Goal: Information Seeking & Learning: Learn about a topic

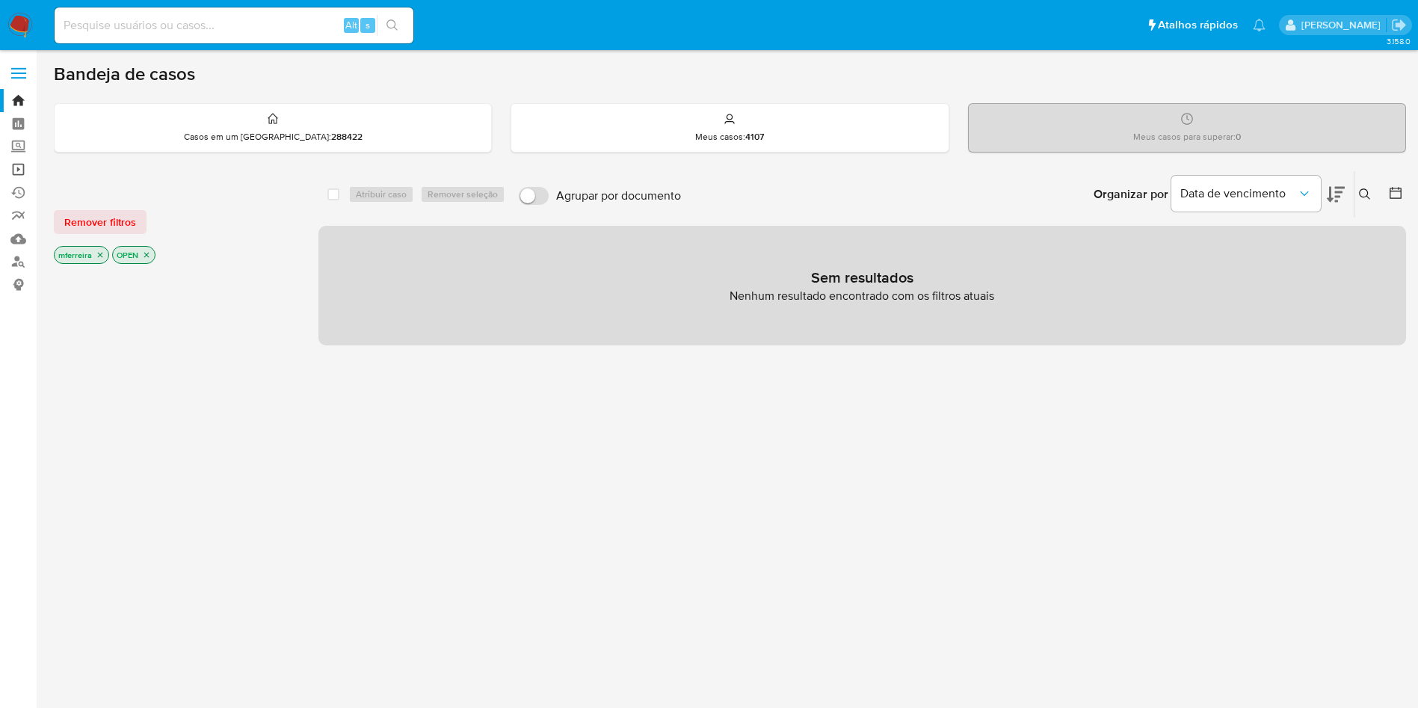
click at [18, 164] on link "Operações em massa" at bounding box center [89, 169] width 178 height 23
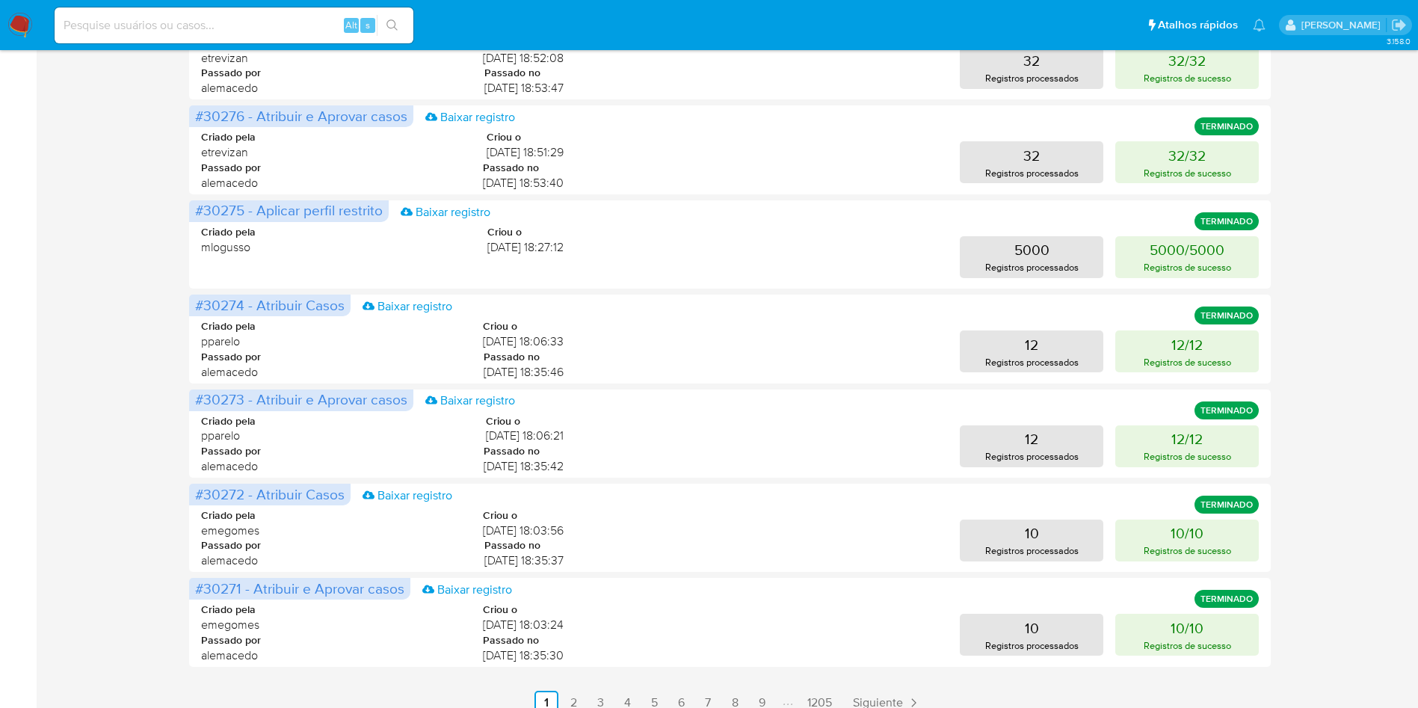
scroll to position [630, 0]
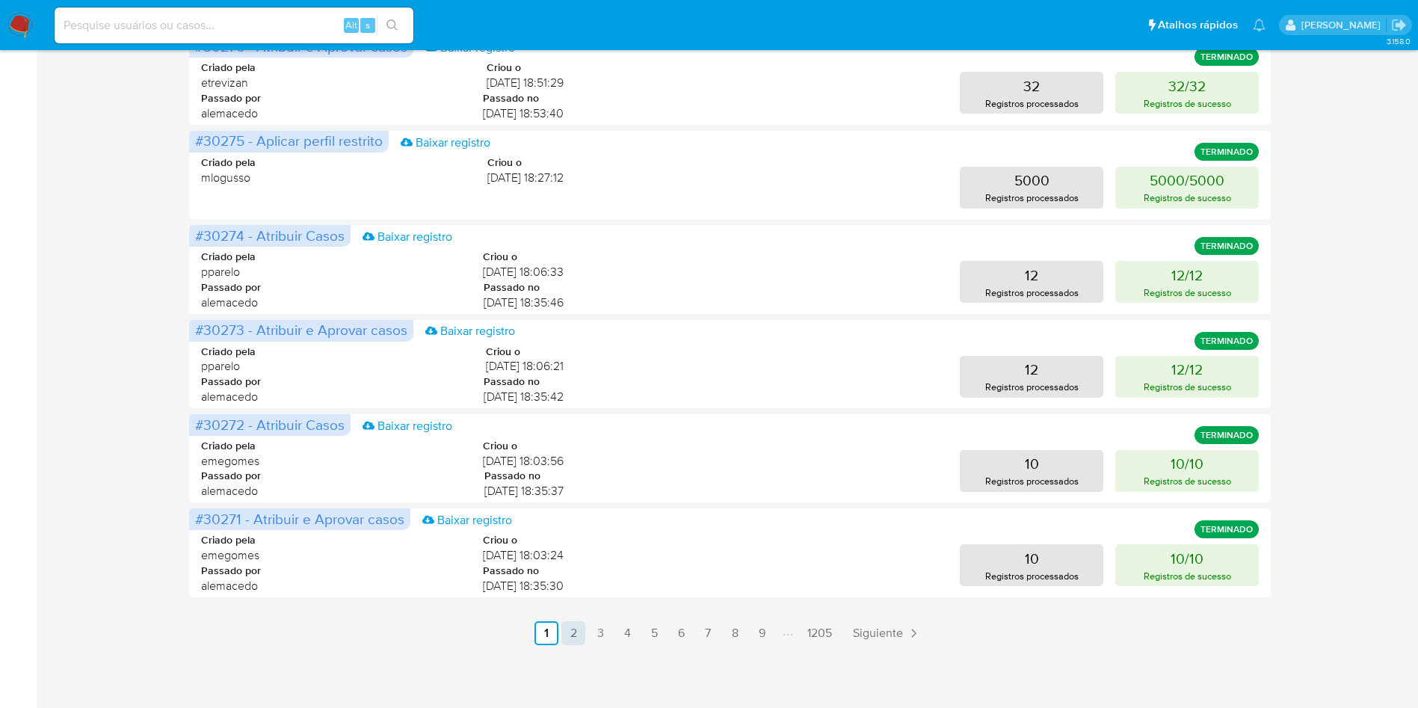
click at [573, 632] on link "2" at bounding box center [573, 633] width 24 height 24
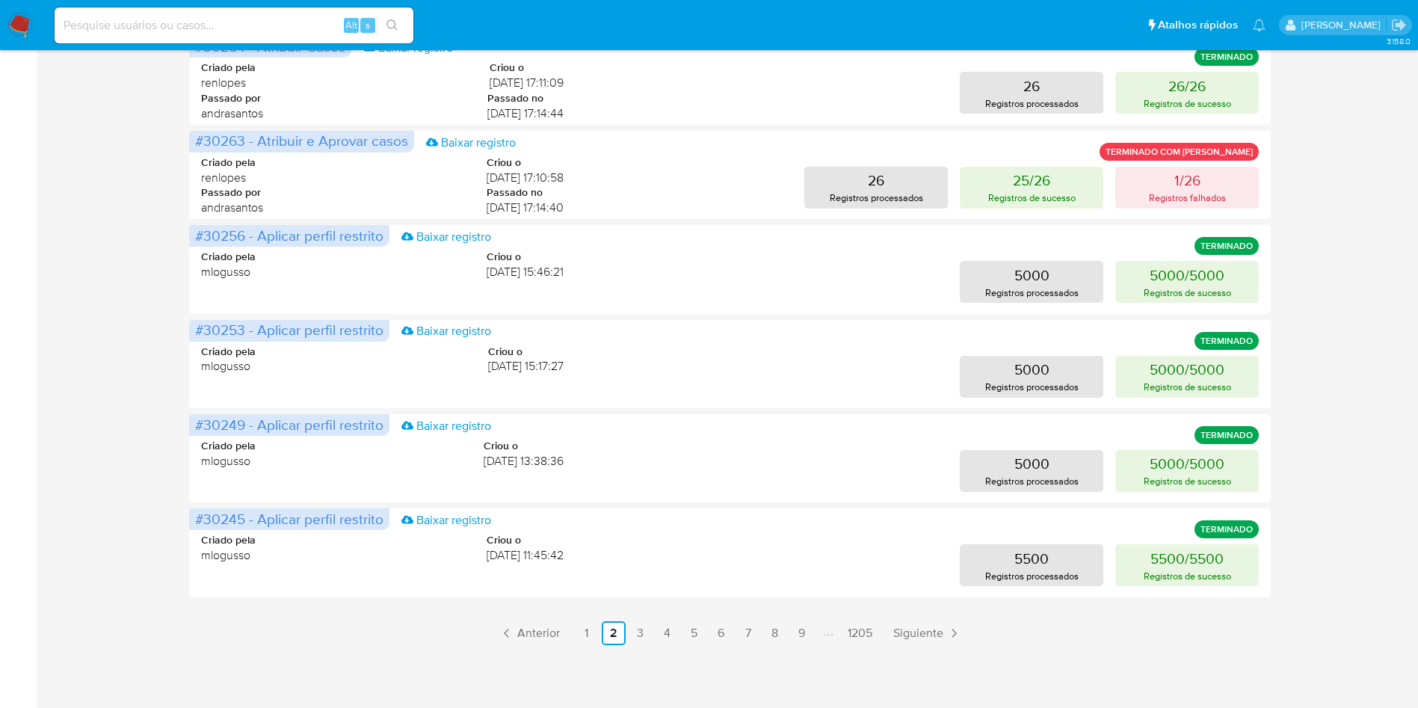
click at [1366, 552] on div "Operações em massa Criar uma operação Só pode haver no máximo 5 recursos colado…" at bounding box center [730, 37] width 1352 height 1215
drag, startPoint x: 1323, startPoint y: 545, endPoint x: 1279, endPoint y: 388, distance: 163.0
click at [1323, 544] on div "Operações em massa Criar uma operação Só pode haver no máximo 5 recursos colado…" at bounding box center [730, 37] width 1352 height 1215
click at [647, 637] on link "3" at bounding box center [641, 633] width 24 height 24
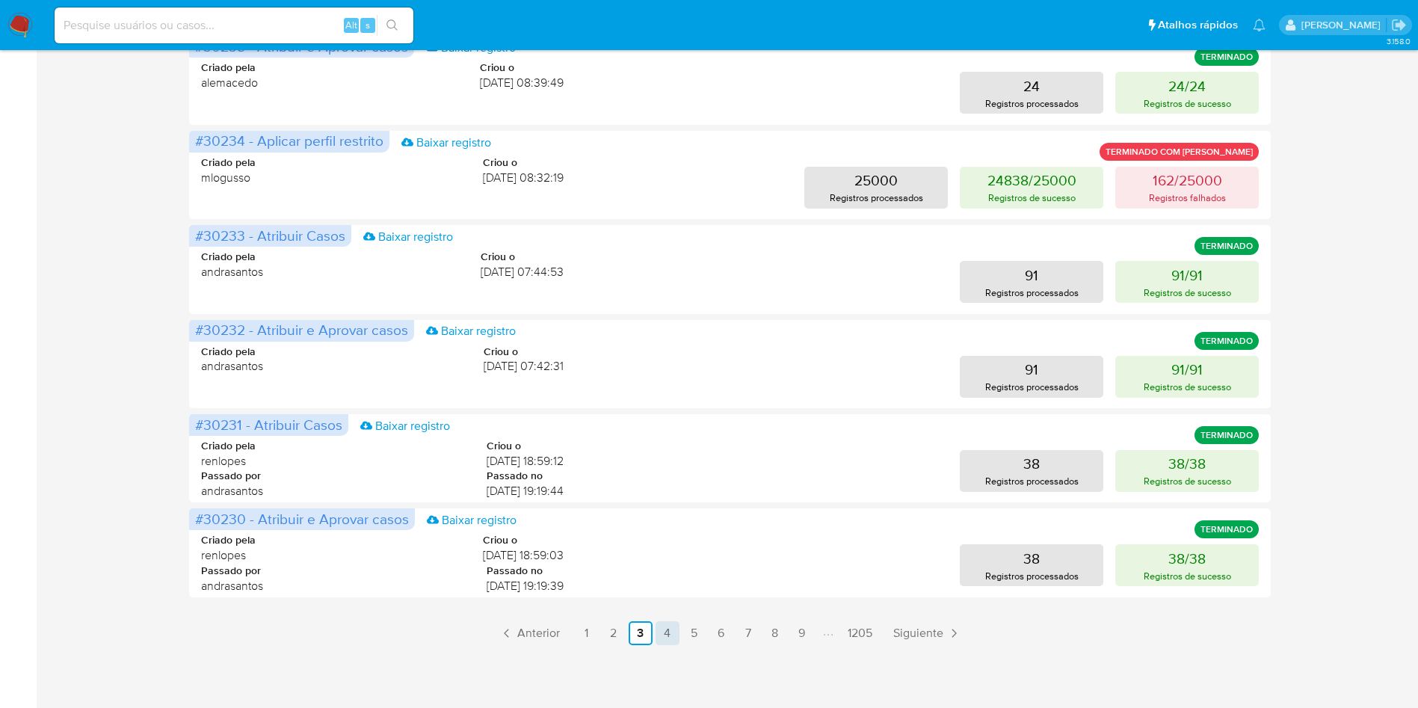
click at [661, 629] on link "4" at bounding box center [668, 633] width 24 height 24
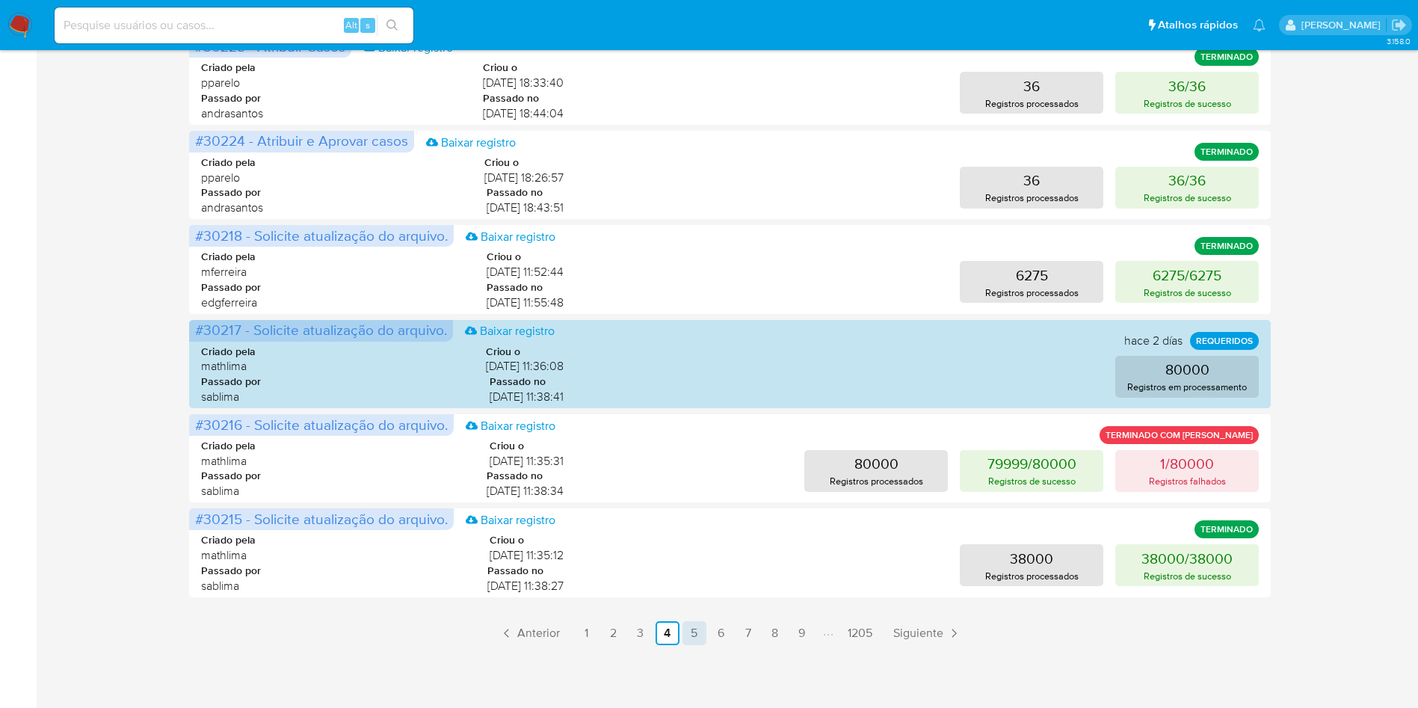
click at [692, 624] on link "5" at bounding box center [694, 633] width 24 height 24
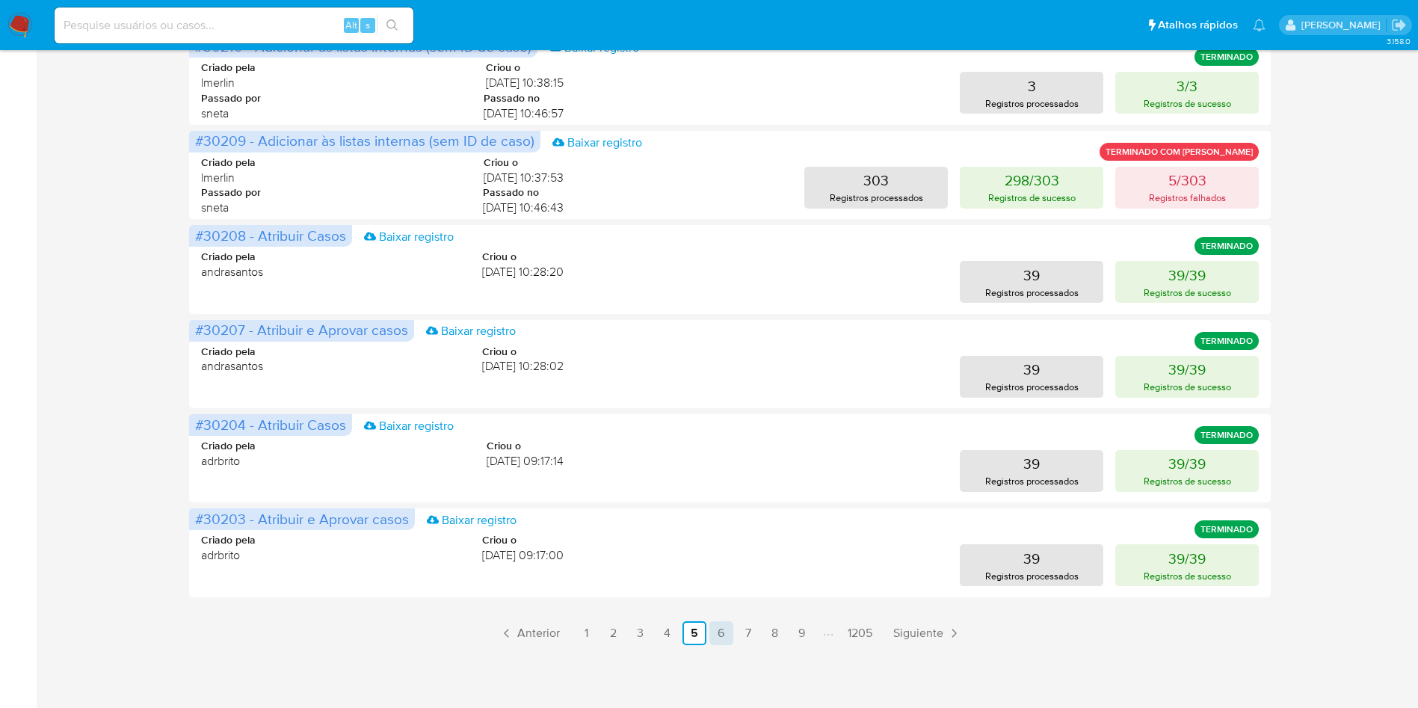
click at [721, 628] on link "6" at bounding box center [721, 633] width 24 height 24
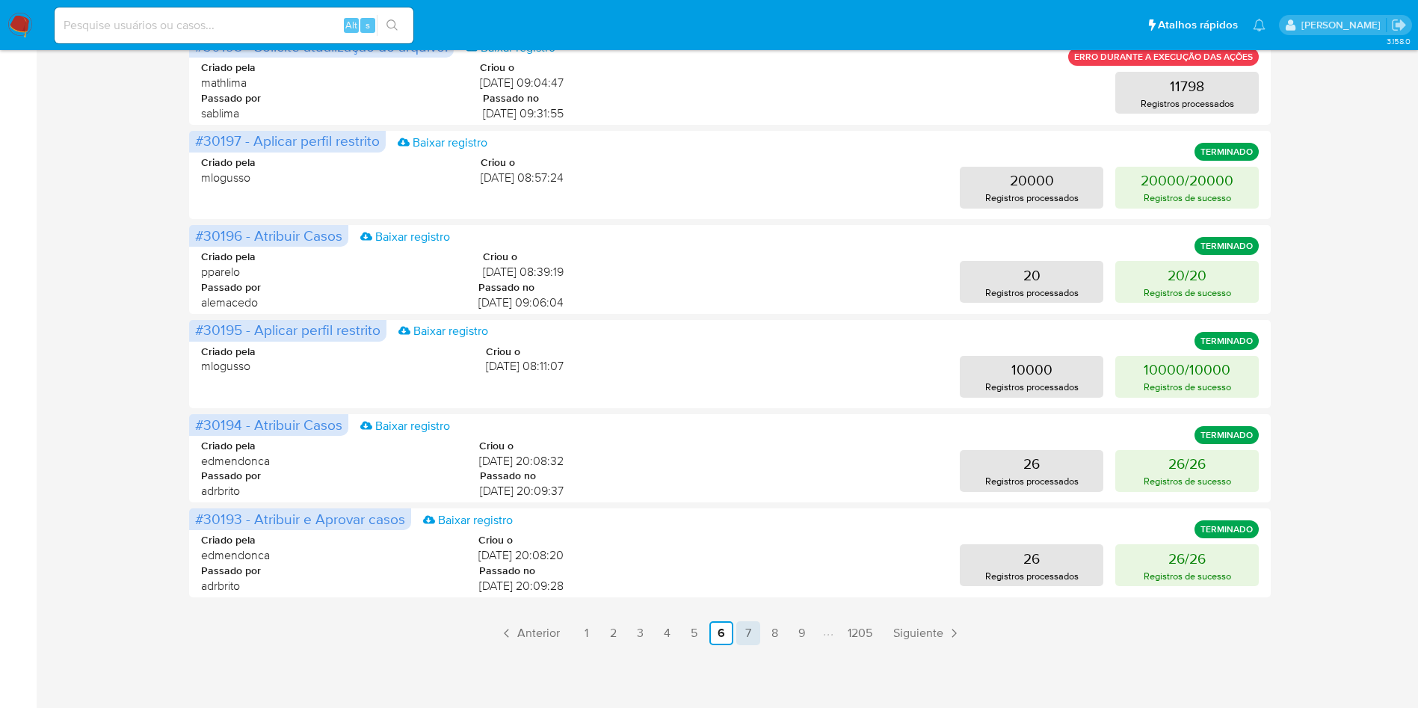
click at [750, 635] on link "7" at bounding box center [748, 633] width 24 height 24
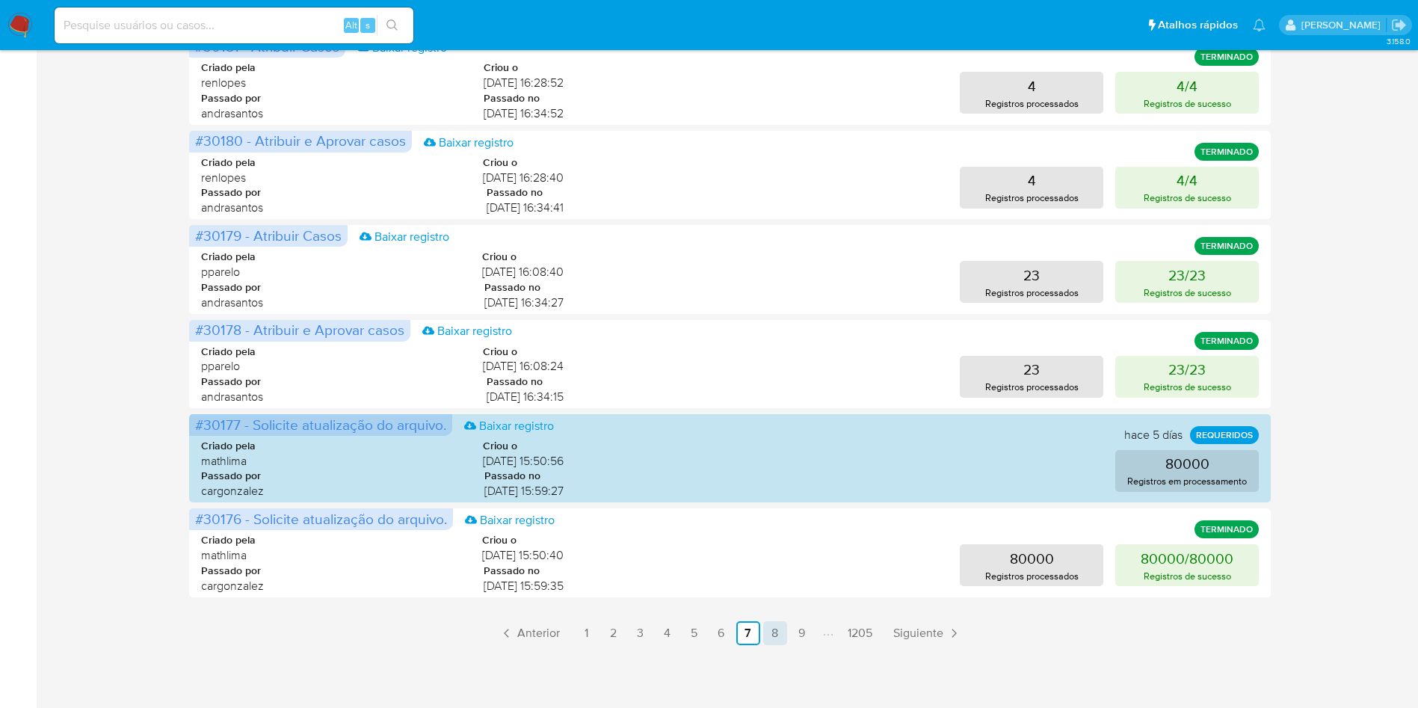
click at [771, 626] on link "8" at bounding box center [775, 633] width 24 height 24
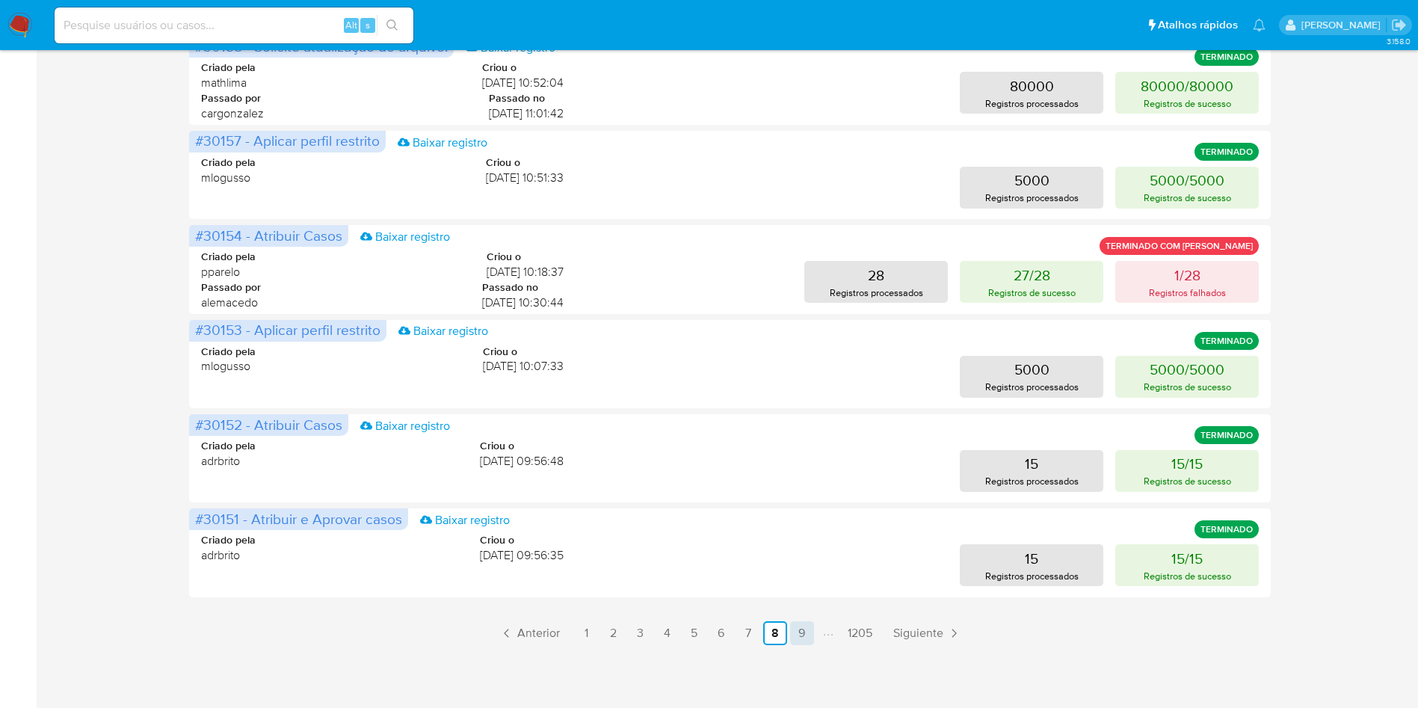
click at [798, 628] on link "9" at bounding box center [802, 633] width 24 height 24
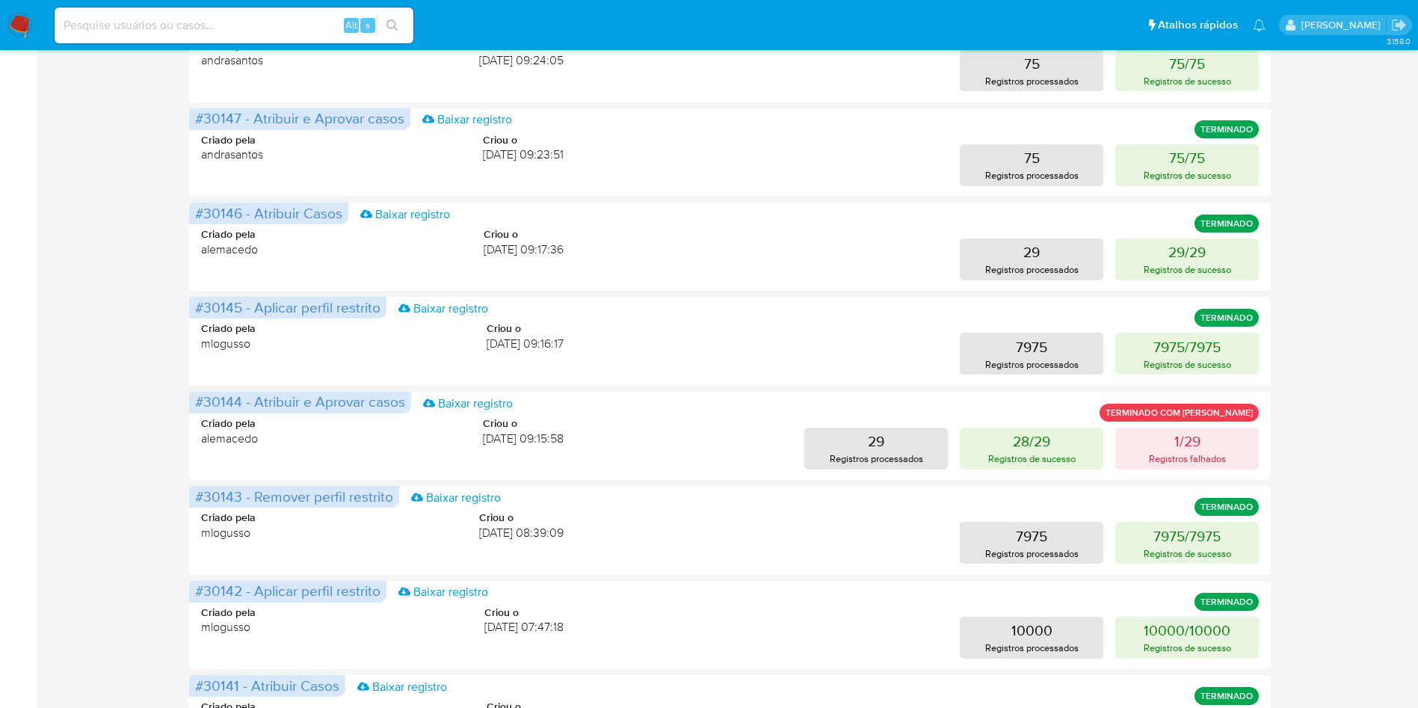
scroll to position [1, 0]
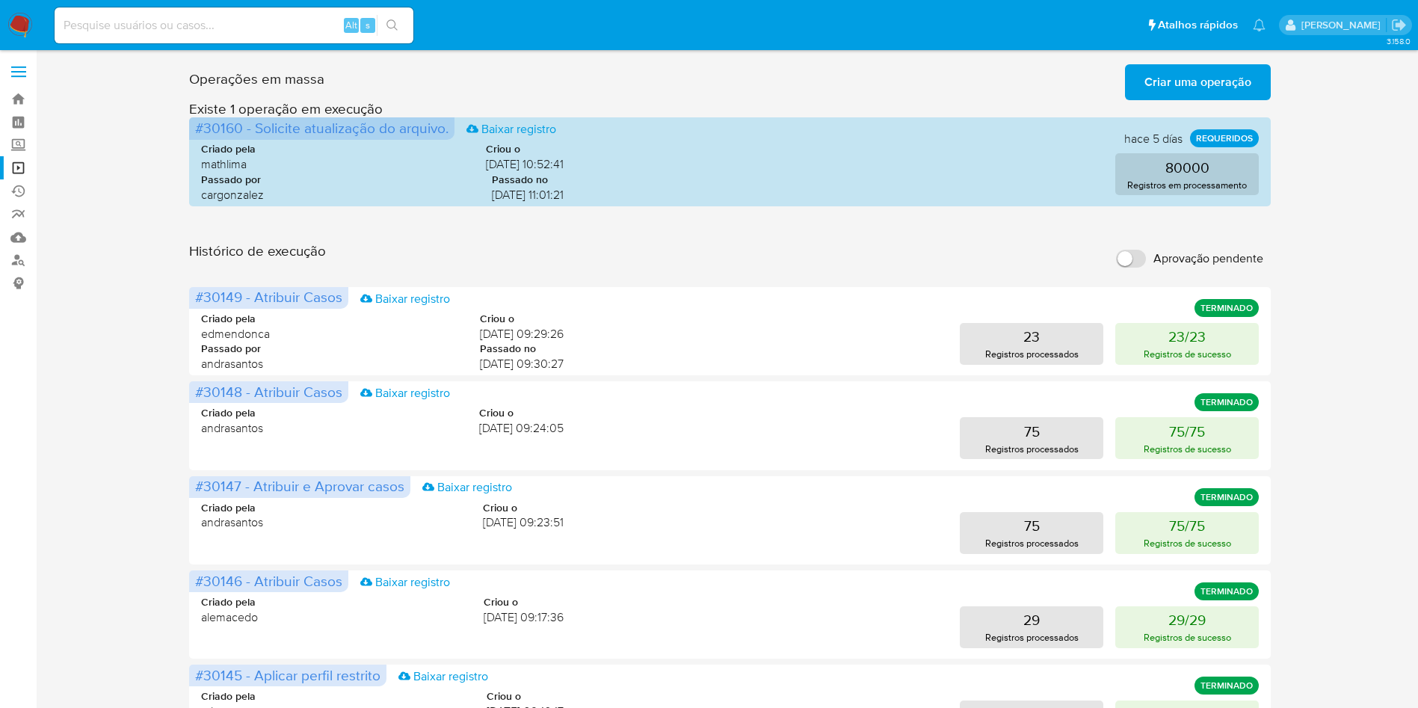
click at [76, 363] on div "Operações em massa Criar uma operação Só pode haver no máximo 5 recursos colado…" at bounding box center [730, 665] width 1352 height 1215
click at [1377, 225] on div "Operações em massa Criar uma operação Só pode haver no máximo 5 recursos colado…" at bounding box center [730, 665] width 1352 height 1215
click at [1120, 256] on input "Aprovação pendente" at bounding box center [1131, 259] width 30 height 18
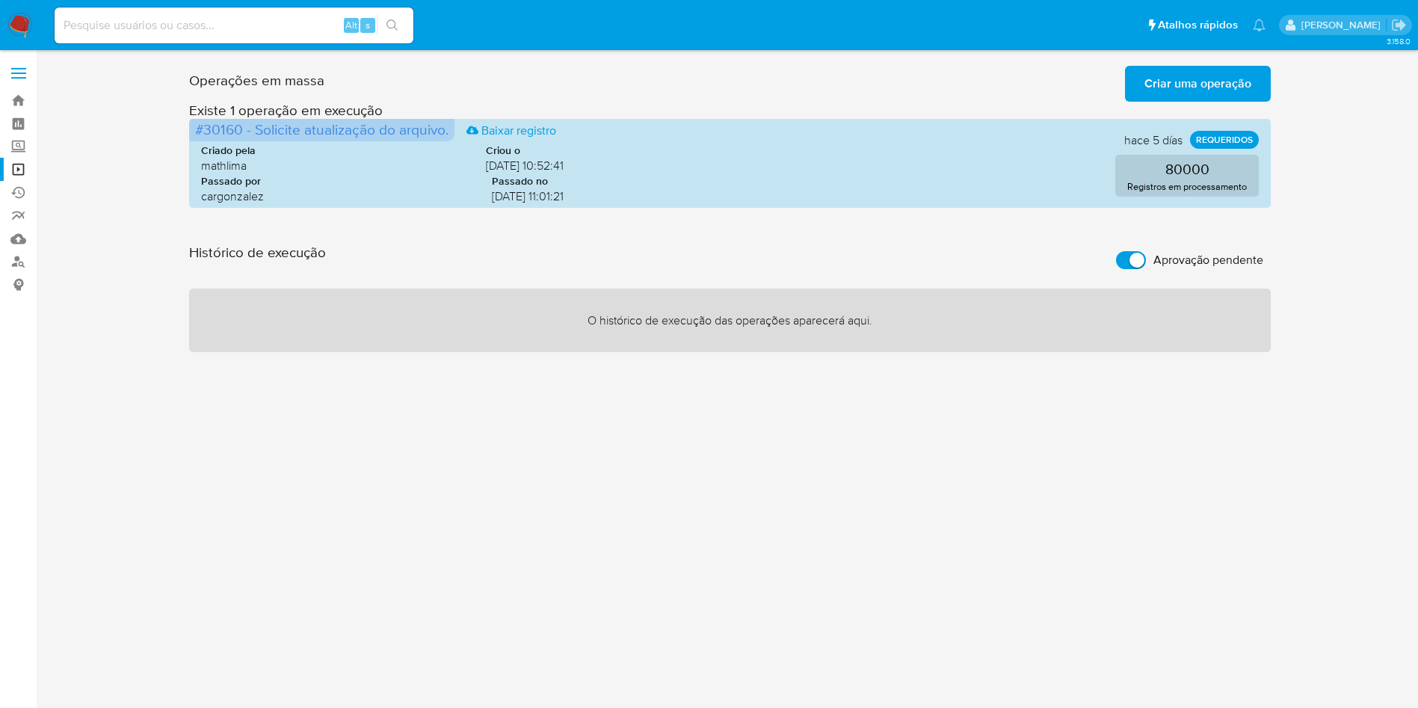
scroll to position [0, 0]
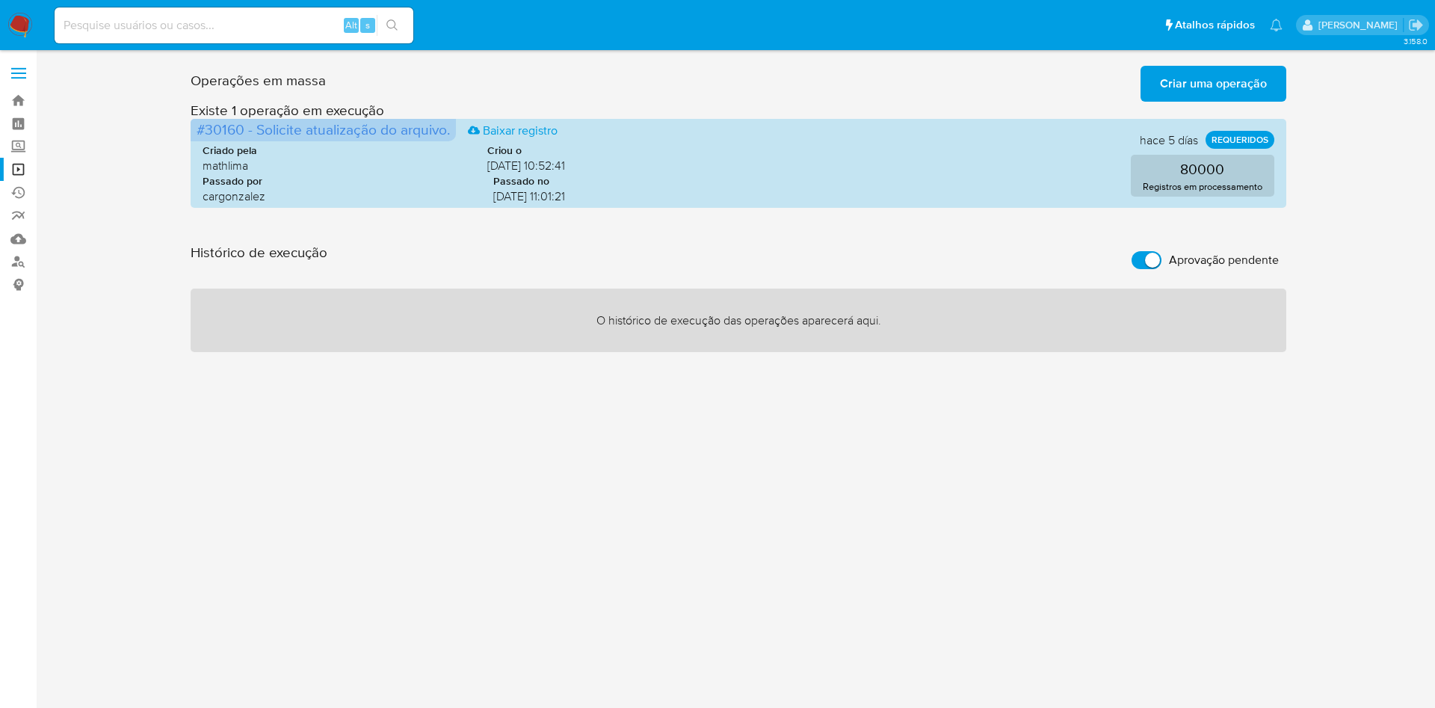
click at [1120, 256] on div "Histórico de execução Aprovação pendente" at bounding box center [739, 260] width 1096 height 33
click at [1149, 262] on input "Aprovação pendente" at bounding box center [1147, 260] width 30 height 18
checkbox input "false"
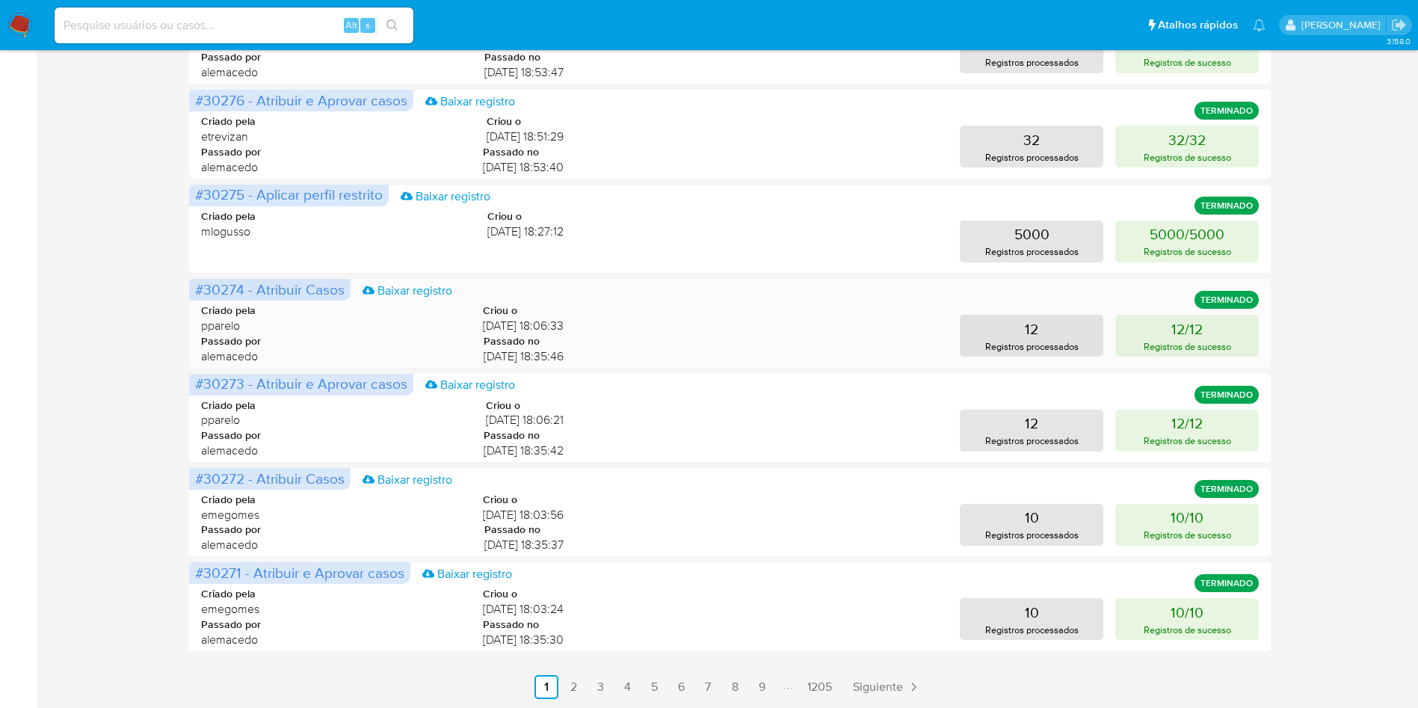
scroll to position [587, 0]
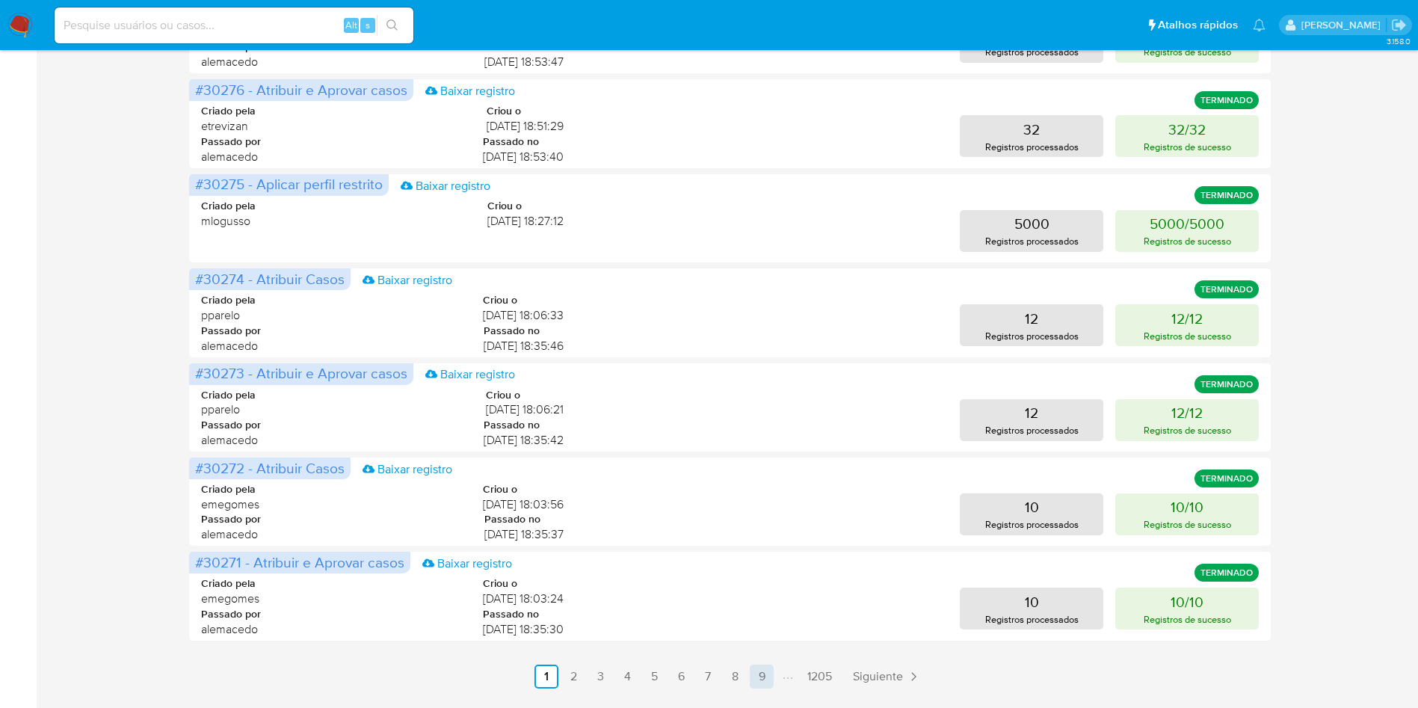
click at [772, 673] on link "9" at bounding box center [762, 676] width 24 height 24
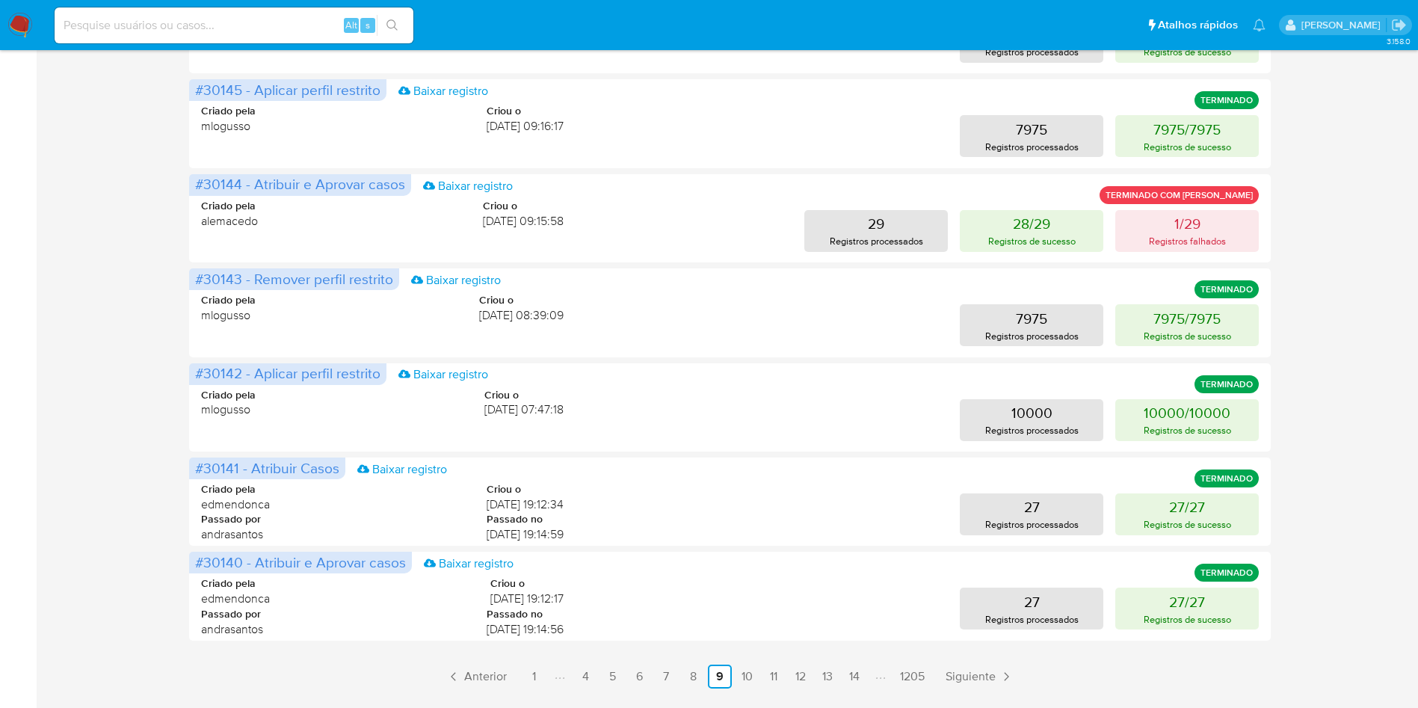
click at [746, 661] on div "Histórico de execução Aprovação pendente #30149 - Atribuir Casos Baixar registr…" at bounding box center [730, 172] width 1082 height 1031
click at [746, 664] on link "10" at bounding box center [747, 676] width 24 height 24
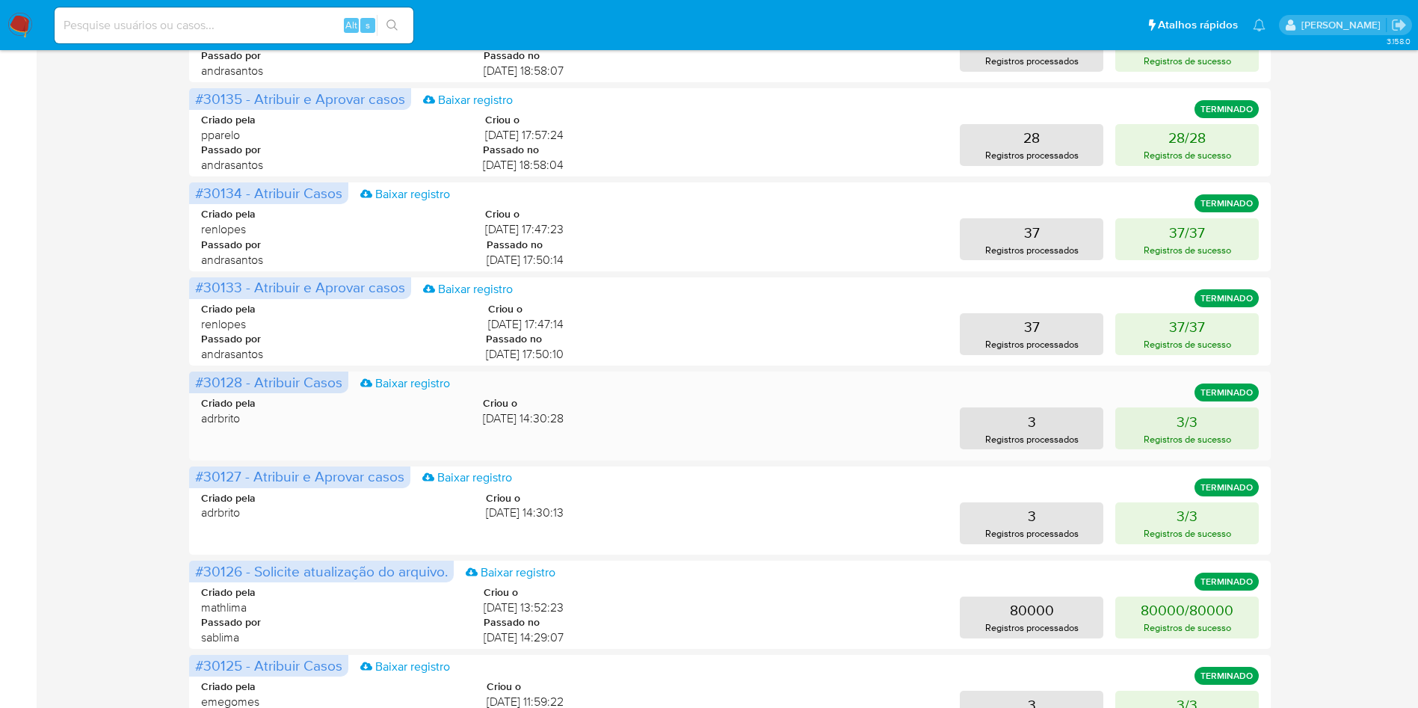
scroll to position [630, 0]
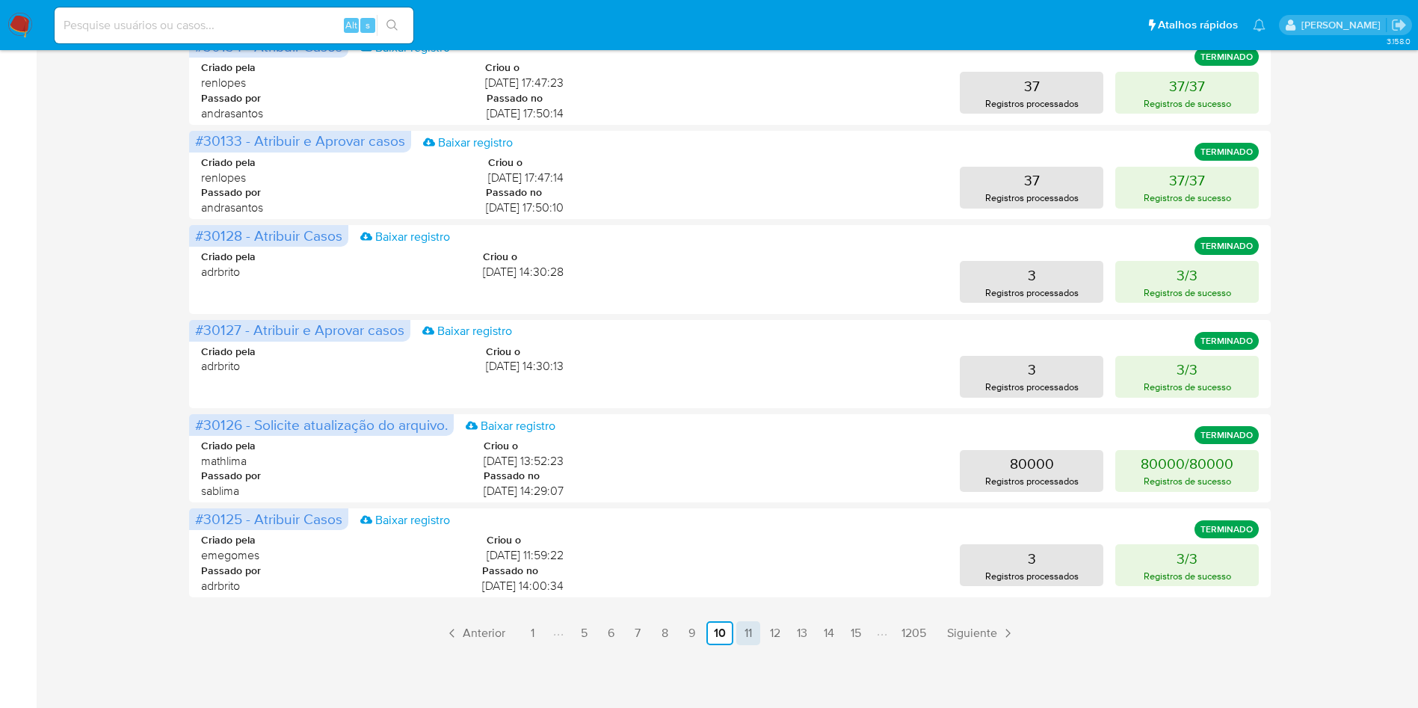
click at [748, 638] on link "11" at bounding box center [748, 633] width 24 height 24
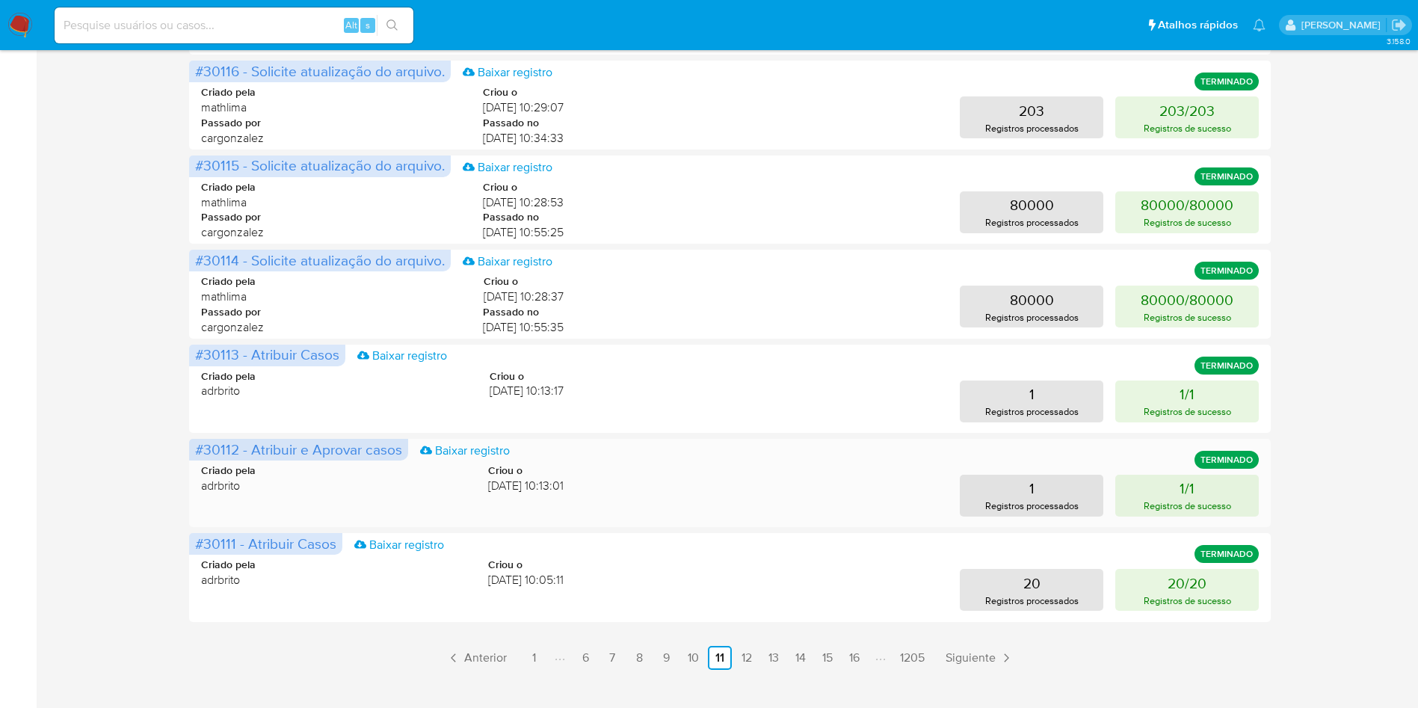
scroll to position [617, 0]
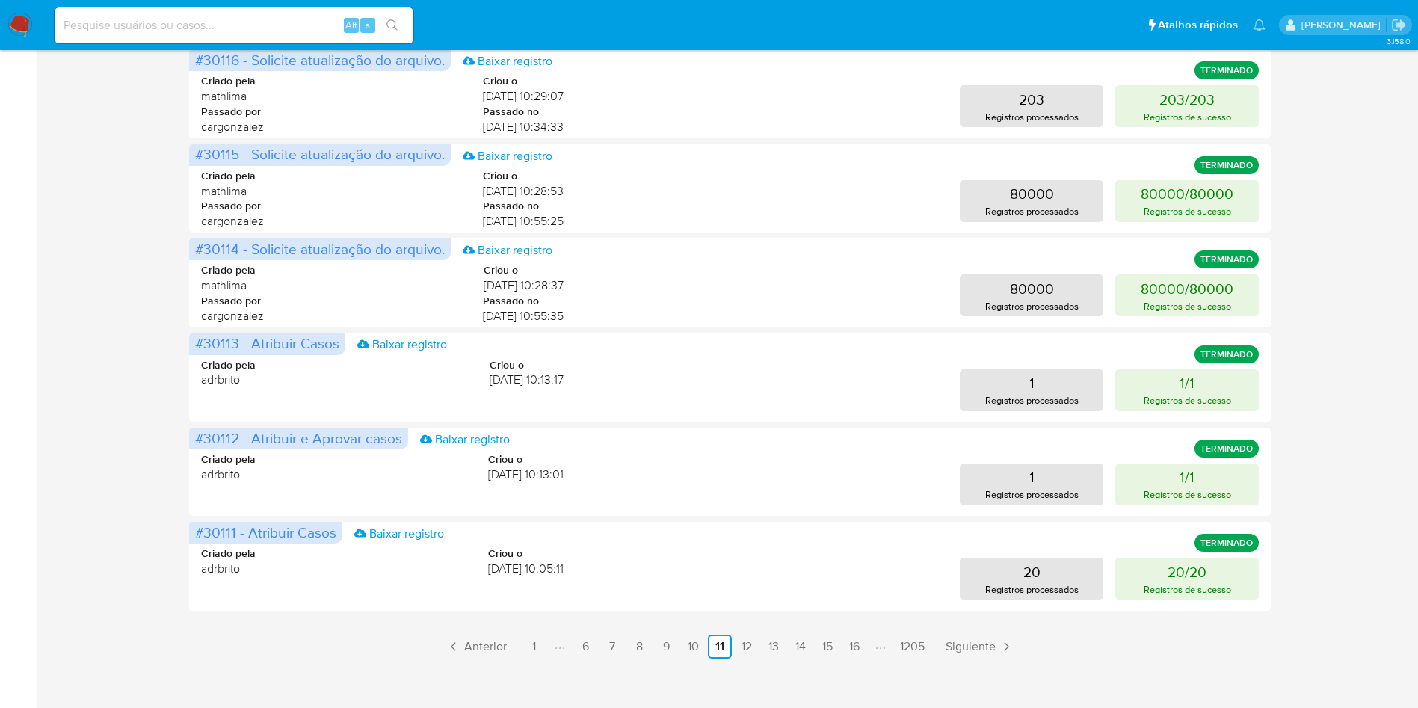
click at [745, 659] on div "3.158.0" at bounding box center [730, 77] width 1352 height 1269
click at [746, 642] on link "12" at bounding box center [747, 647] width 24 height 24
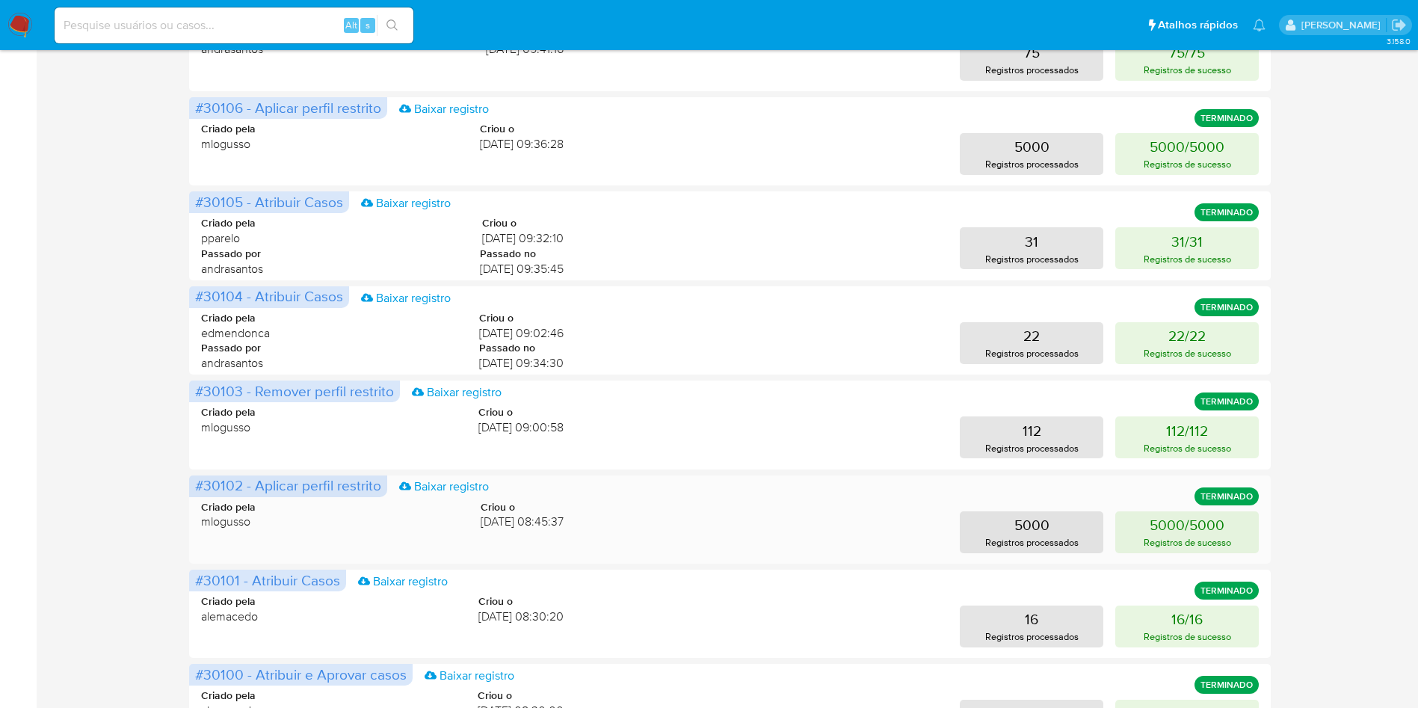
scroll to position [630, 0]
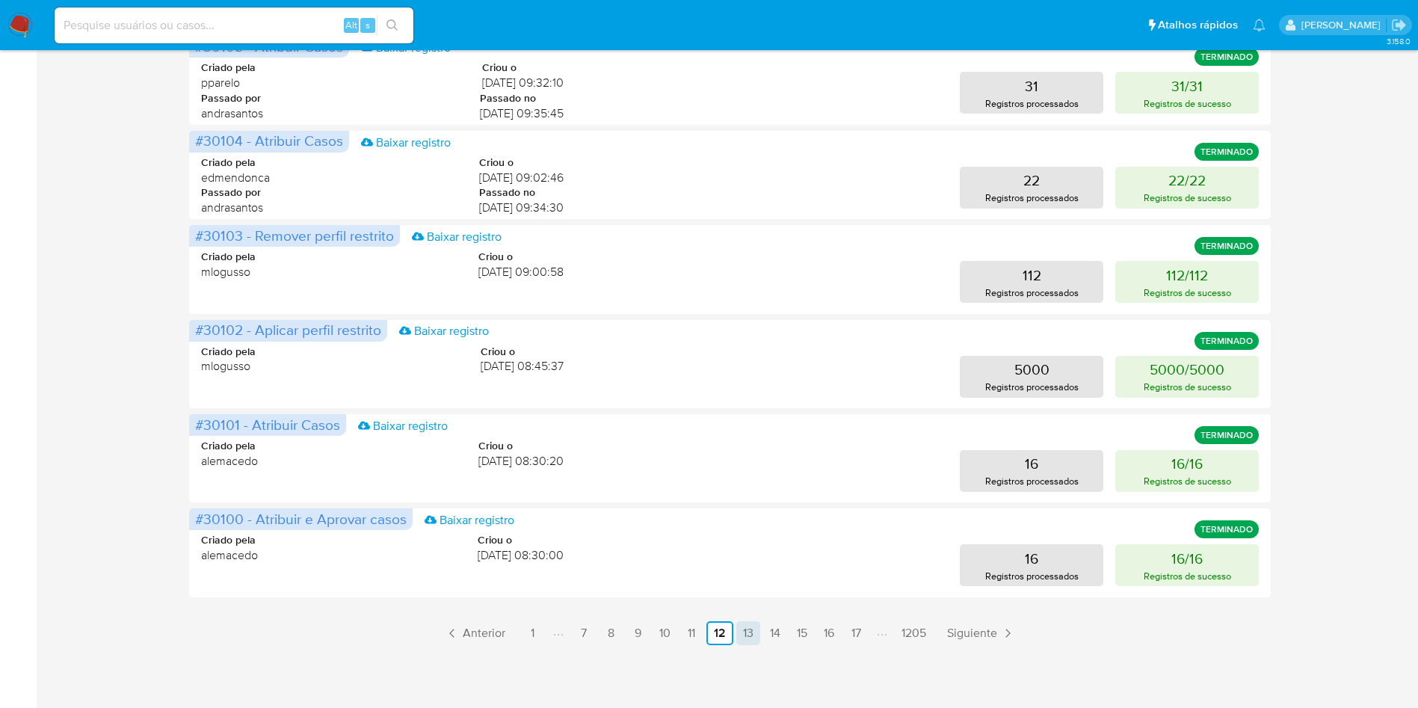
click at [747, 621] on link "13" at bounding box center [748, 633] width 24 height 24
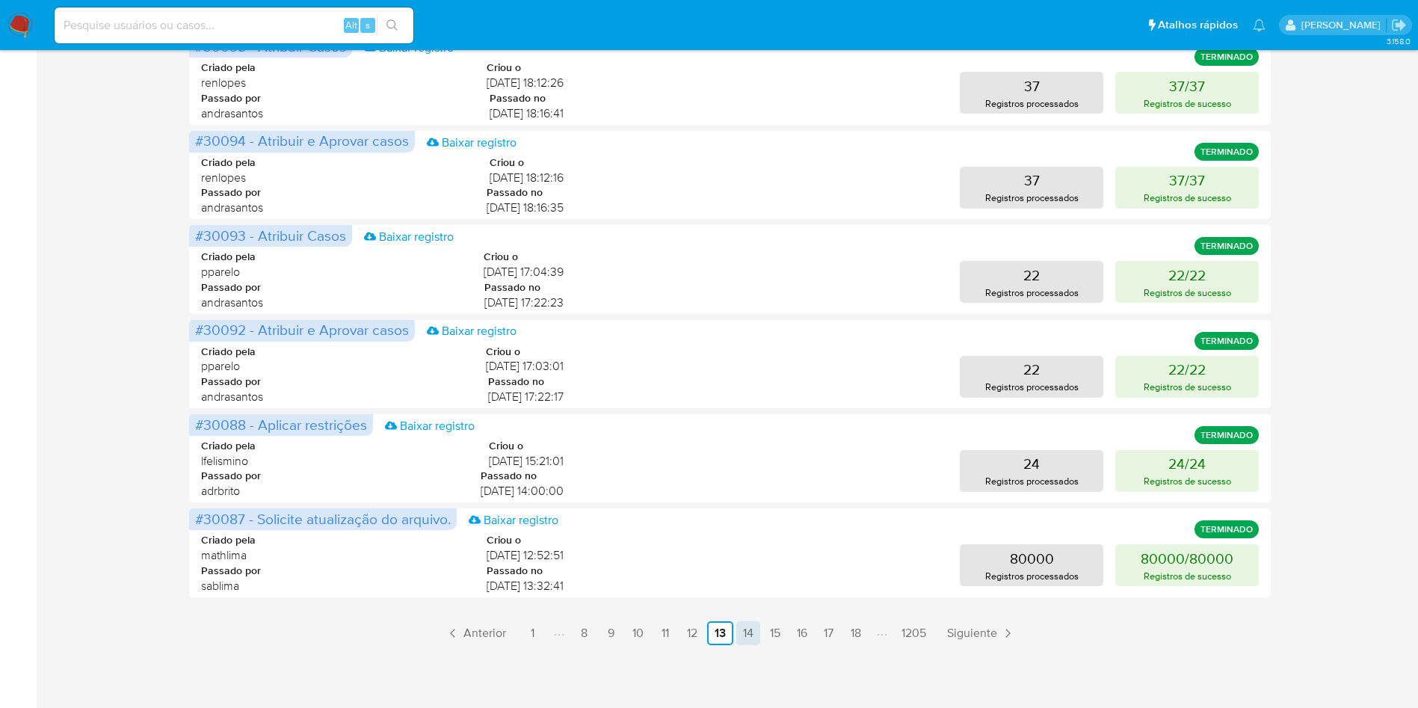
click at [756, 637] on link "14" at bounding box center [748, 633] width 24 height 24
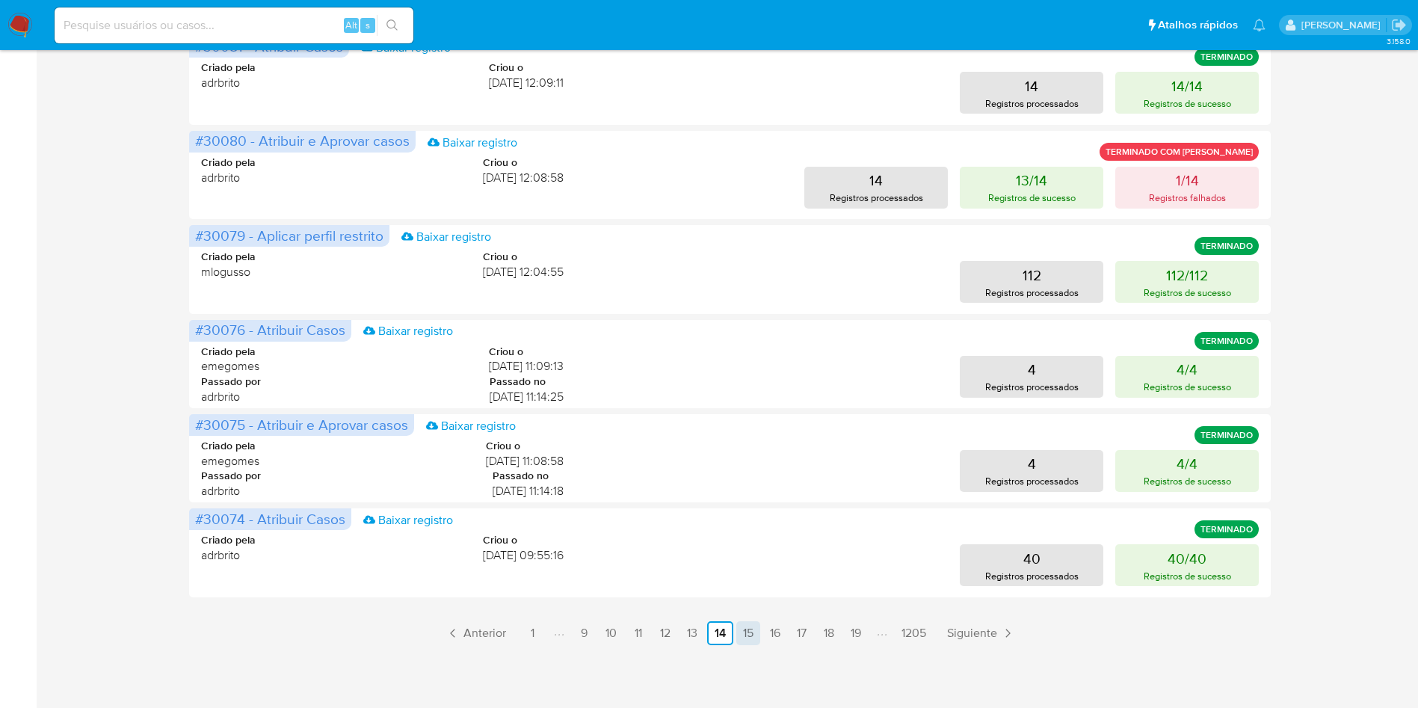
click at [759, 627] on link "15" at bounding box center [748, 633] width 24 height 24
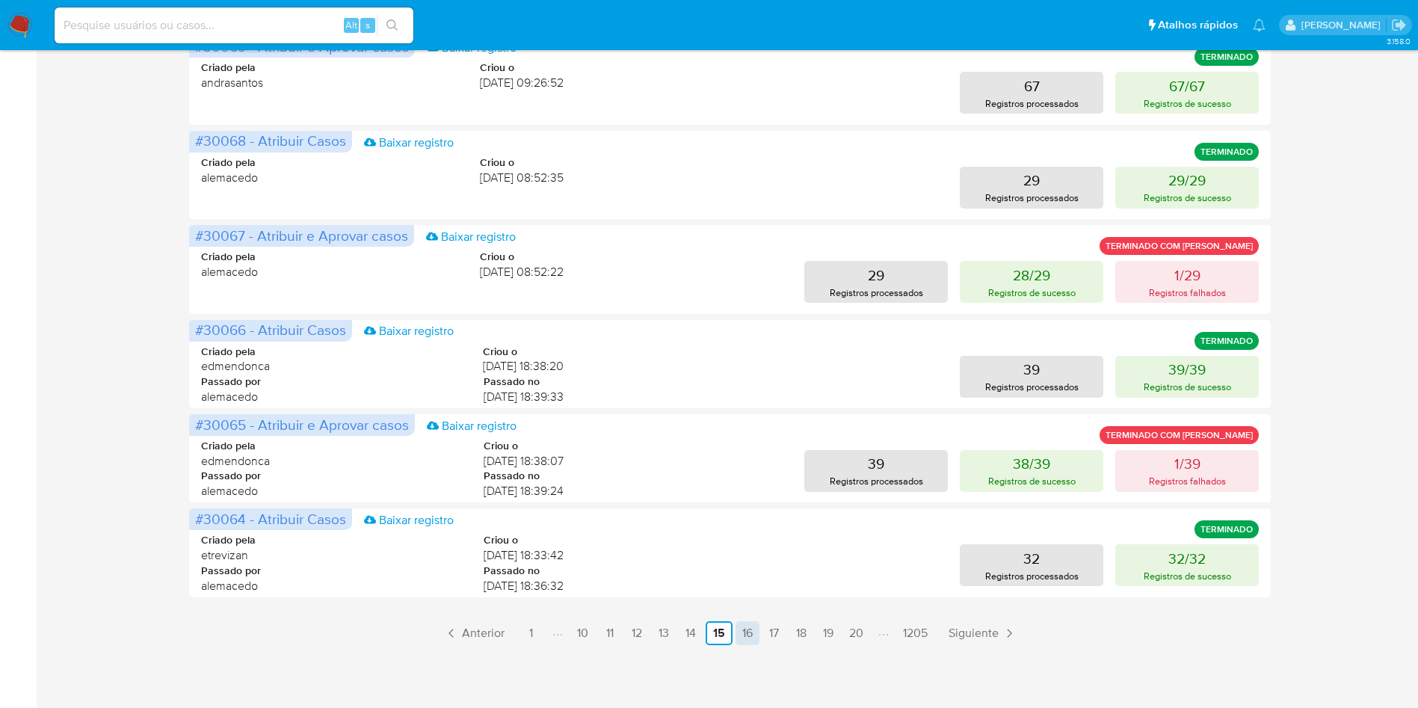
click at [752, 635] on link "16" at bounding box center [747, 633] width 24 height 24
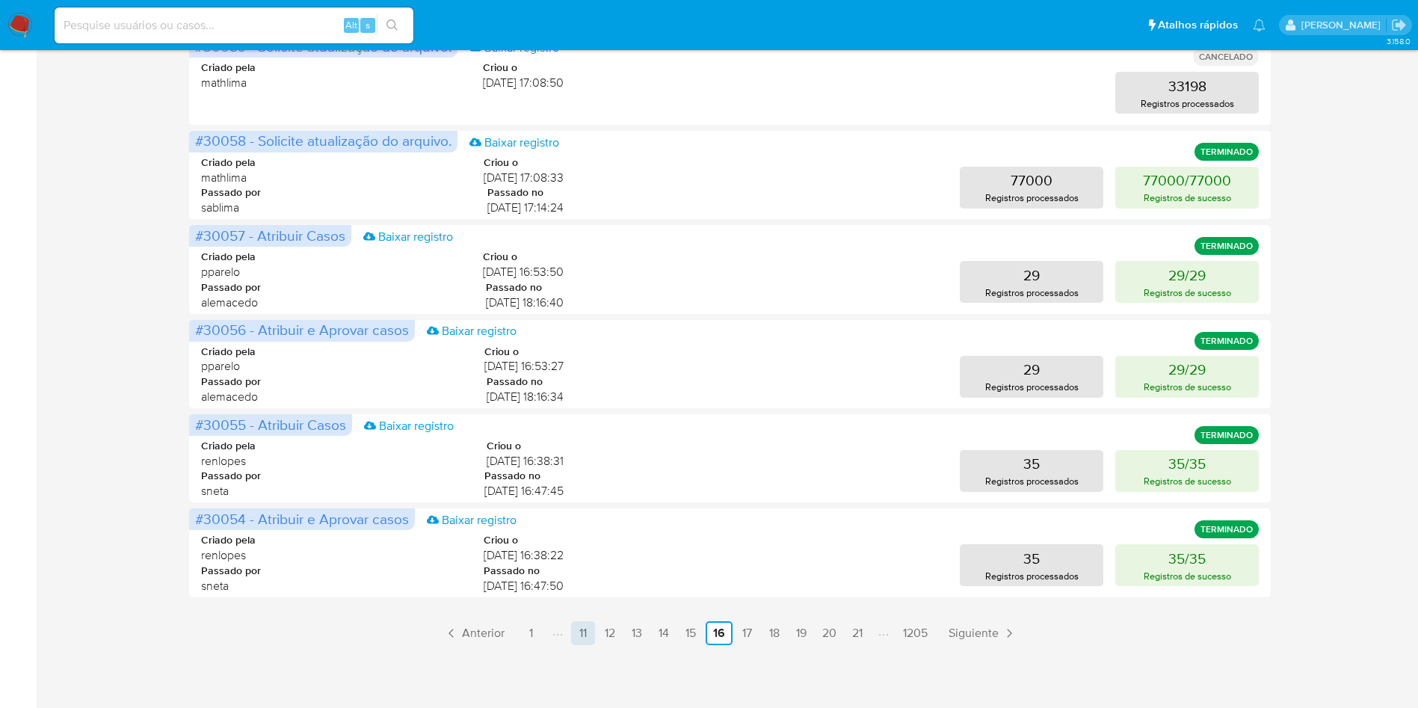
click at [588, 635] on link "11" at bounding box center [583, 633] width 24 height 24
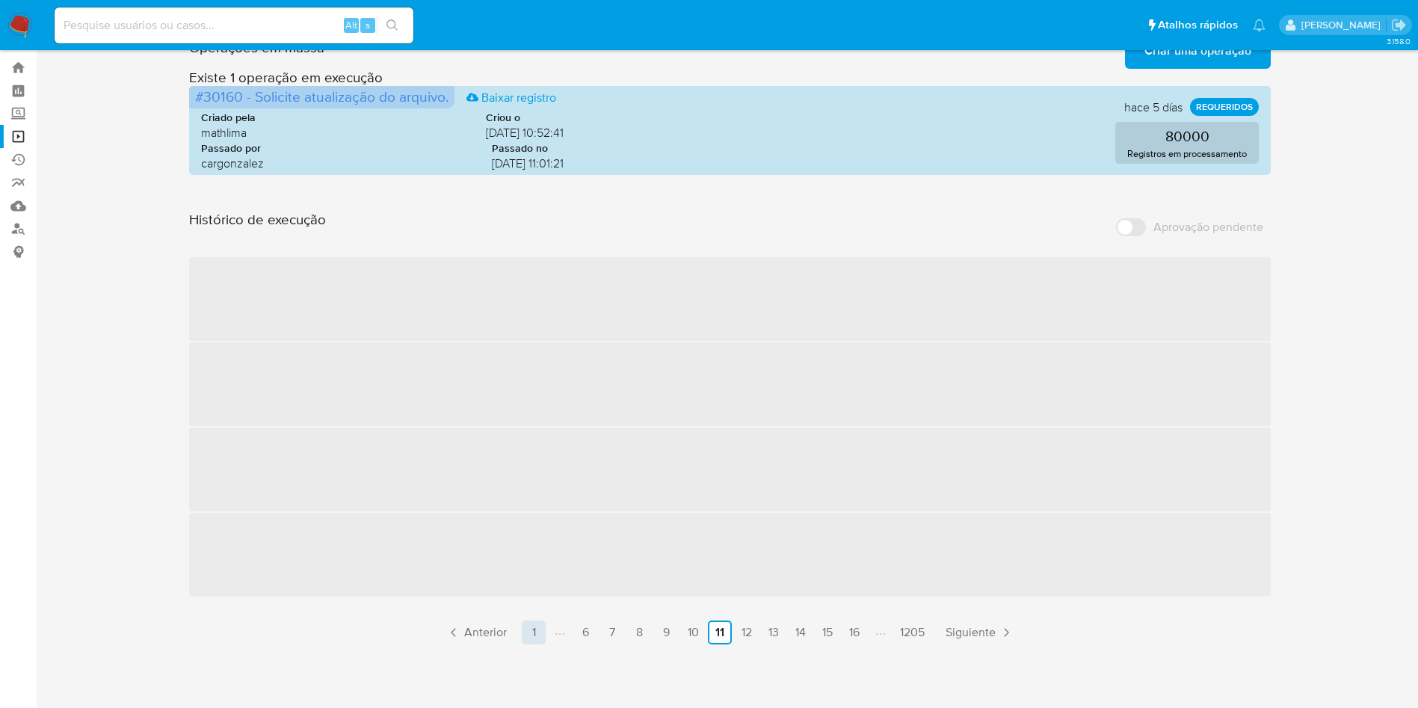
click at [540, 634] on link "1" at bounding box center [534, 632] width 24 height 24
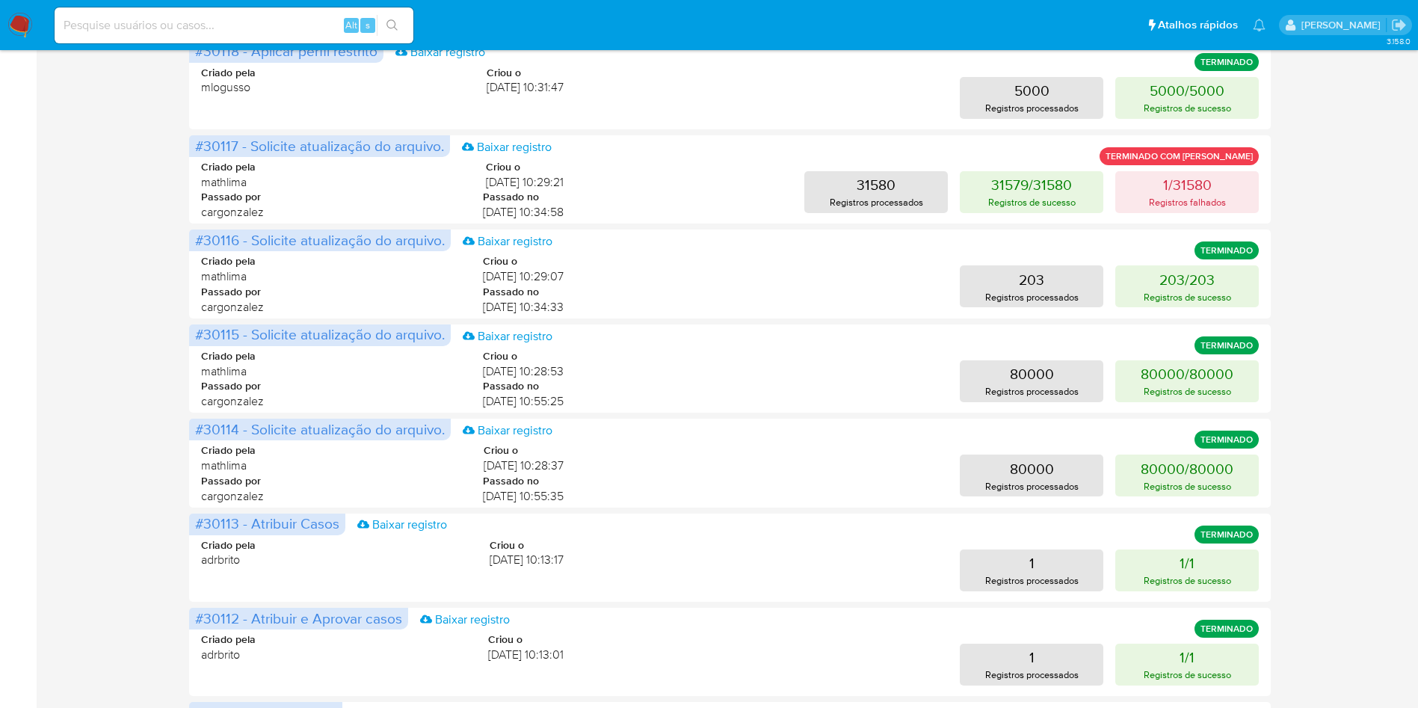
scroll to position [630, 0]
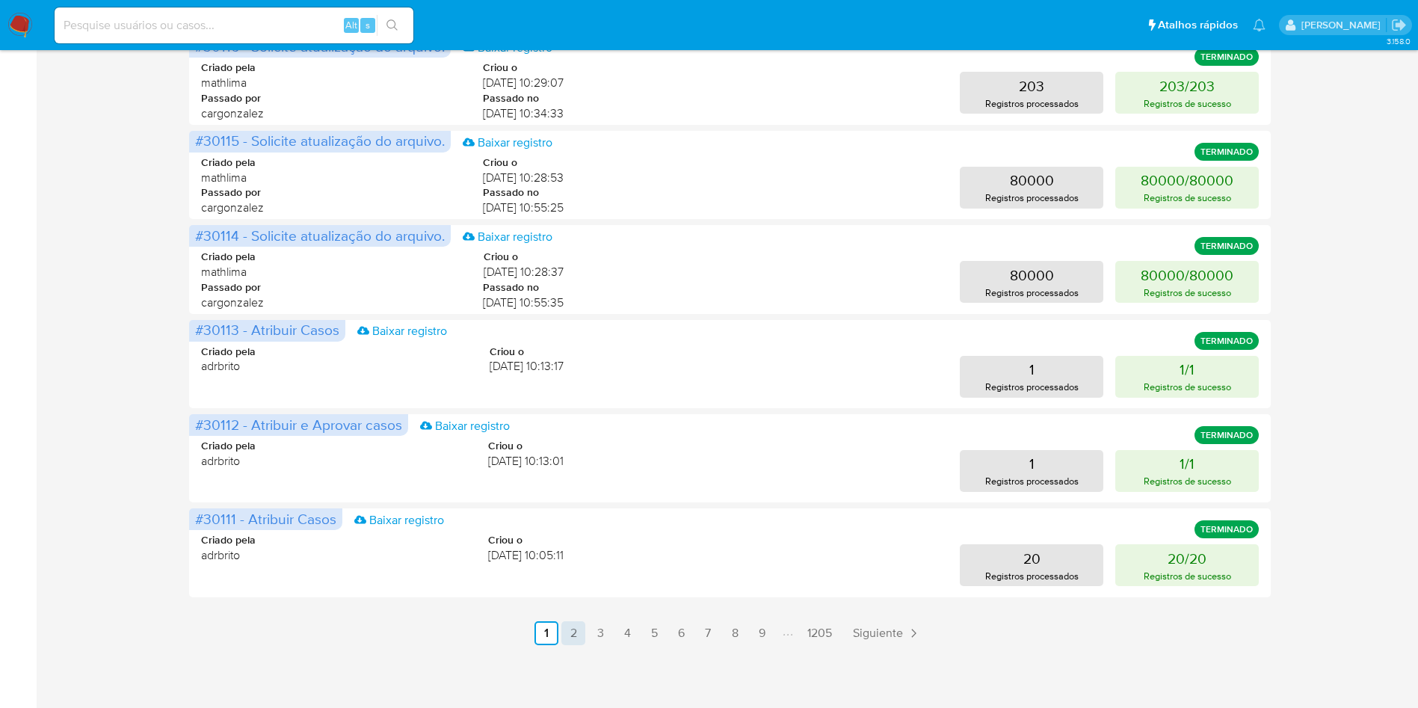
click at [579, 623] on link "2" at bounding box center [573, 633] width 24 height 24
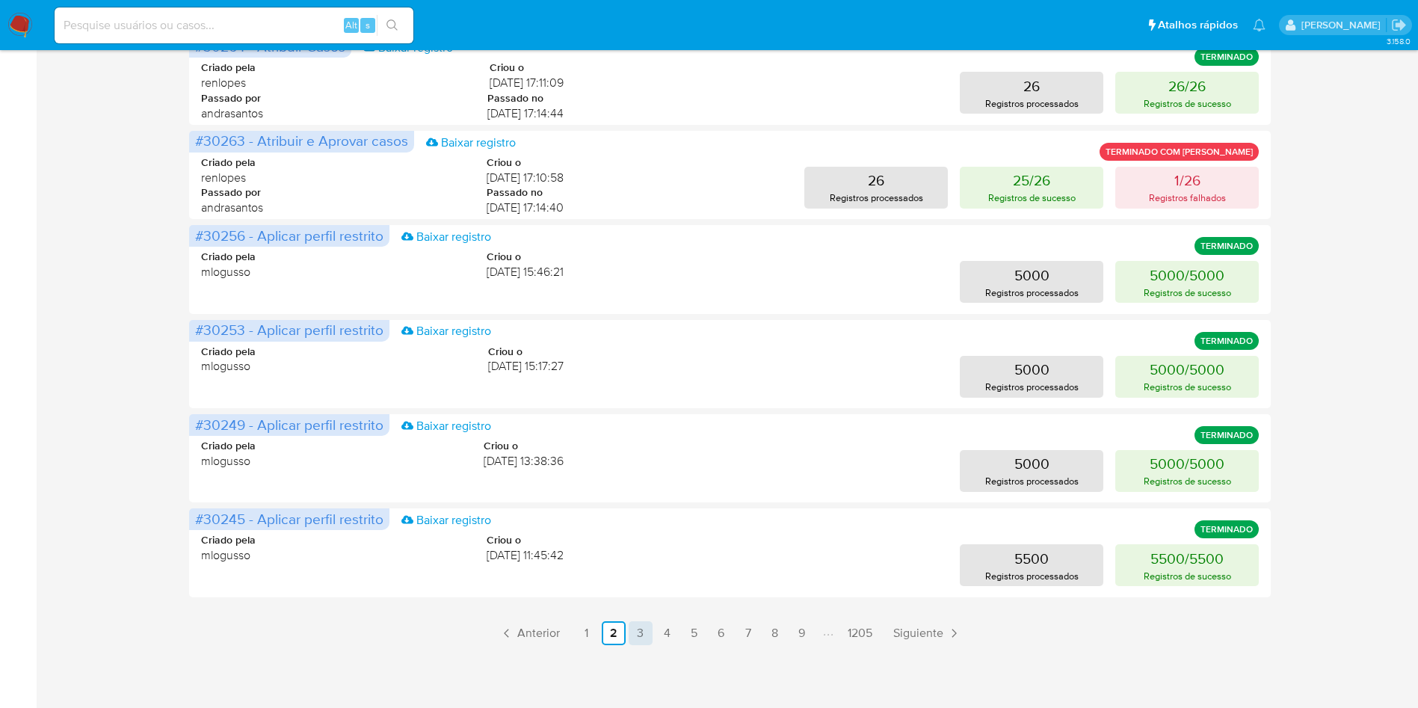
click at [644, 635] on link "3" at bounding box center [641, 633] width 24 height 24
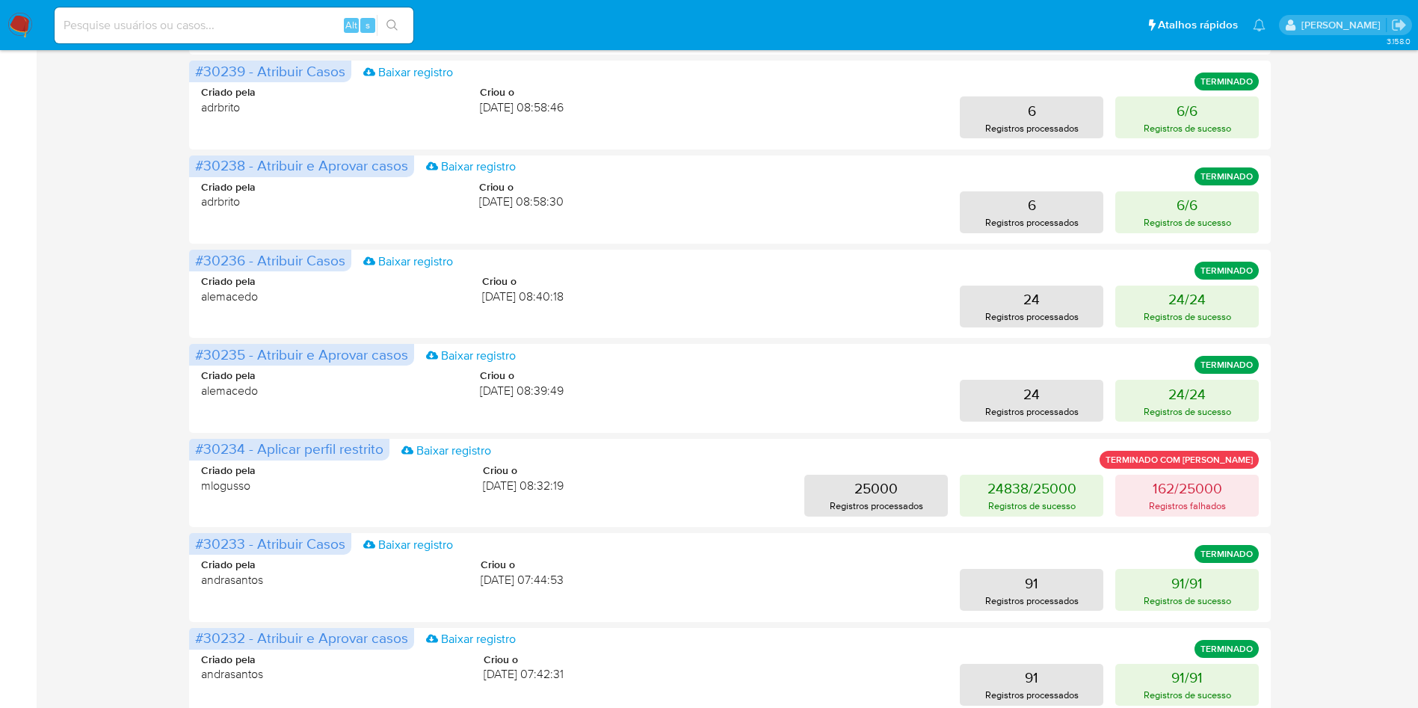
scroll to position [574, 0]
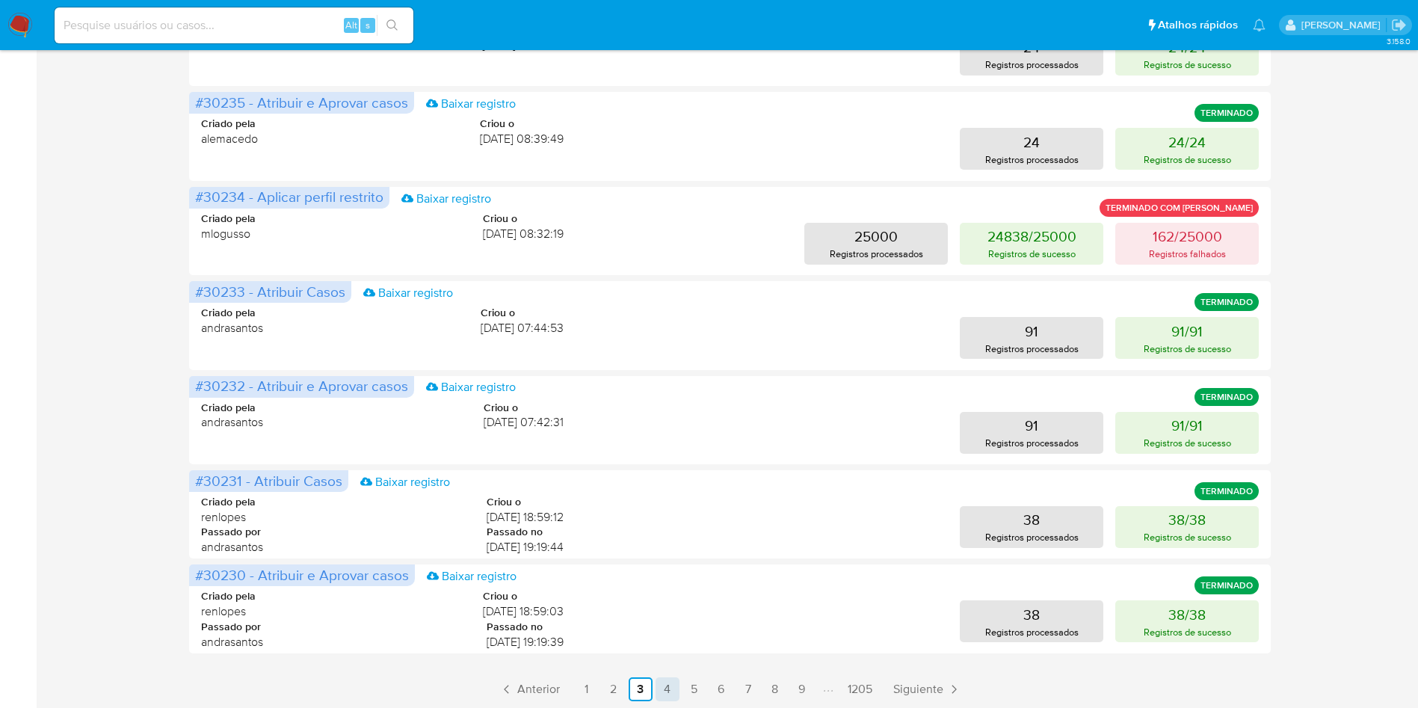
click at [675, 696] on link "4" at bounding box center [668, 689] width 24 height 24
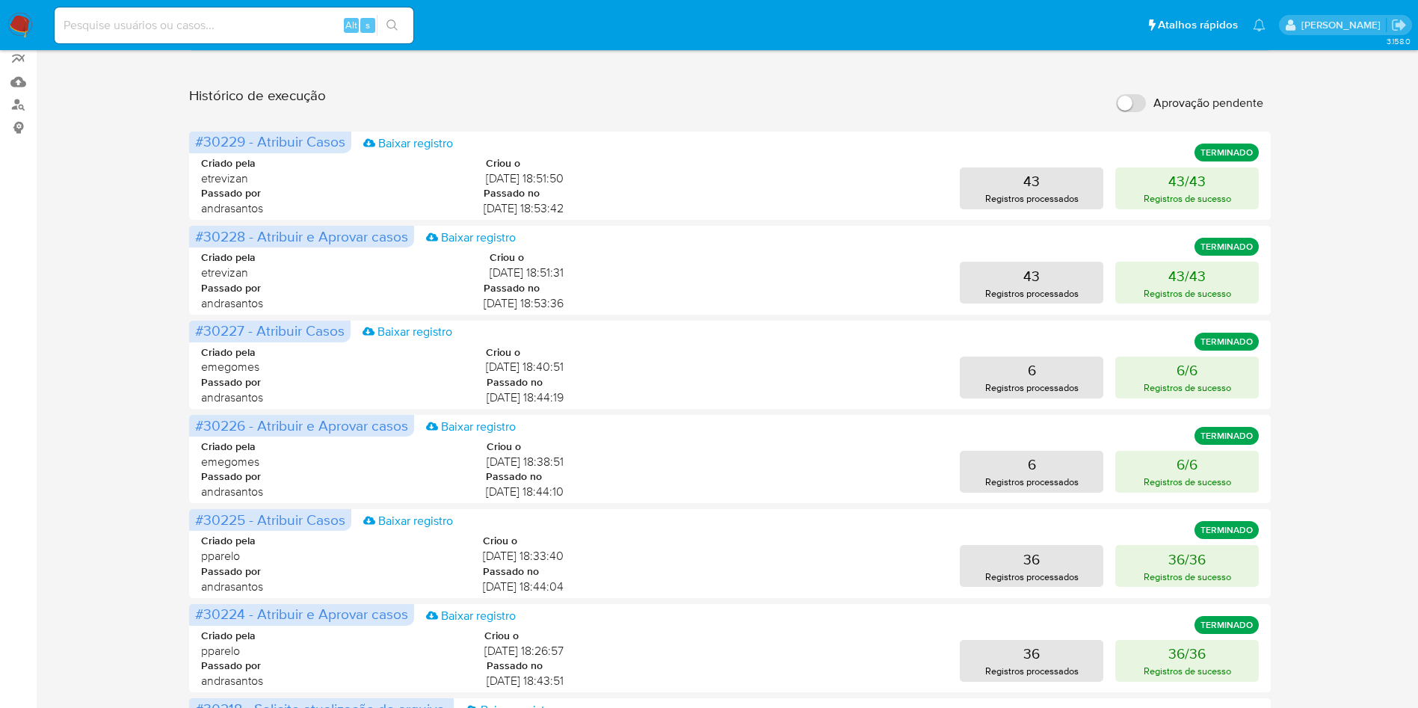
scroll to position [630, 0]
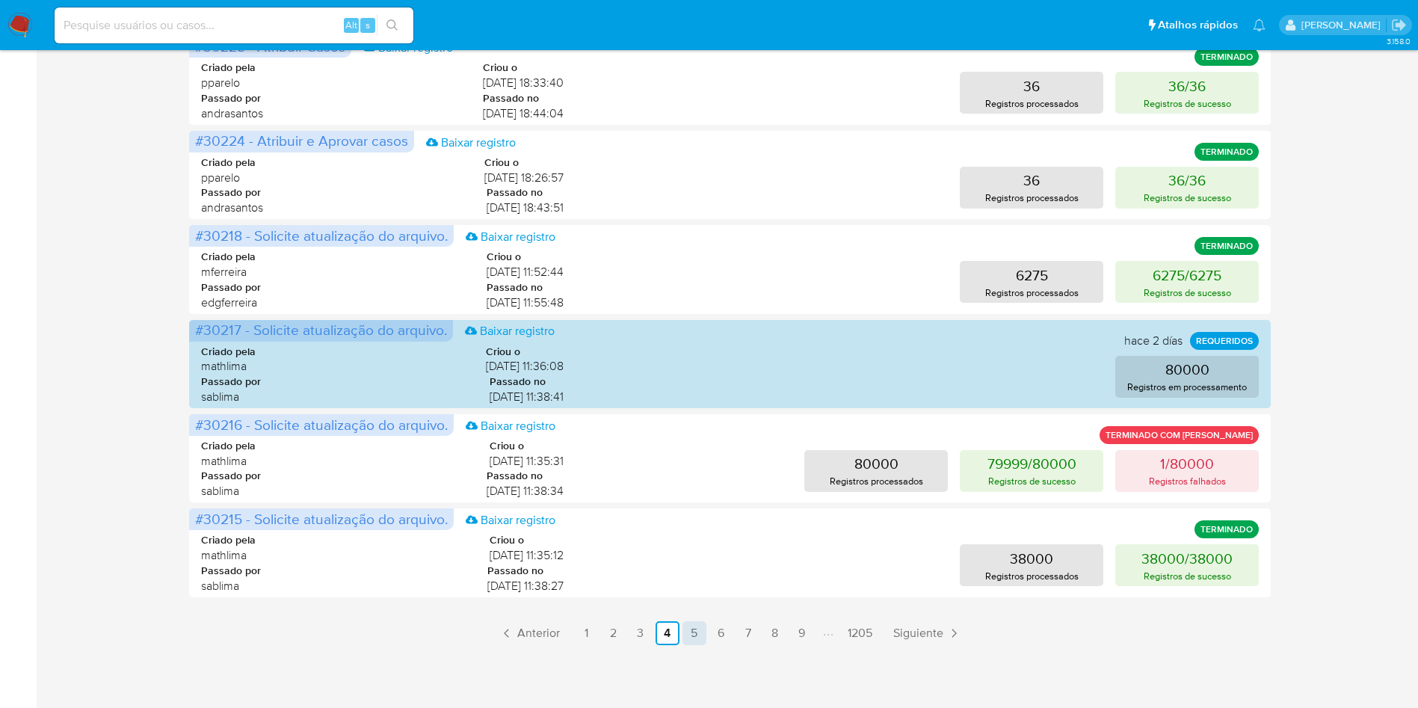
click at [700, 641] on link "5" at bounding box center [694, 633] width 24 height 24
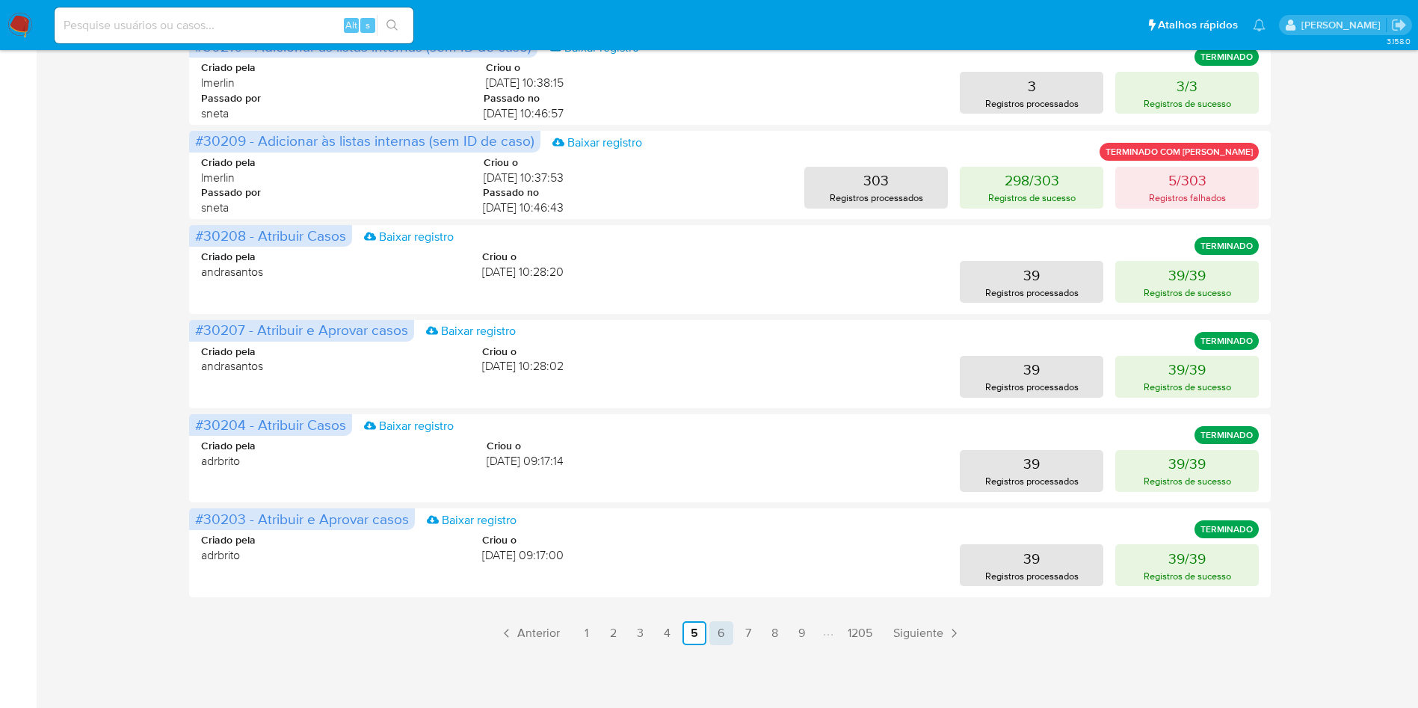
click at [724, 630] on link "6" at bounding box center [721, 633] width 24 height 24
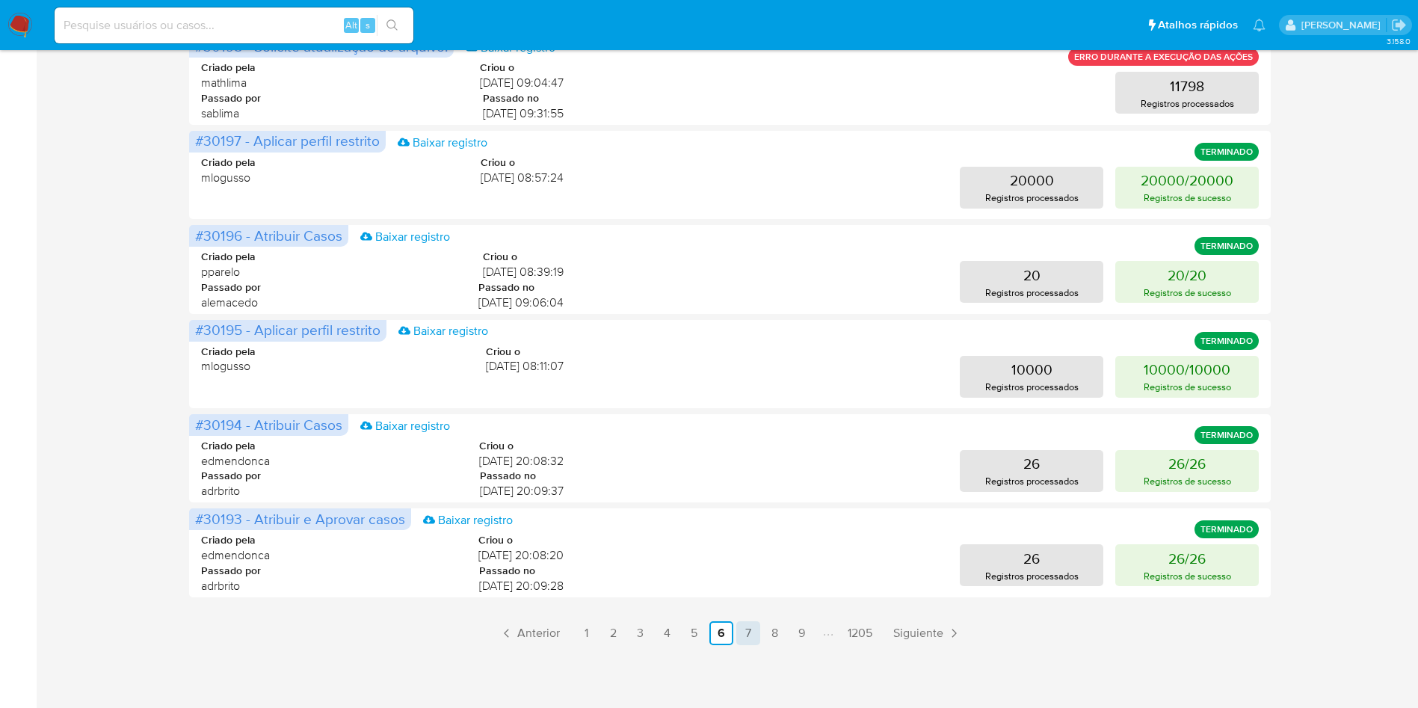
click at [744, 626] on link "7" at bounding box center [748, 633] width 24 height 24
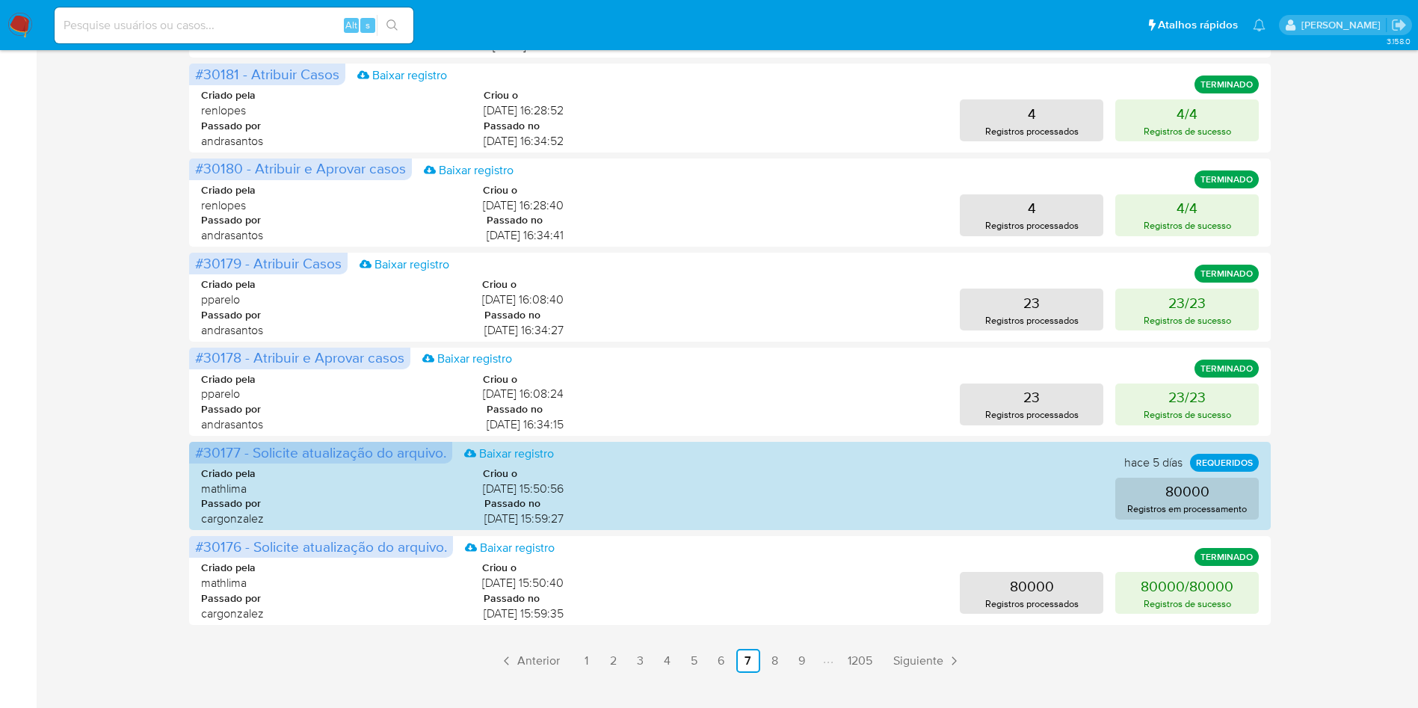
scroll to position [605, 0]
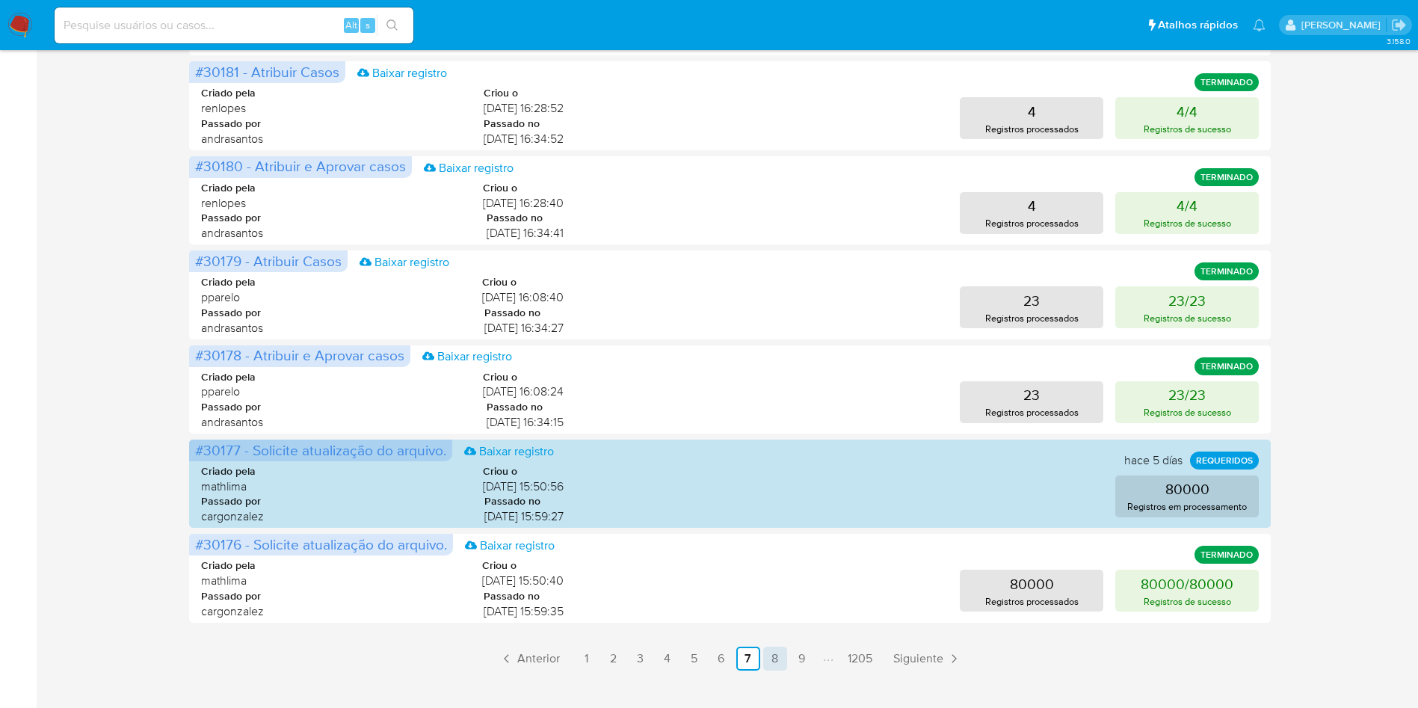
click at [771, 658] on link "8" at bounding box center [775, 659] width 24 height 24
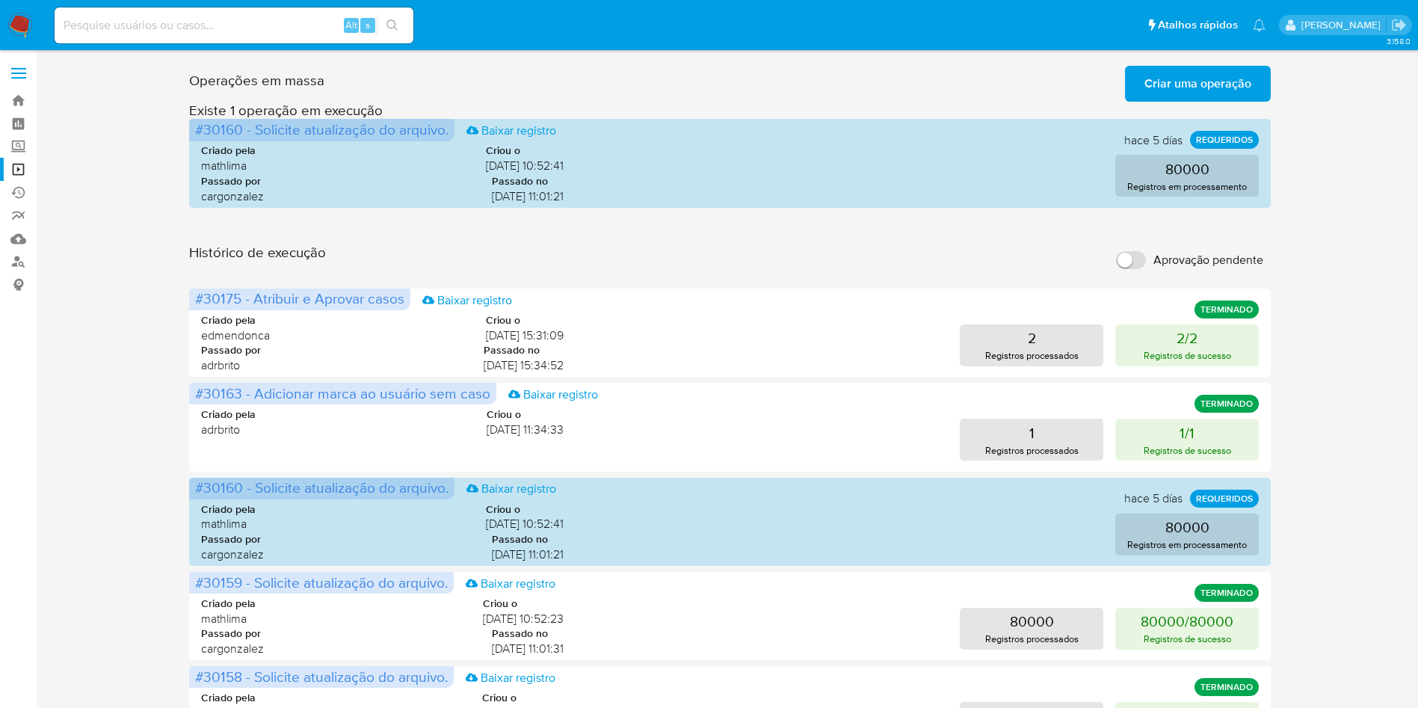
scroll to position [630, 0]
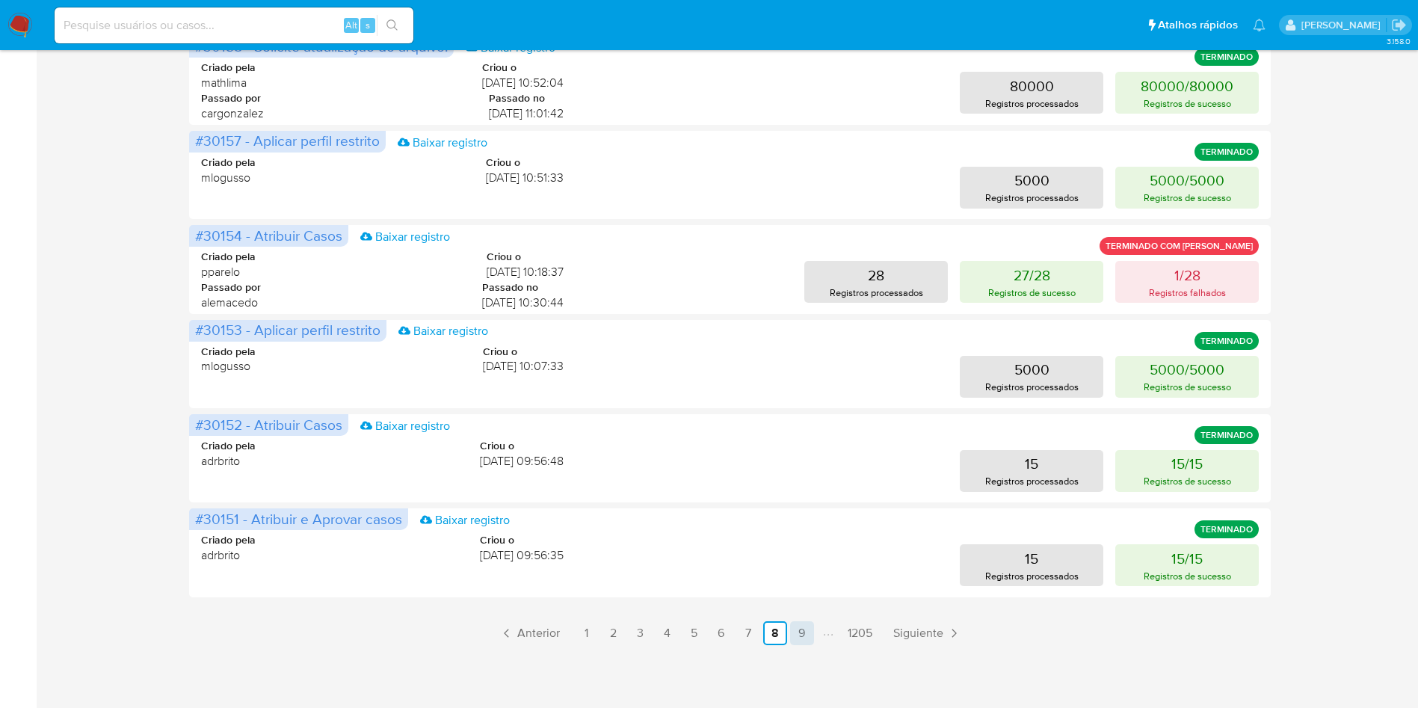
click at [801, 637] on link "9" at bounding box center [802, 633] width 24 height 24
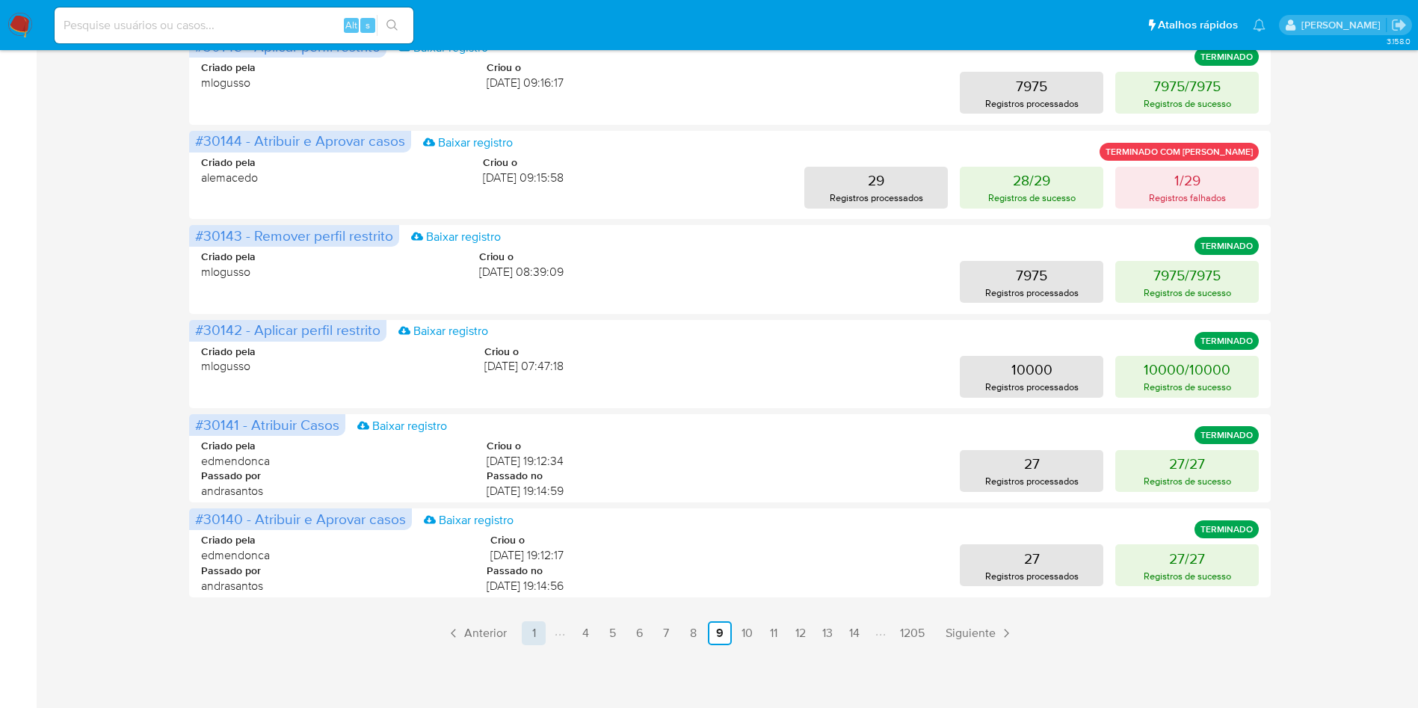
click at [539, 632] on link "1" at bounding box center [534, 633] width 24 height 24
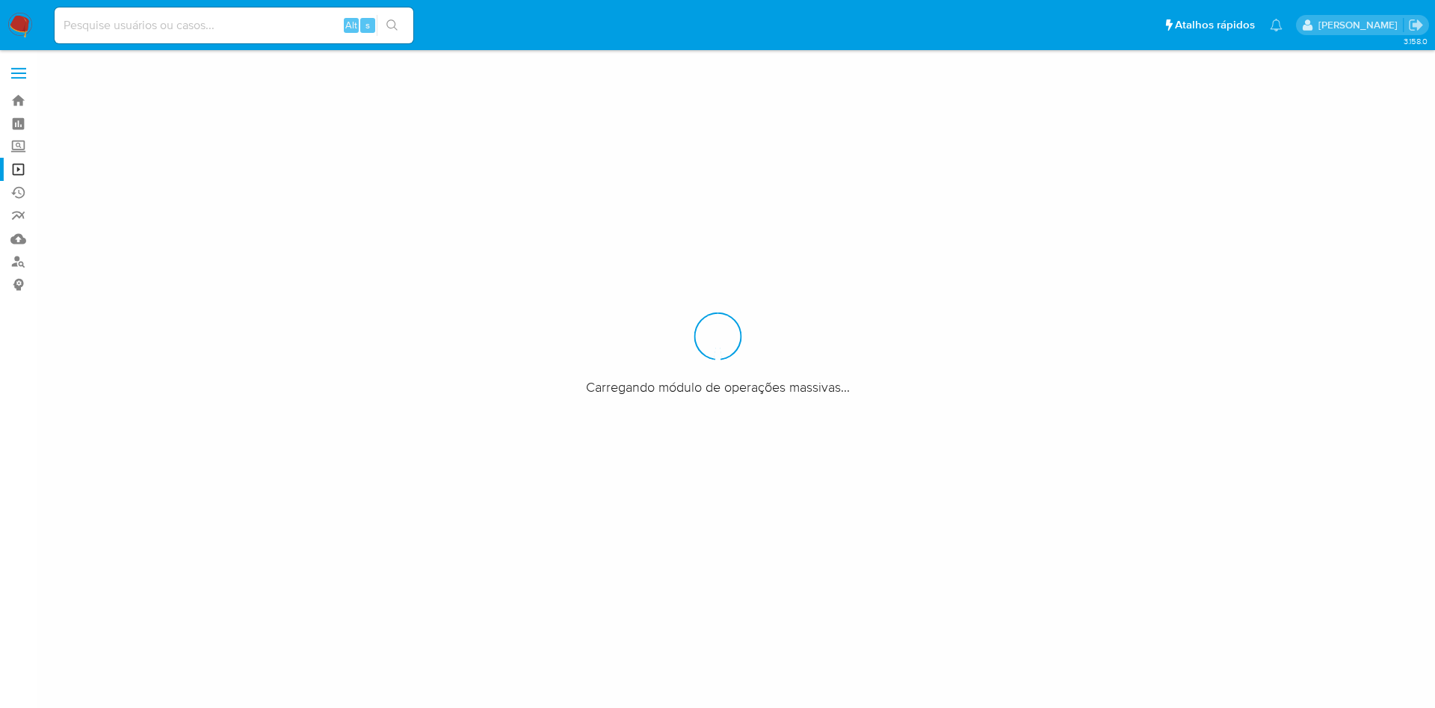
click at [1272, 330] on div at bounding box center [717, 354] width 1435 height 708
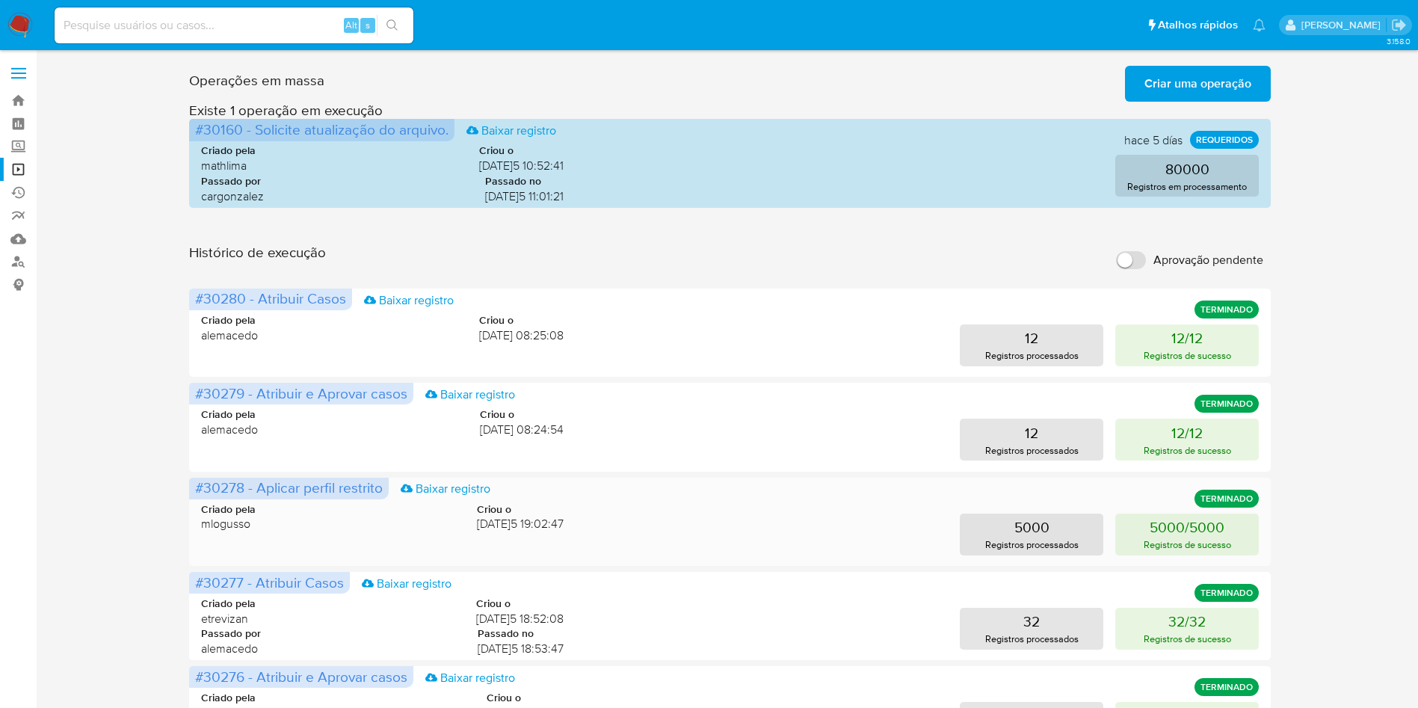
drag, startPoint x: 741, startPoint y: 469, endPoint x: 753, endPoint y: 508, distance: 41.6
click at [741, 469] on div "#30279 - Atribuir e Aprovar casos Baixar registro TERMINADO Criado pela alemace…" at bounding box center [730, 427] width 1082 height 88
drag, startPoint x: 779, startPoint y: 539, endPoint x: 551, endPoint y: 282, distance: 343.6
click at [500, 308] on div "Criado pela alemacedo Criou o 10/09/2025 08:25:08 12 Registros processados 12/1…" at bounding box center [730, 330] width 1058 height 72
click at [851, 523] on div "5000 Registros processados 5000/5000 Registros de sucesso" at bounding box center [922, 535] width 671 height 42
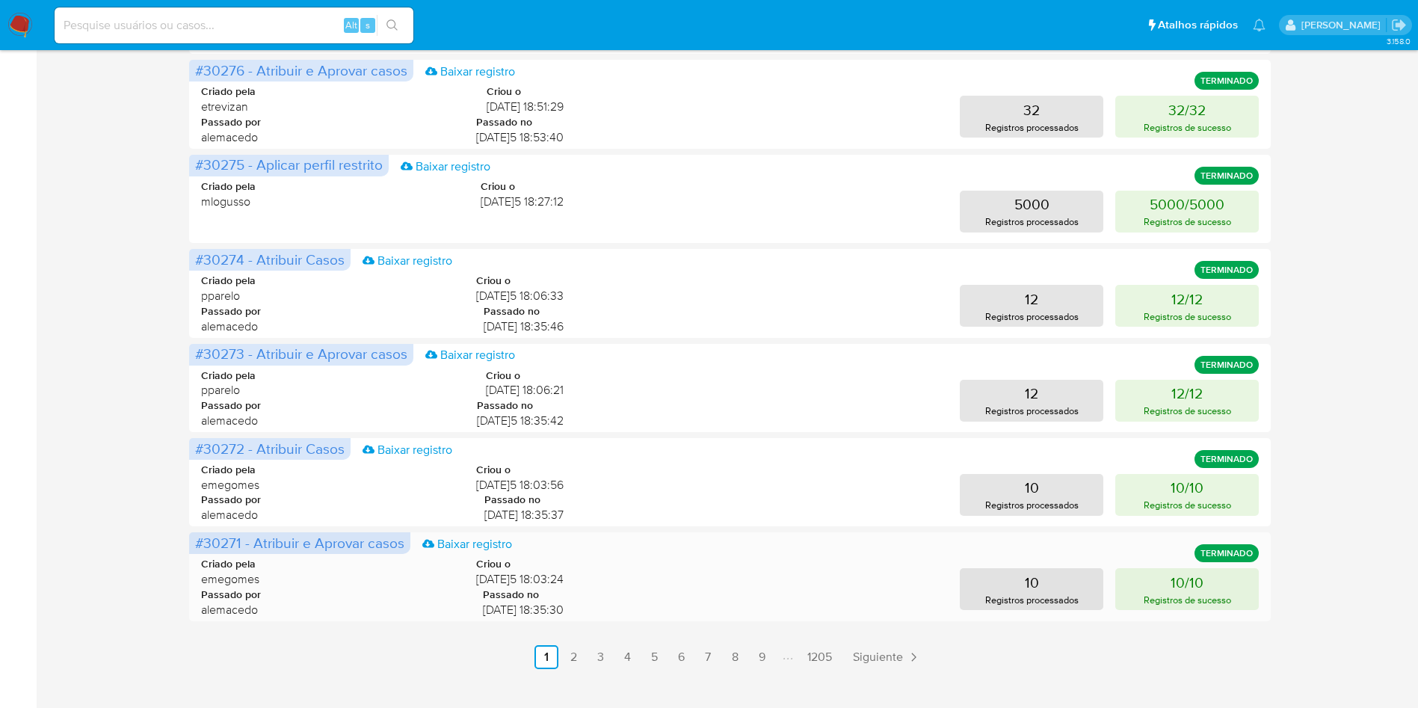
scroll to position [630, 0]
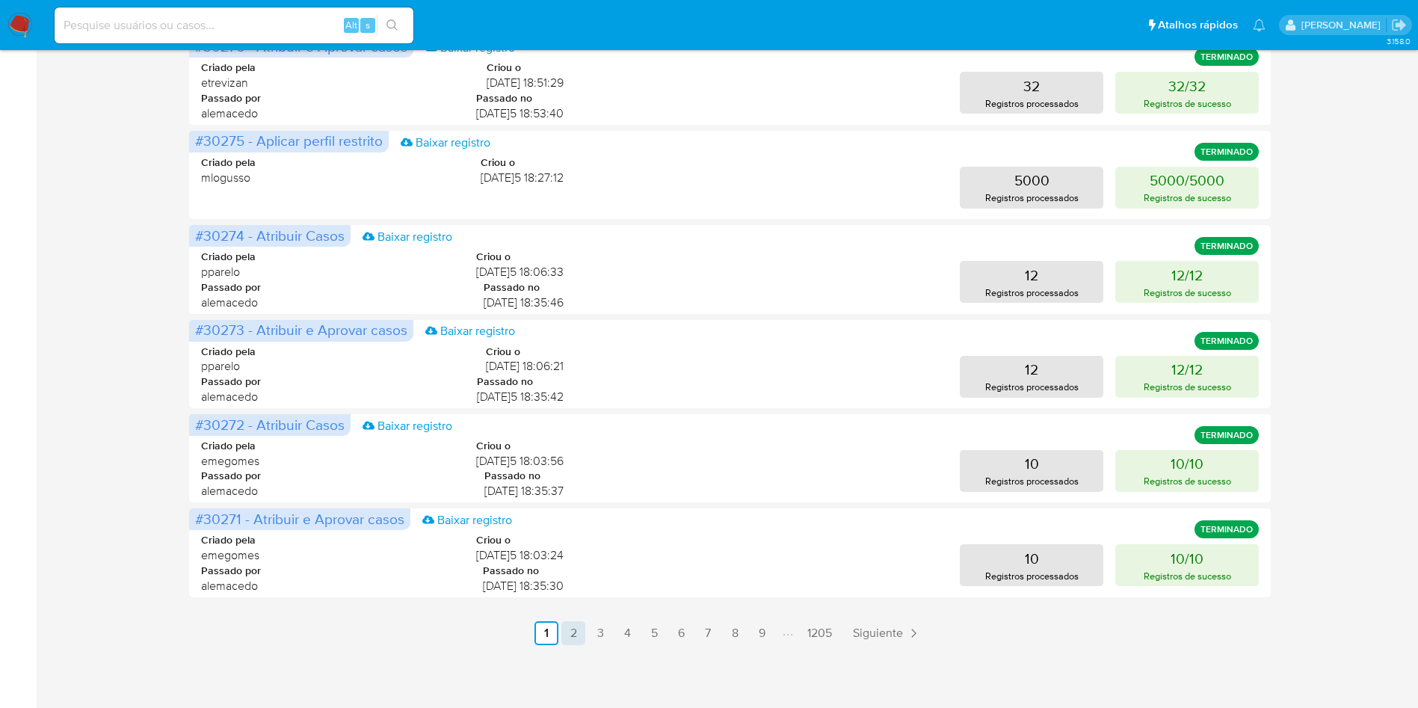
click at [572, 627] on link "2" at bounding box center [573, 633] width 24 height 24
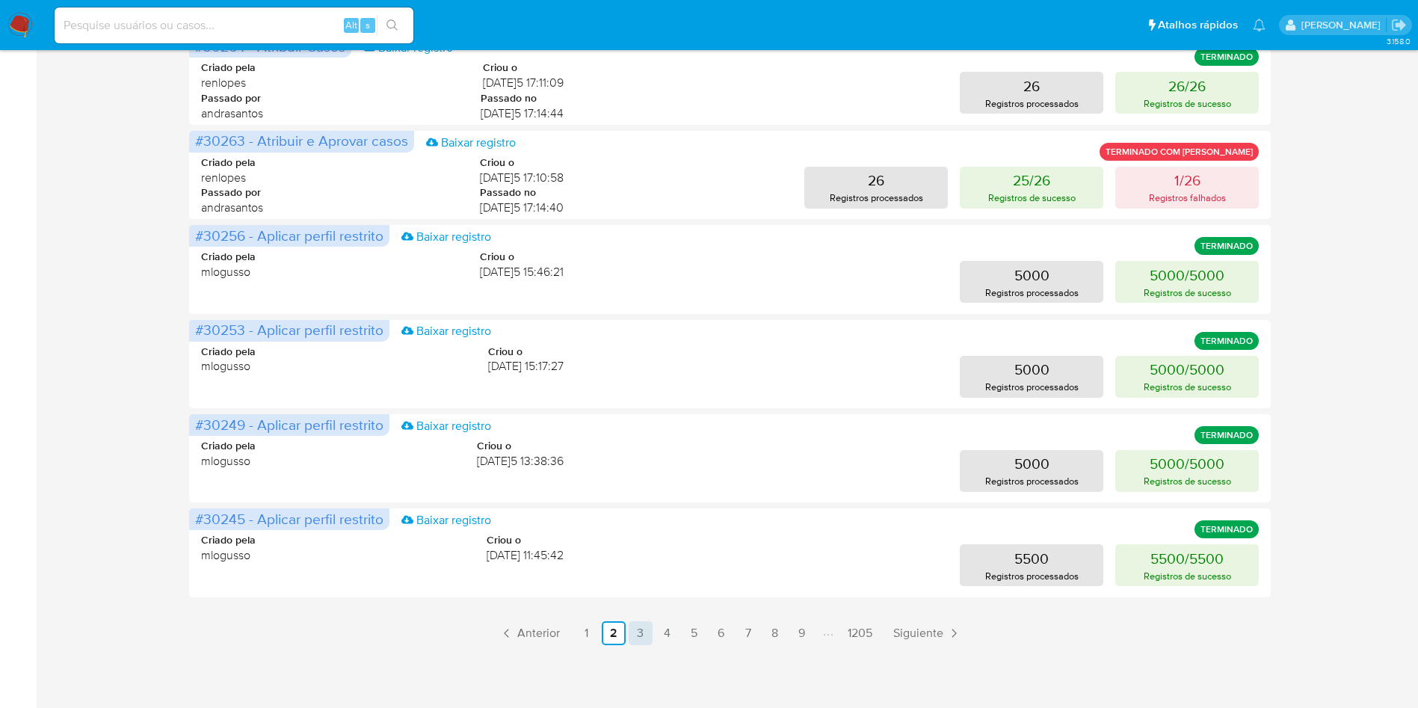
click at [647, 625] on link "3" at bounding box center [641, 633] width 24 height 24
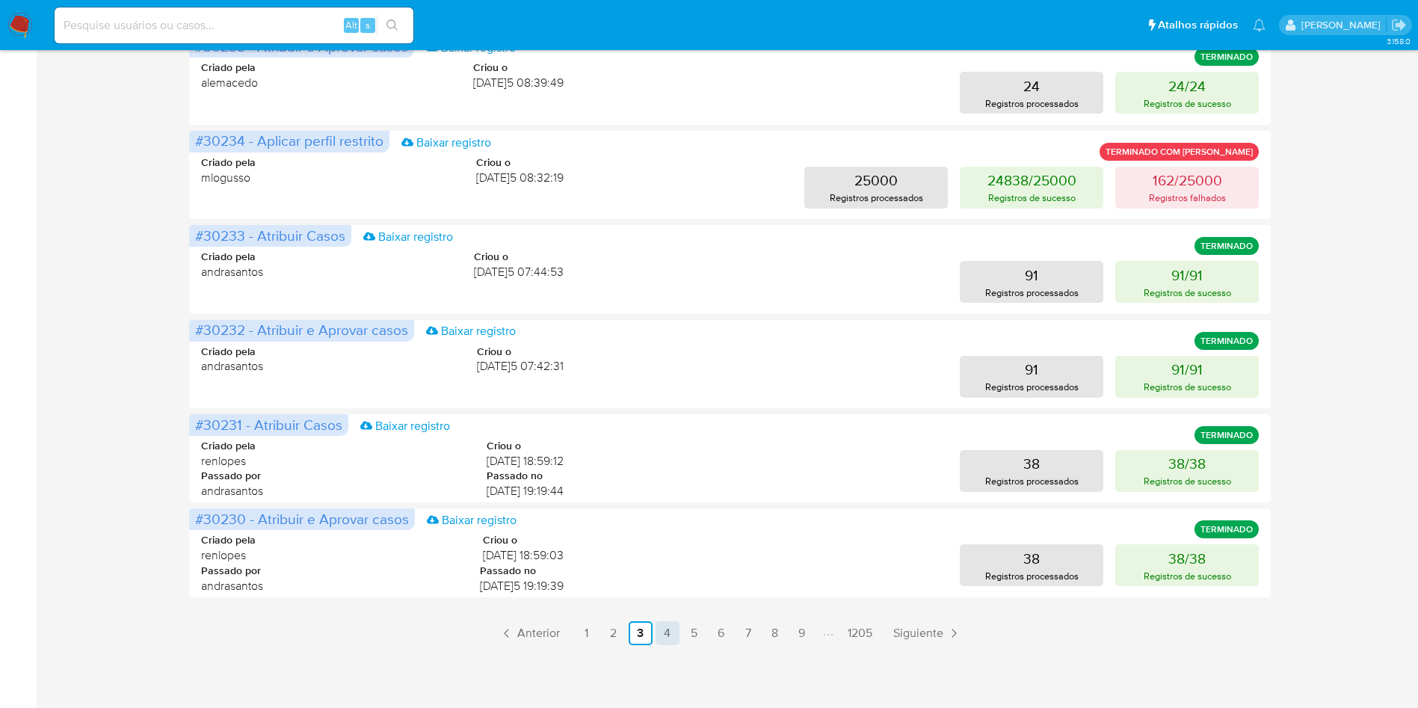
click at [668, 625] on link "4" at bounding box center [668, 633] width 24 height 24
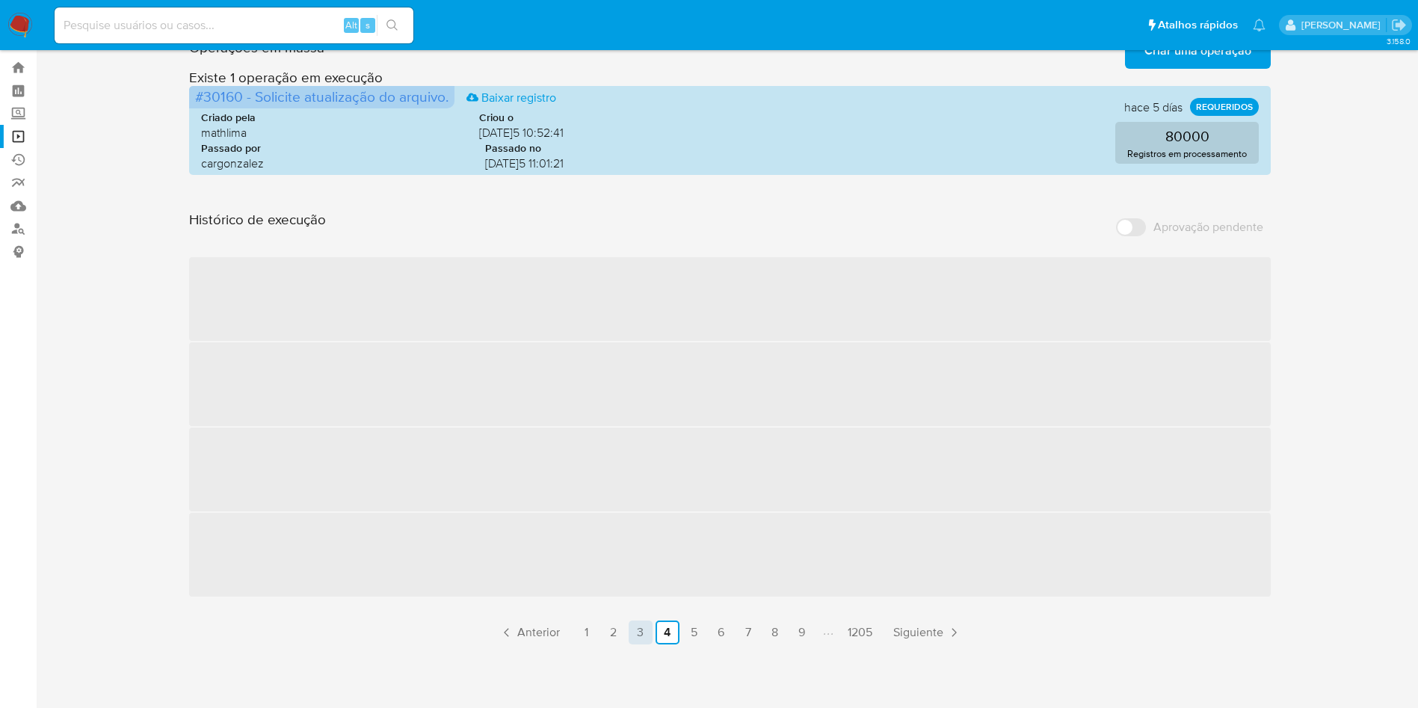
click at [641, 635] on link "3" at bounding box center [641, 632] width 24 height 24
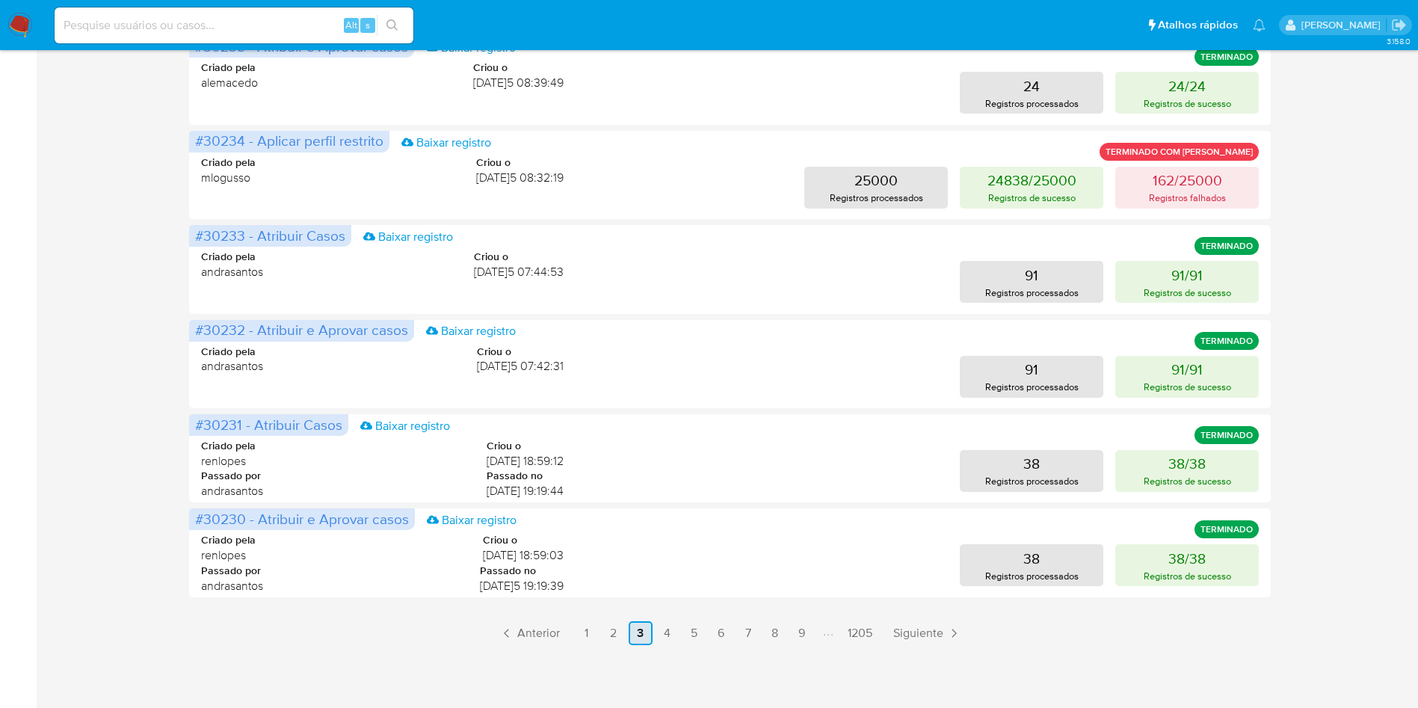
scroll to position [629, 0]
click at [670, 637] on link "4" at bounding box center [668, 634] width 24 height 24
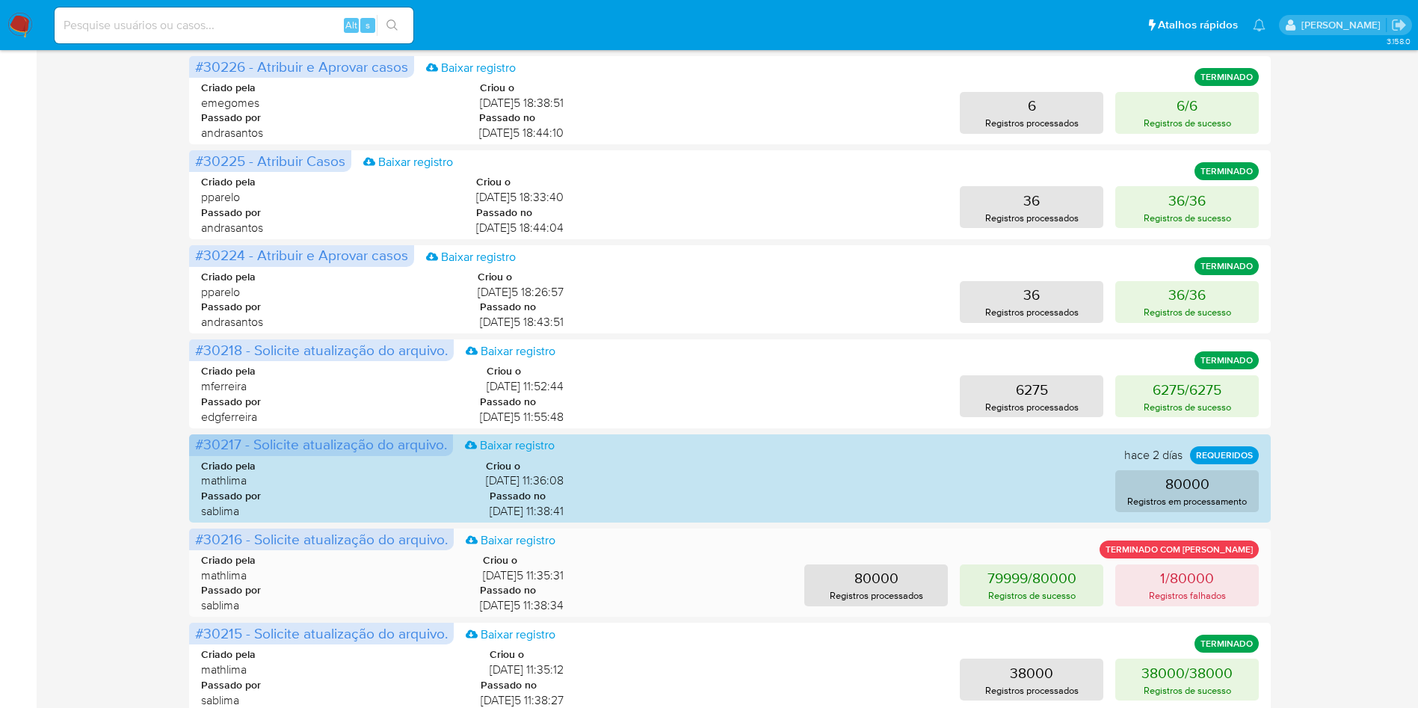
scroll to position [515, 0]
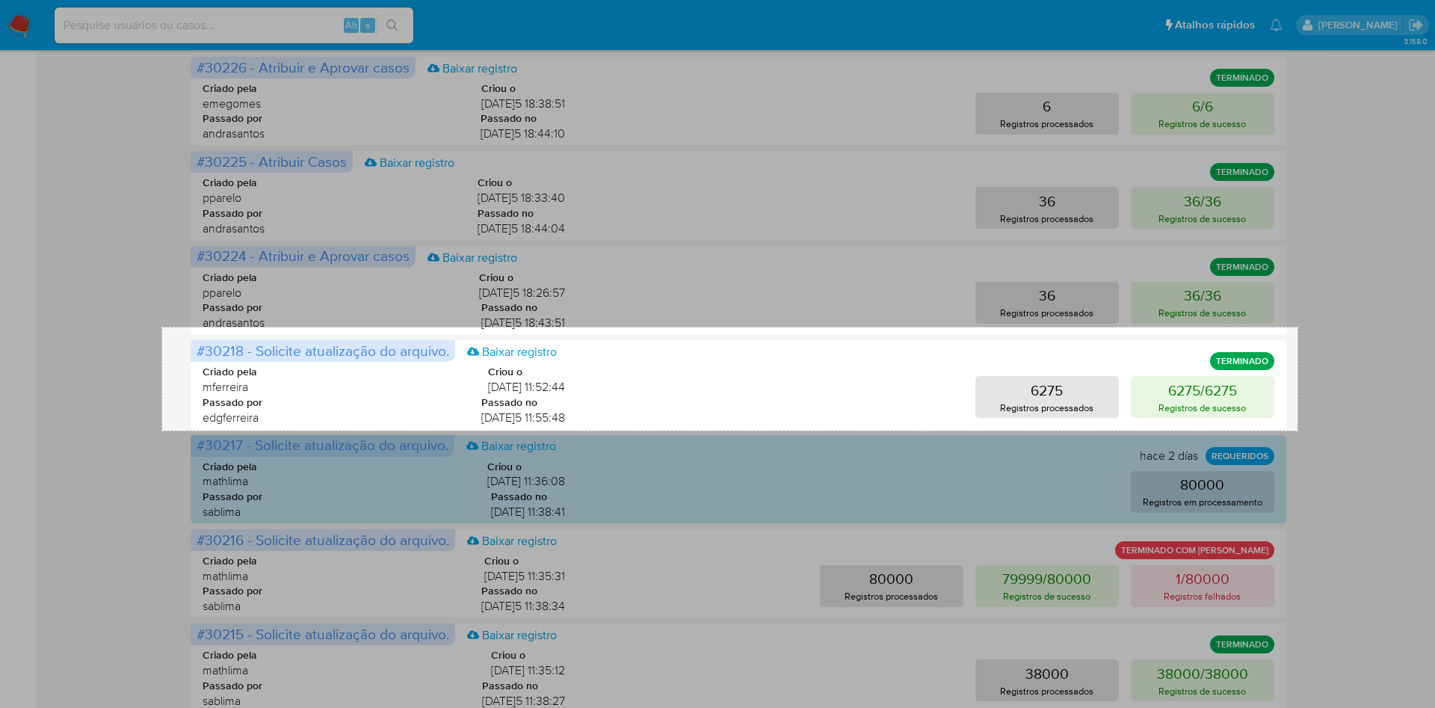
drag, startPoint x: 168, startPoint y: 334, endPoint x: 1298, endPoint y: 431, distance: 1133.5
click at [1298, 431] on div "1519 X 138" at bounding box center [717, 154] width 1435 height 1338
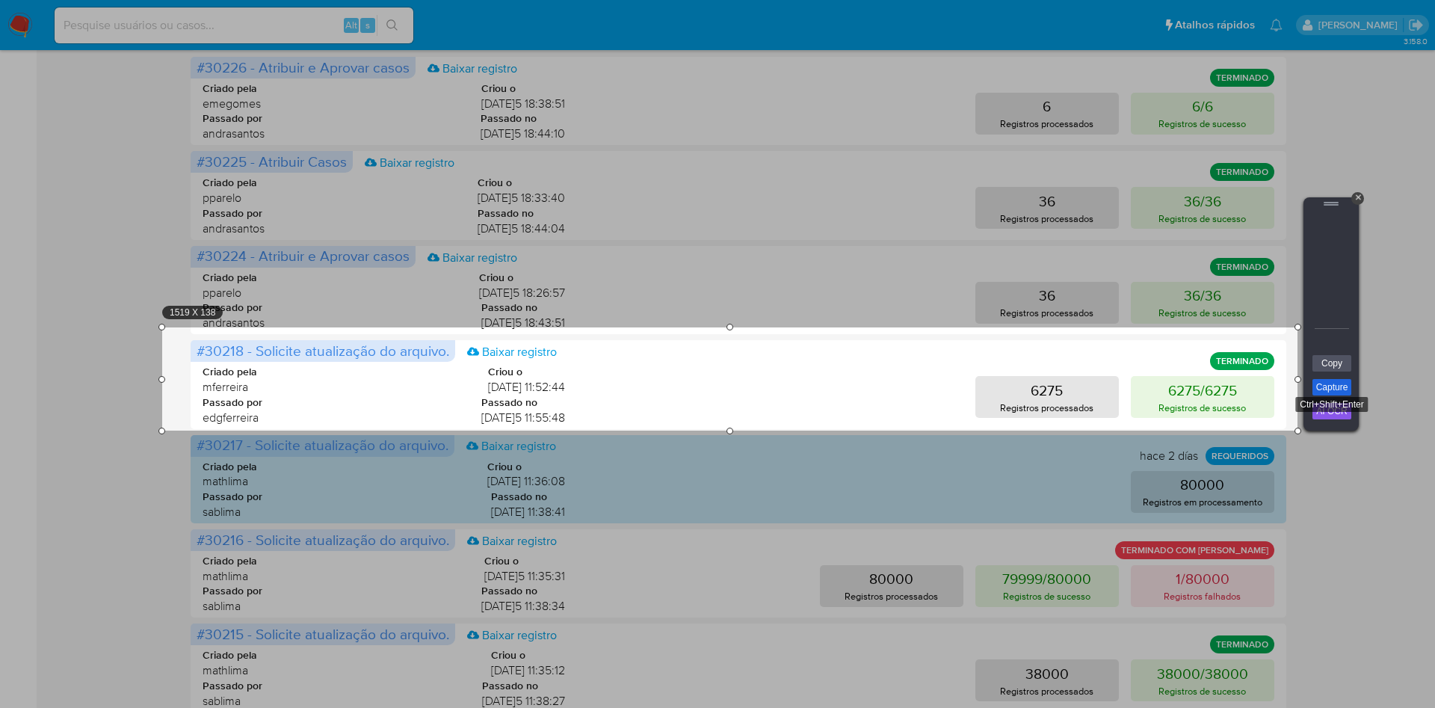
click at [1333, 386] on link "Capture" at bounding box center [1332, 387] width 39 height 16
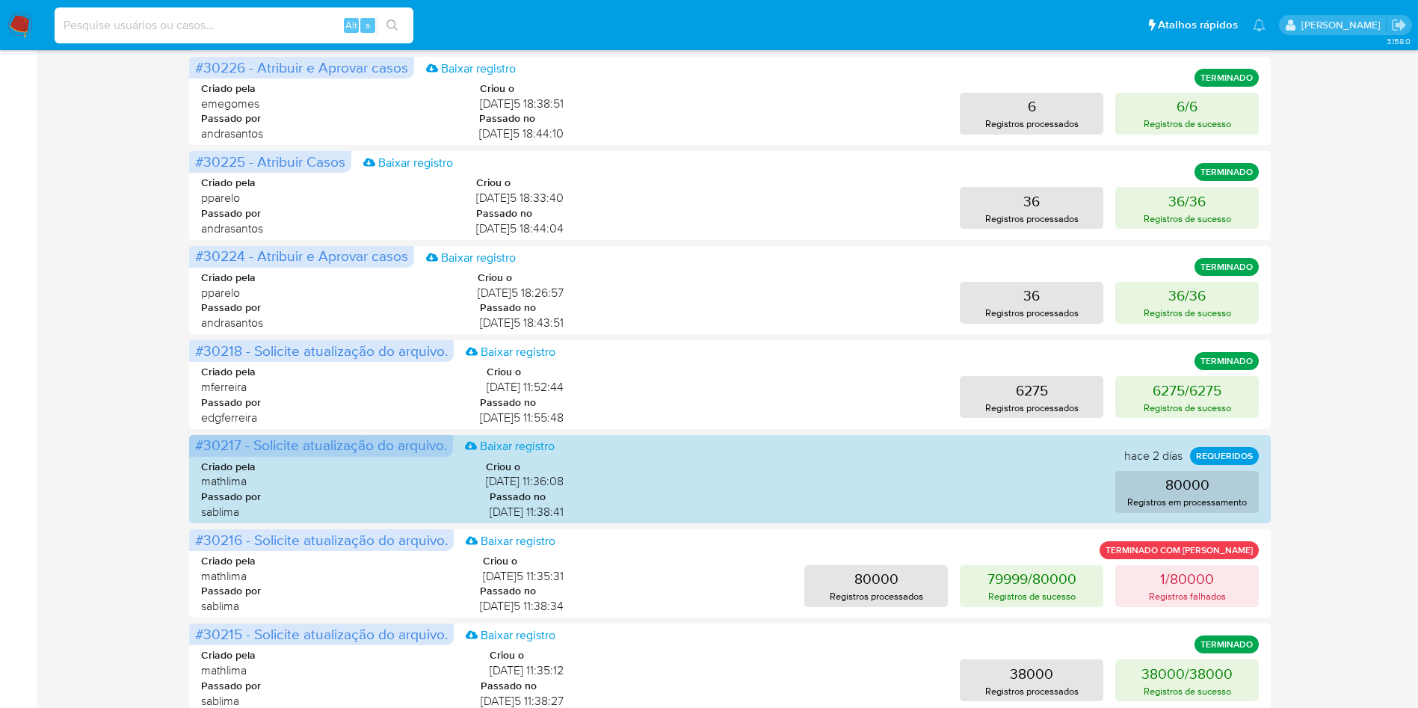
click at [312, 25] on input at bounding box center [234, 25] width 359 height 19
paste input "pMmQqR8olxg5LIDLYYMbqKwd"
type input "pMmQqR8olxg5LIDLYYMbqKwd"
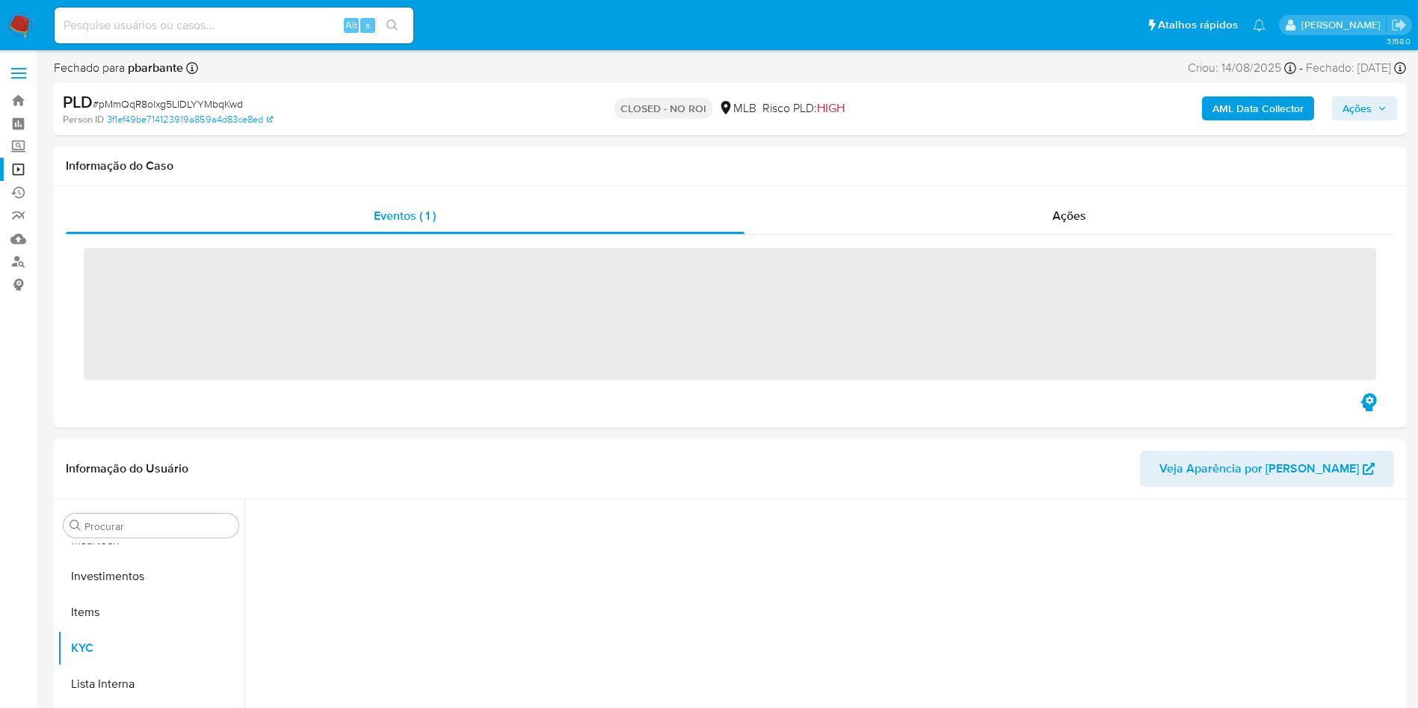
scroll to position [703, 0]
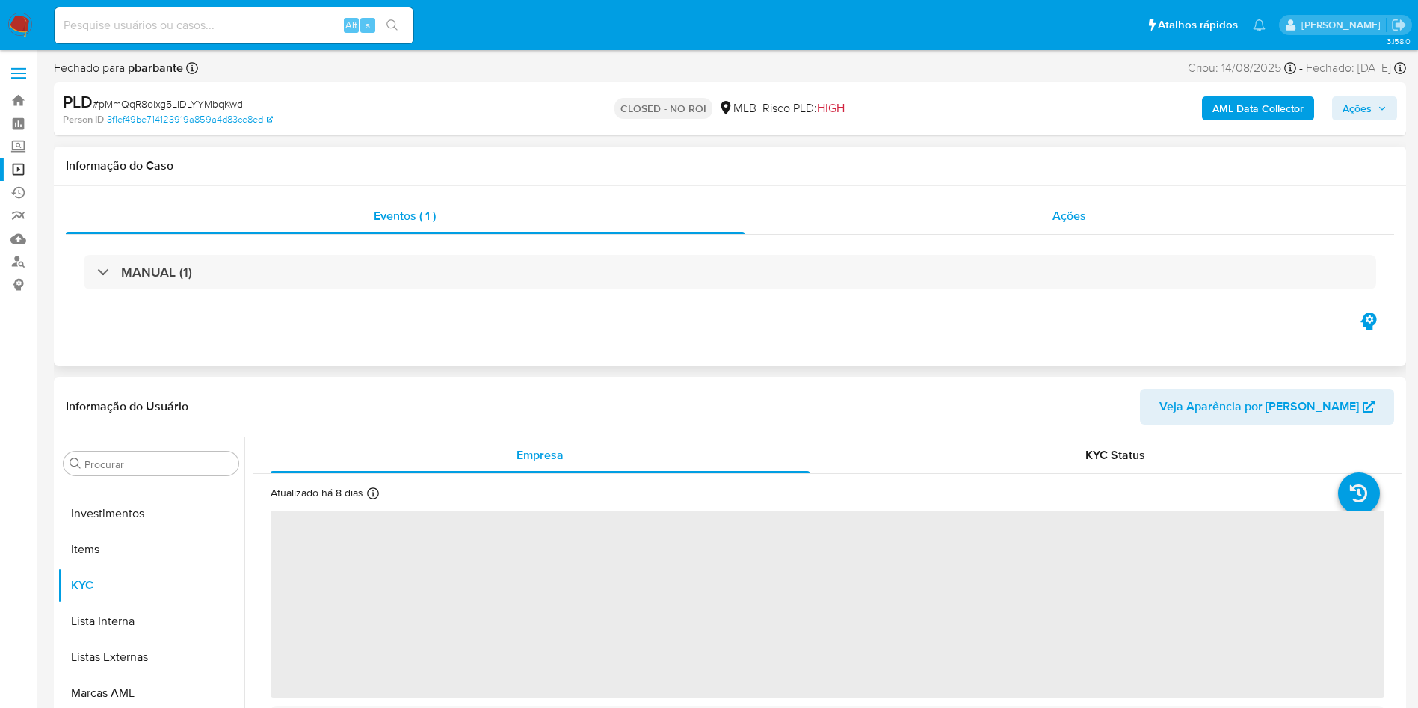
click at [1086, 216] on div "Ações" at bounding box center [1069, 216] width 650 height 36
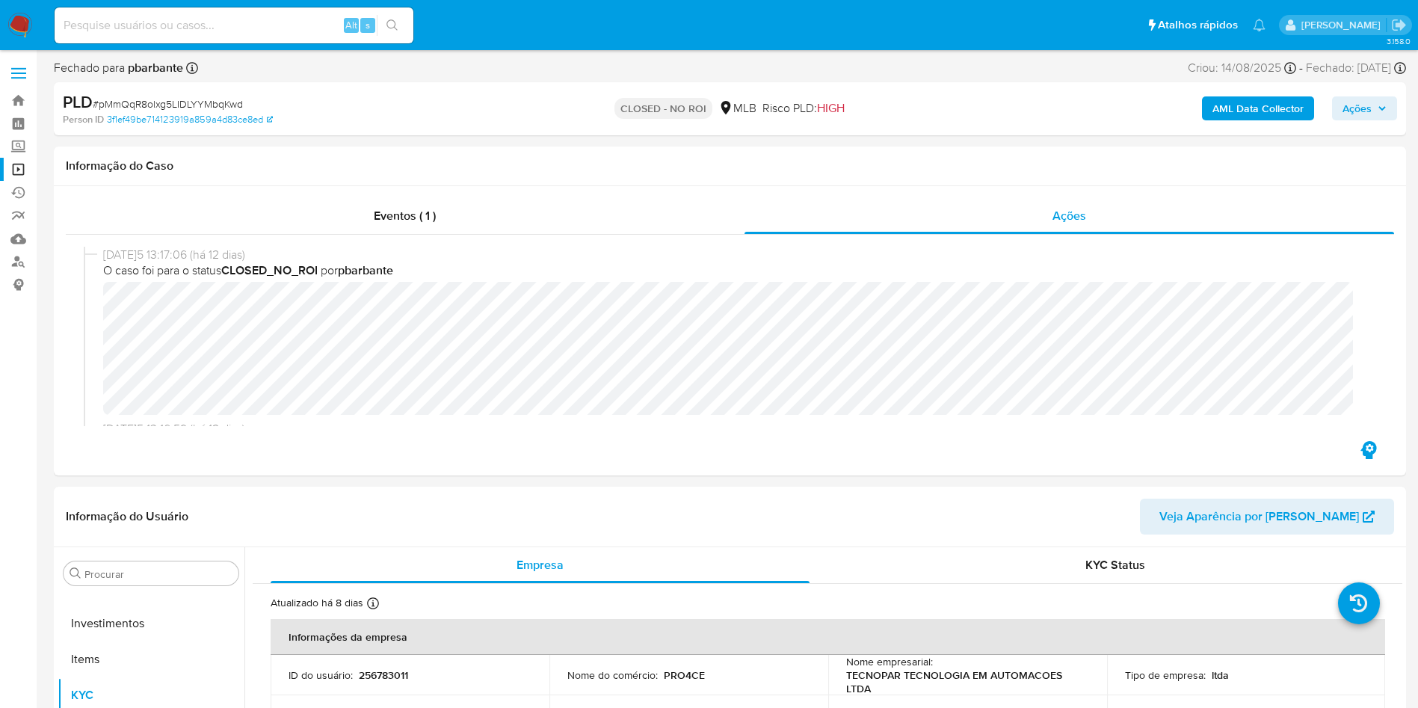
select select "10"
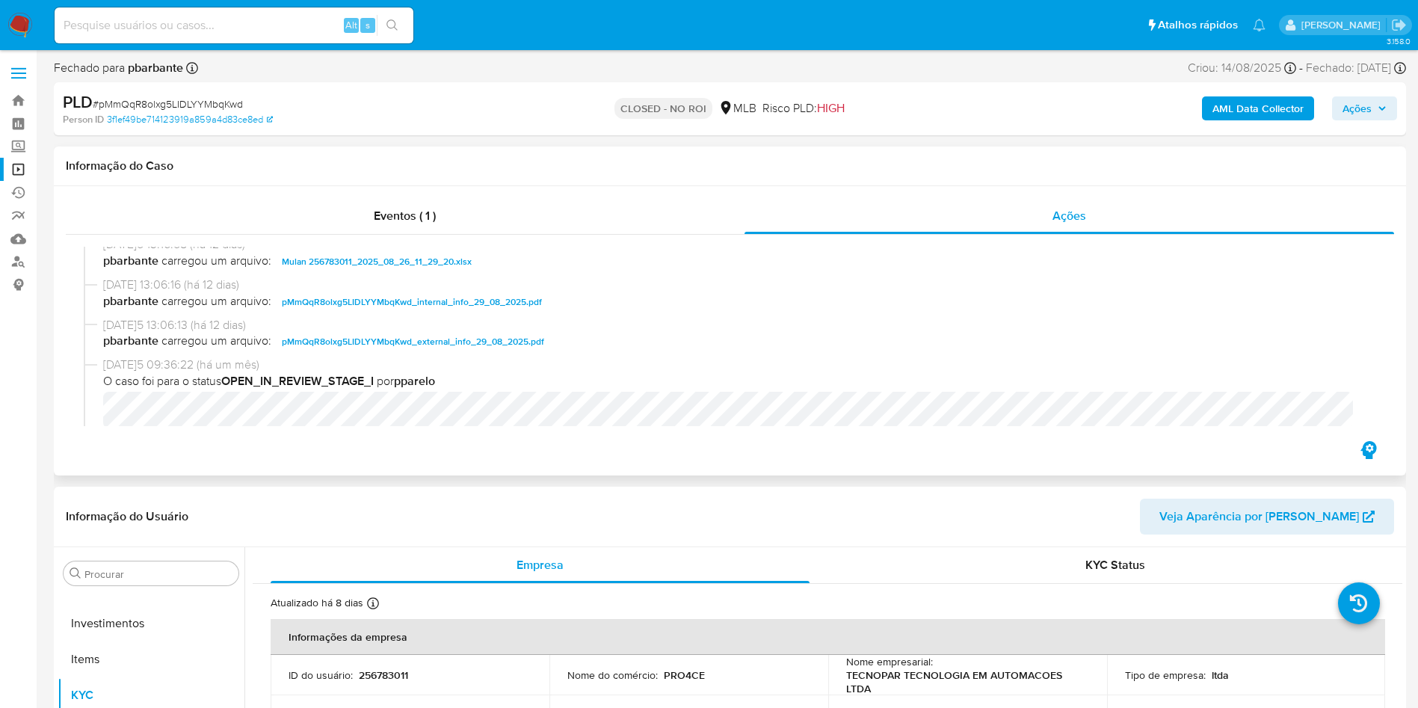
scroll to position [112, 0]
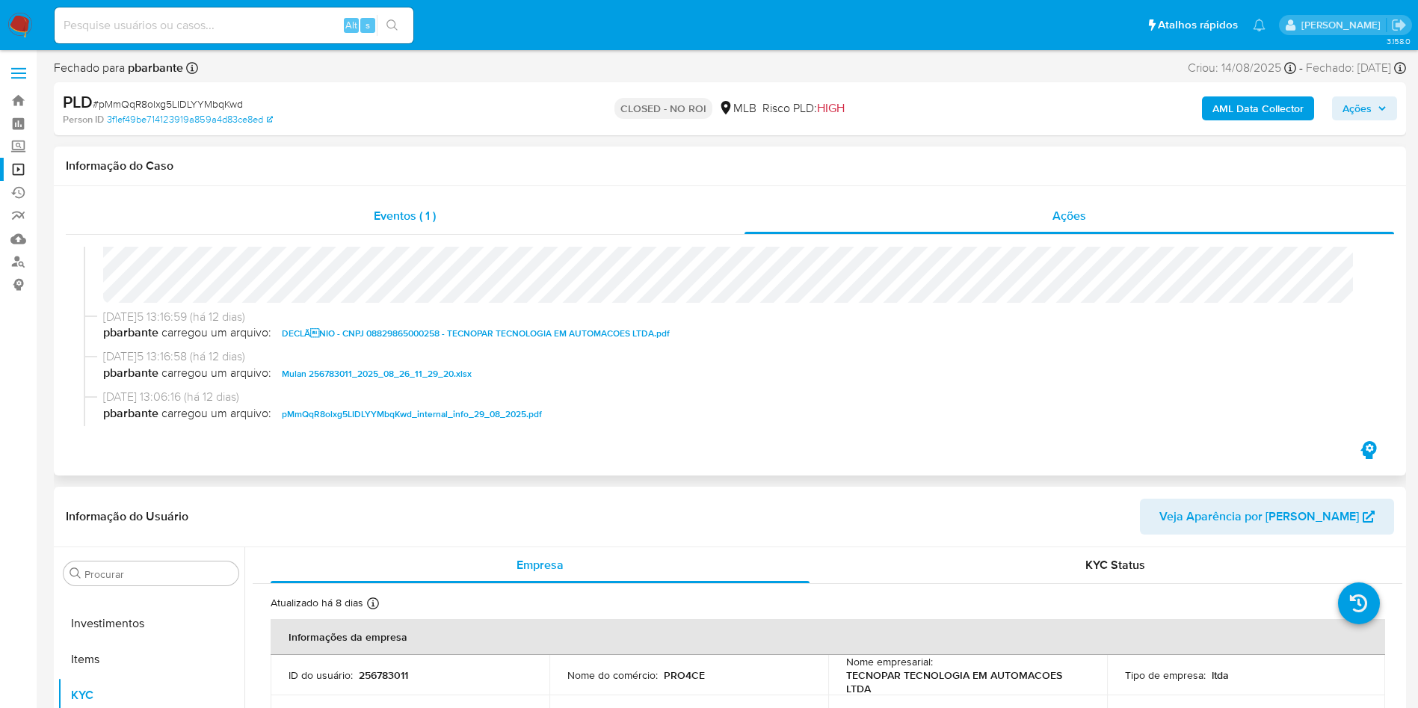
click at [415, 208] on span "Eventos ( 1 )" at bounding box center [405, 215] width 62 height 17
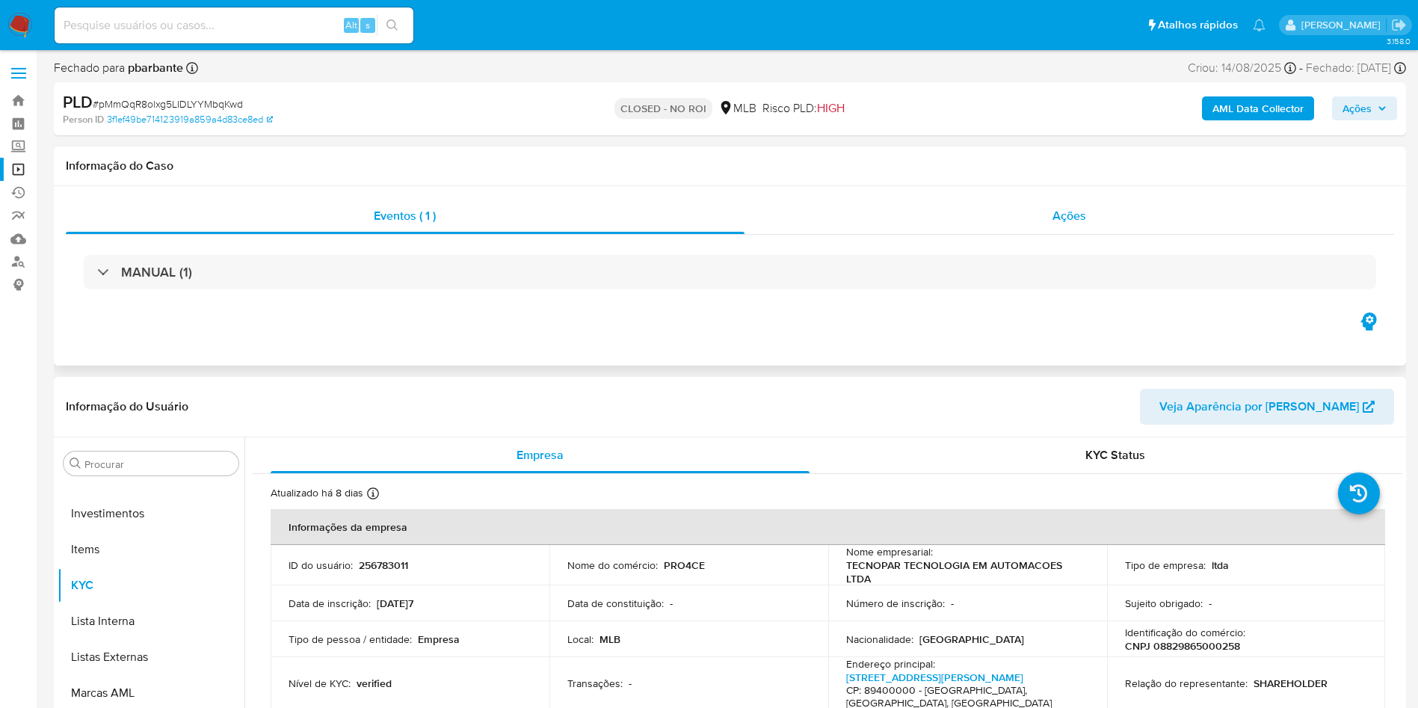
click at [1059, 209] on span "Ações" at bounding box center [1069, 215] width 34 height 17
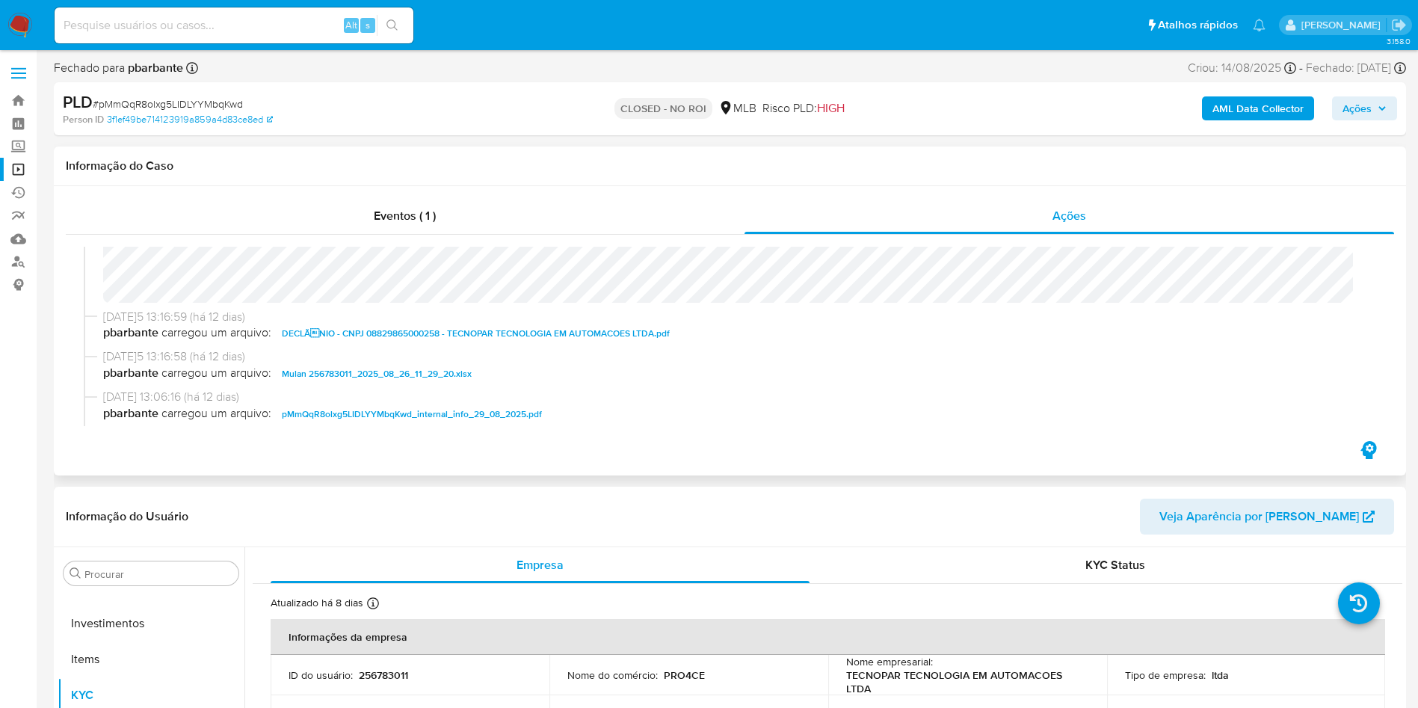
click at [369, 335] on span "DECLÃNIO - CNPJ 08829865000258 - TECNOPAR TECNOLOGIA EM AUTOMACOES LTDA.pdf" at bounding box center [476, 333] width 388 height 18
click at [132, 648] on button "Anexos" at bounding box center [145, 645] width 175 height 36
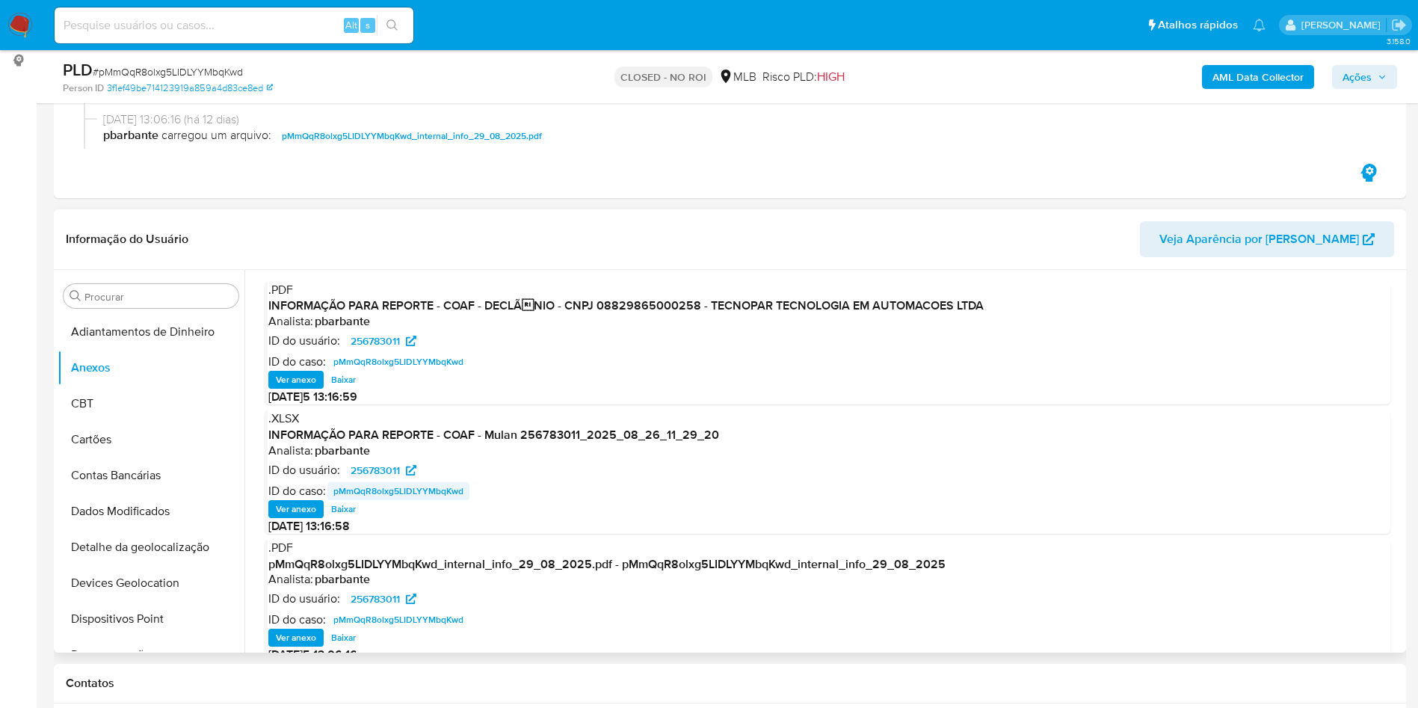
scroll to position [112, 0]
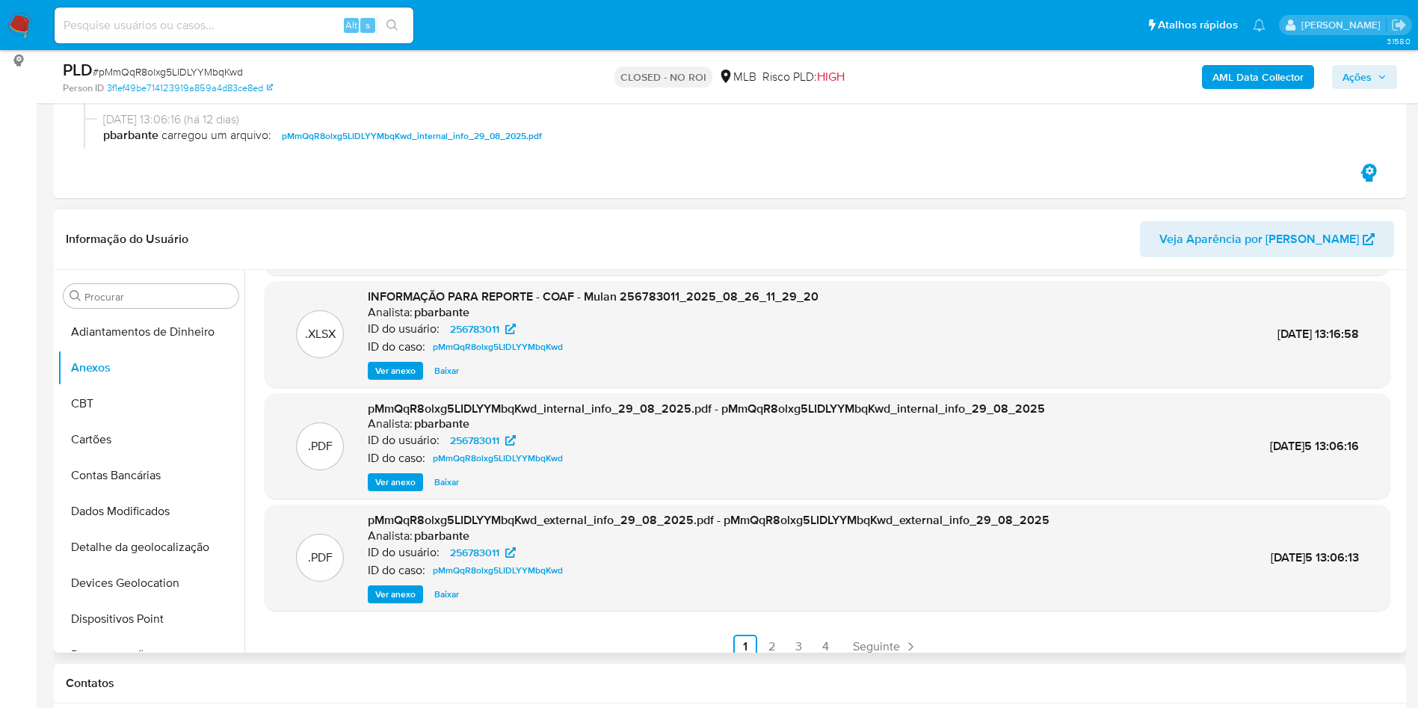
click at [410, 592] on span "Ver anexo" at bounding box center [395, 594] width 40 height 15
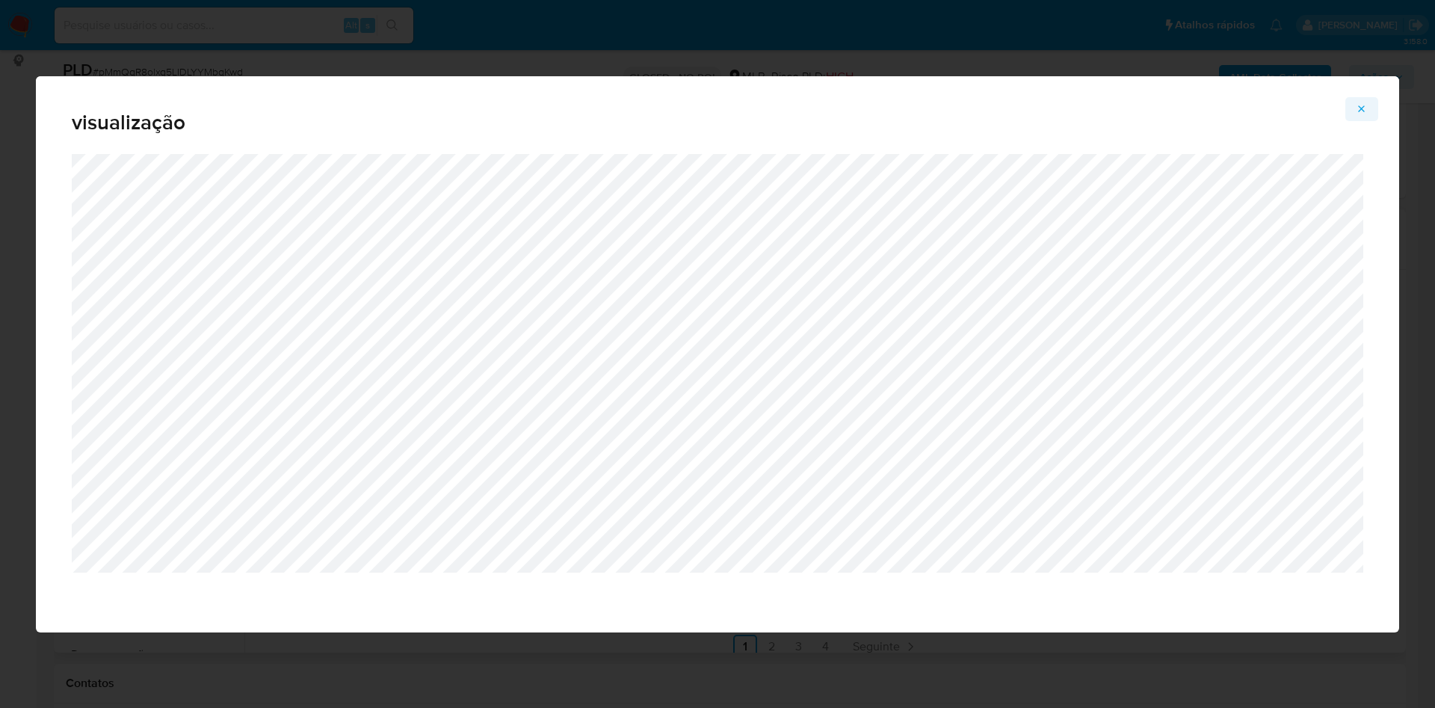
click at [1364, 106] on icon "Attachment preview" at bounding box center [1362, 108] width 7 height 7
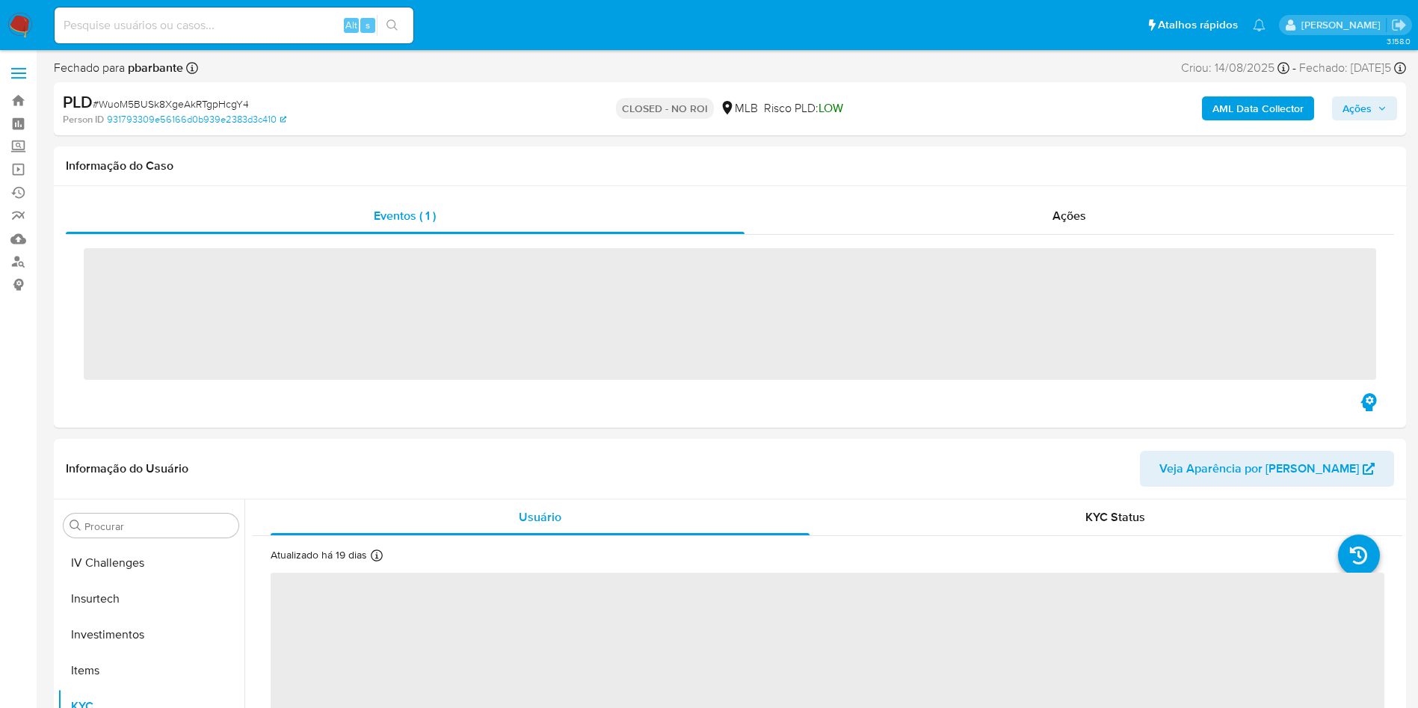
scroll to position [703, 0]
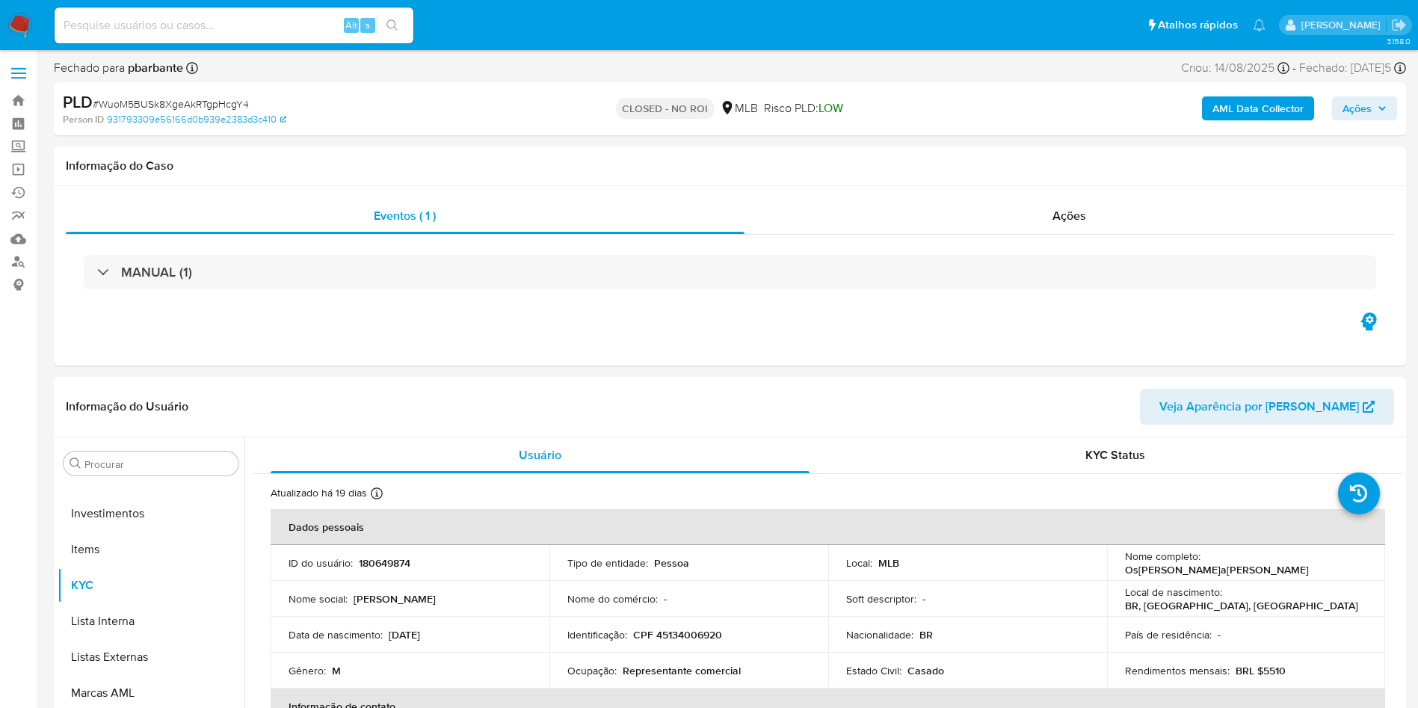
select select "10"
click at [1100, 221] on div "Ações" at bounding box center [1069, 216] width 650 height 36
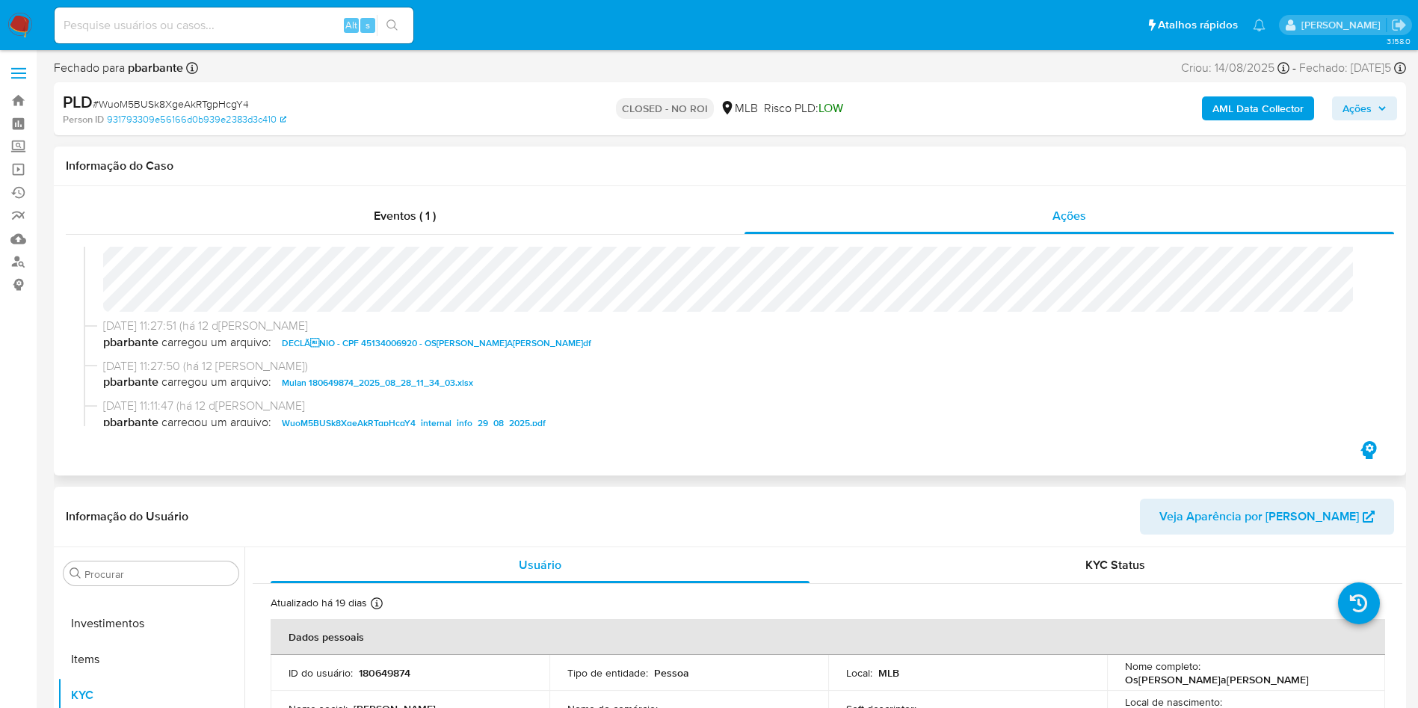
scroll to position [128, 0]
click at [334, 337] on span "DECLÃNIO - CPF 45134006920 - OSVALDO MANABU YAMAMOTO.pdf" at bounding box center [436, 342] width 309 height 18
click at [124, 645] on button "Anexos" at bounding box center [145, 645] width 175 height 36
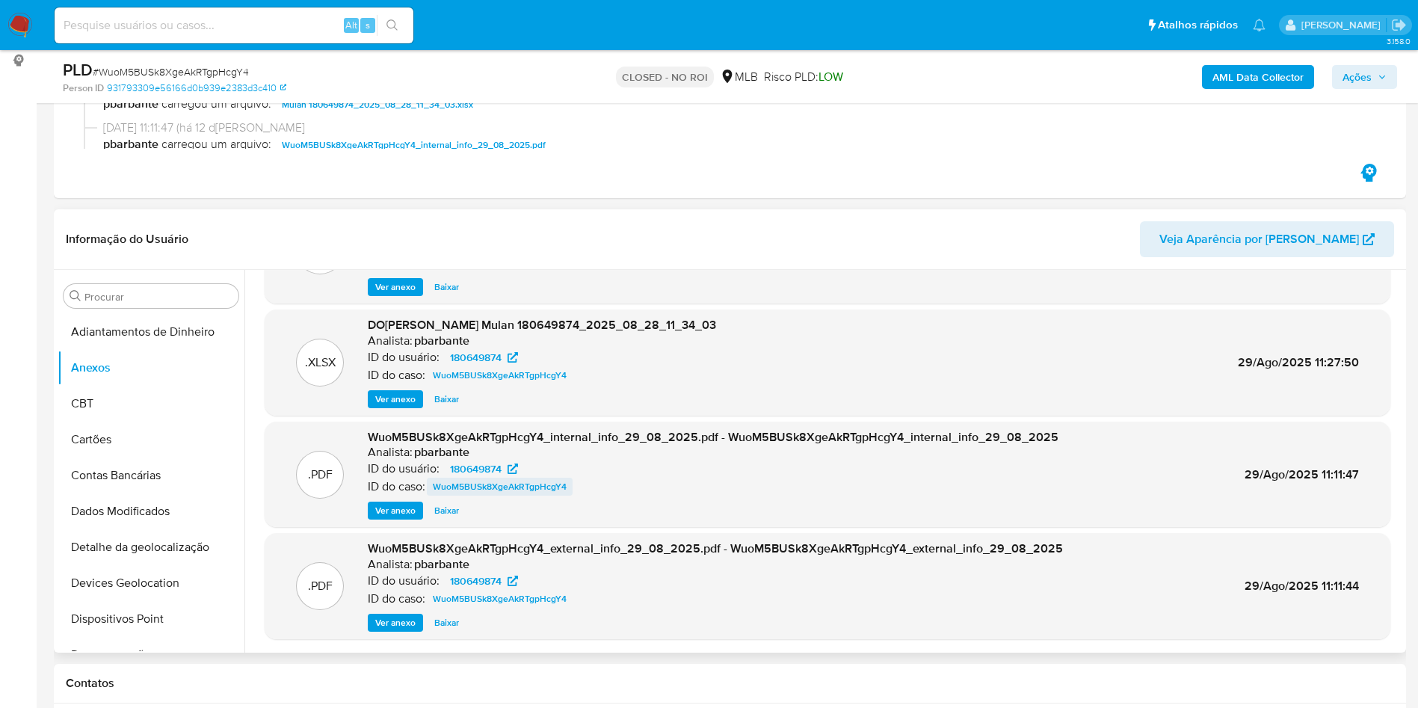
scroll to position [83, 0]
click at [378, 626] on span "Ver anexo" at bounding box center [395, 623] width 40 height 15
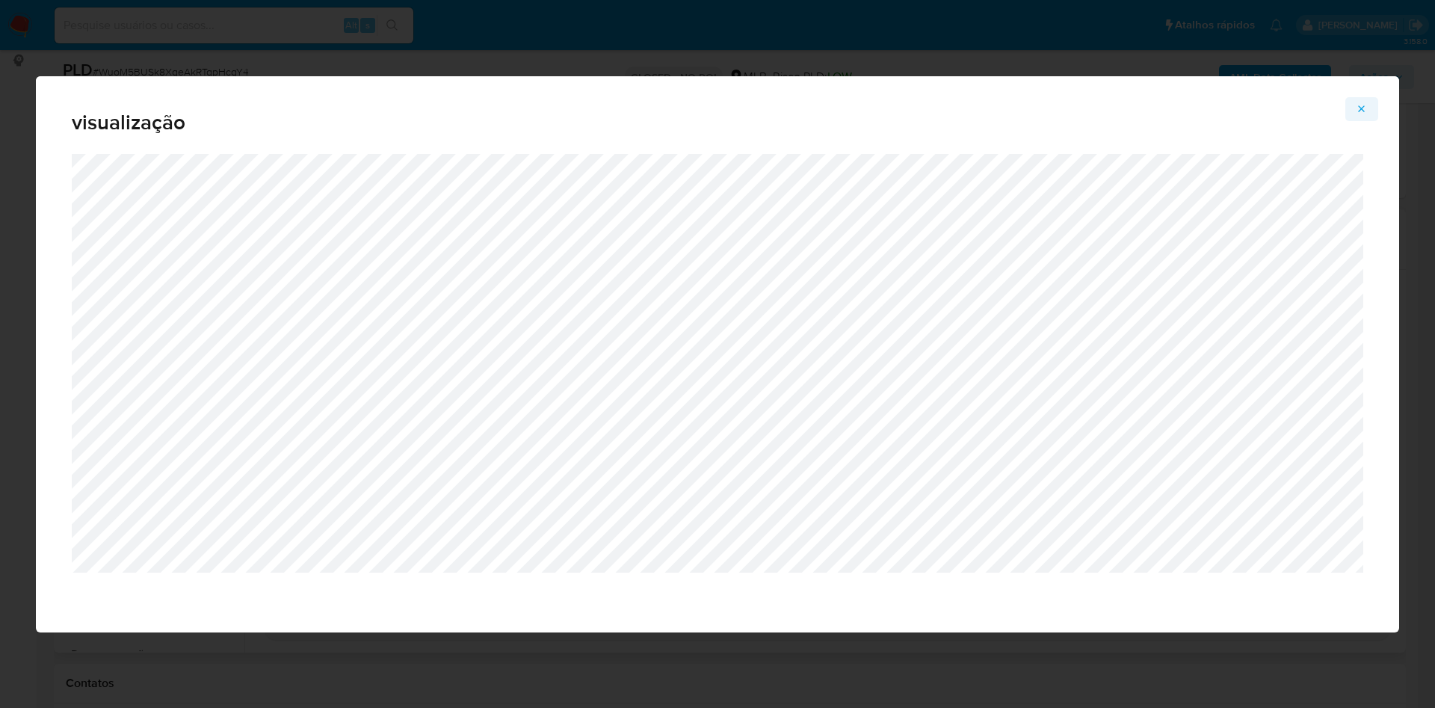
click at [1365, 111] on icon "Attachment preview" at bounding box center [1362, 108] width 7 height 7
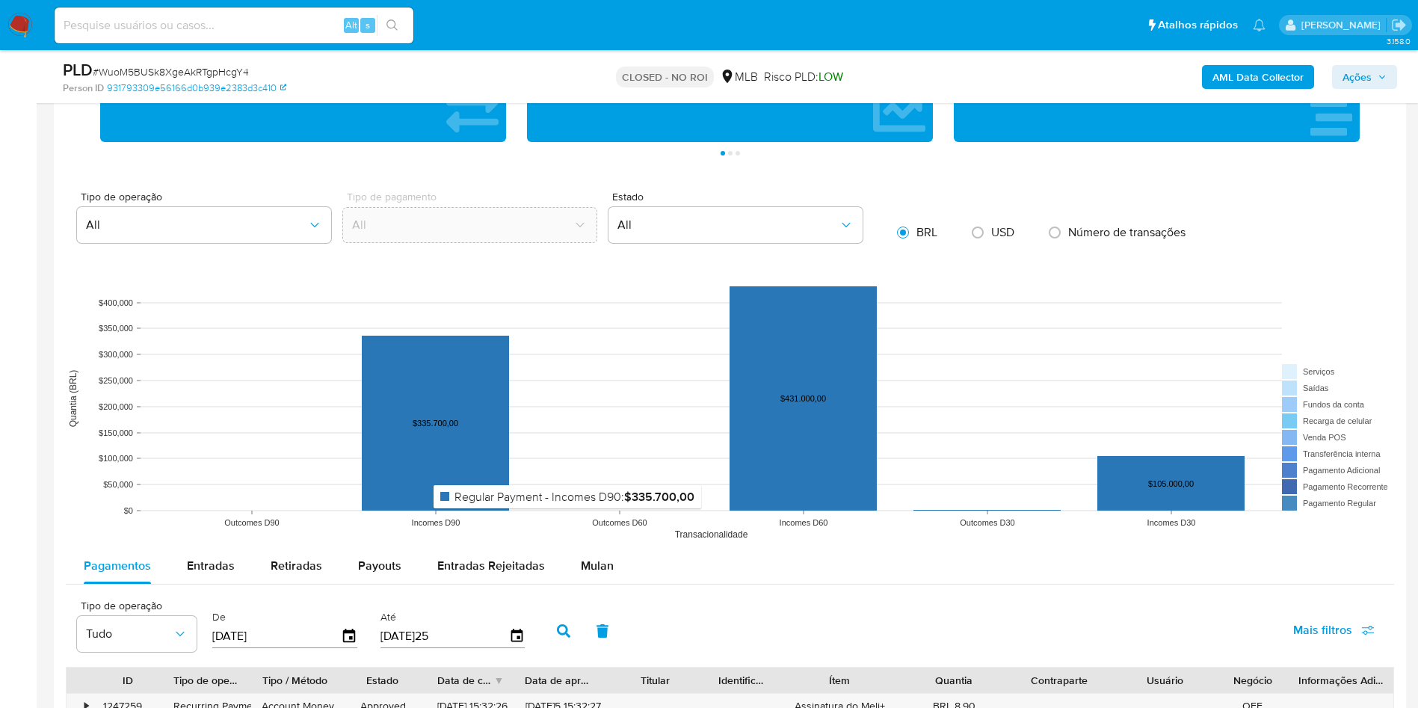
scroll to position [1458, 0]
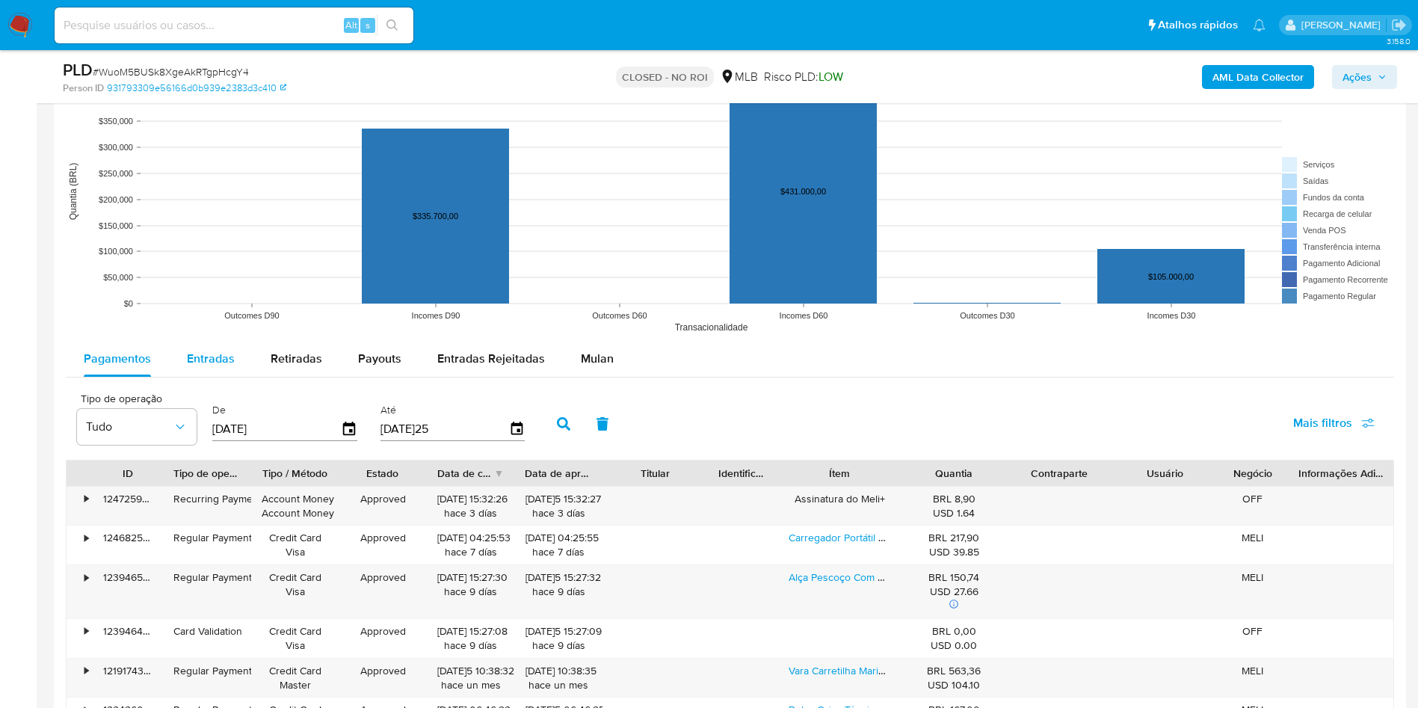
click at [201, 341] on div "Entradas" at bounding box center [211, 359] width 48 height 36
select select "10"
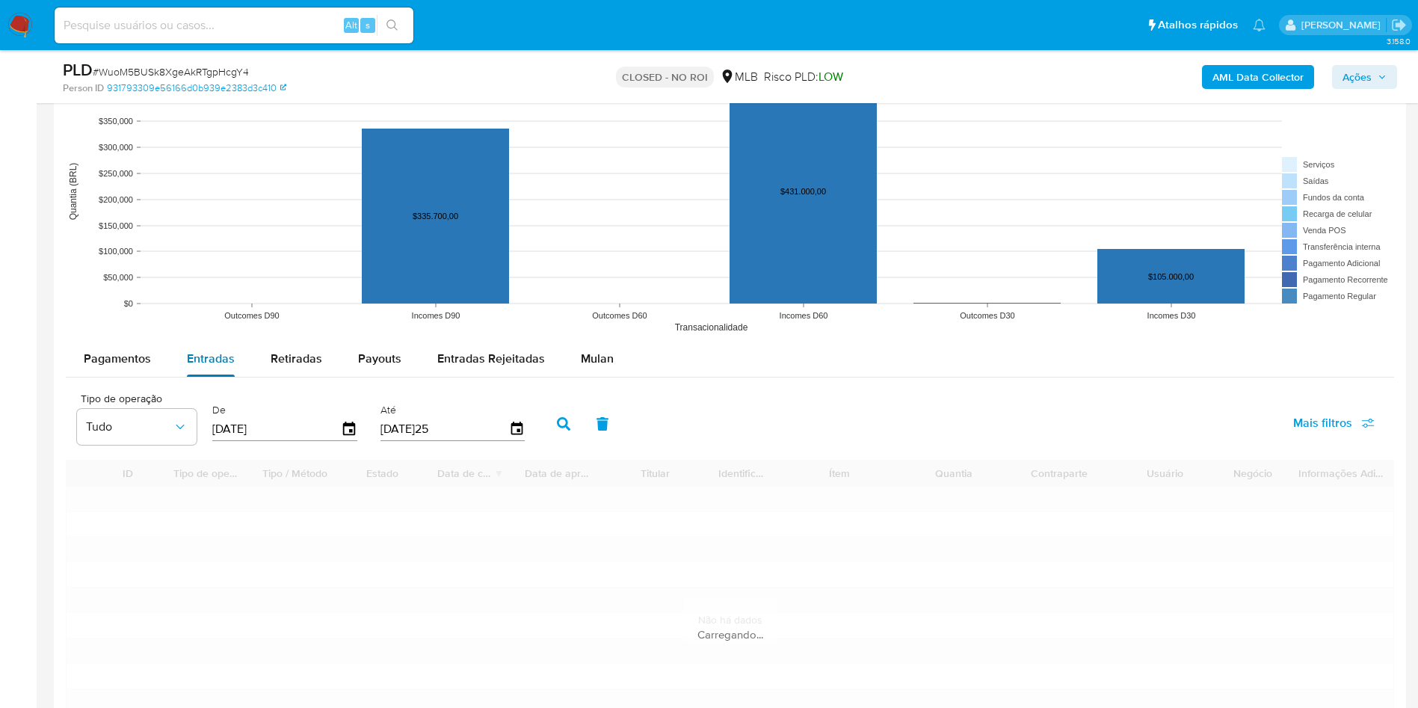
click at [217, 354] on span "Entradas" at bounding box center [211, 358] width 48 height 17
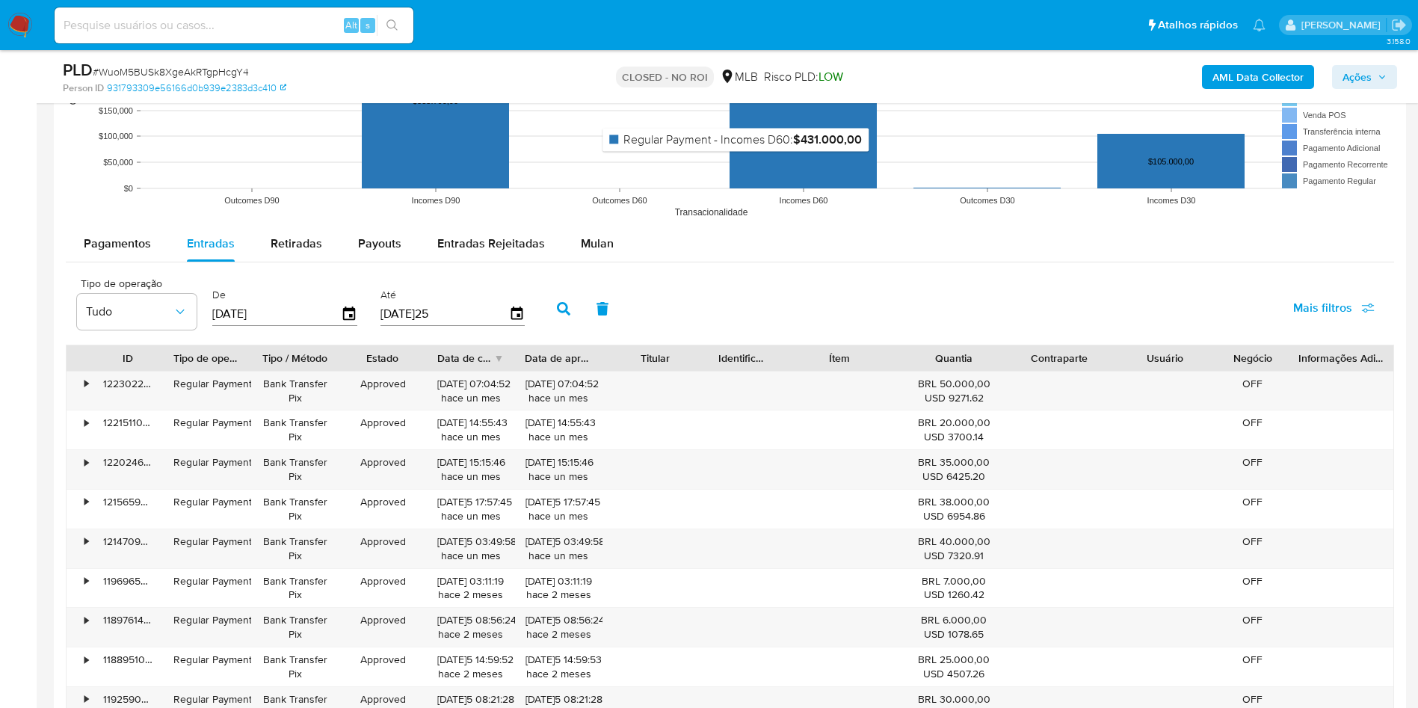
scroll to position [1682, 0]
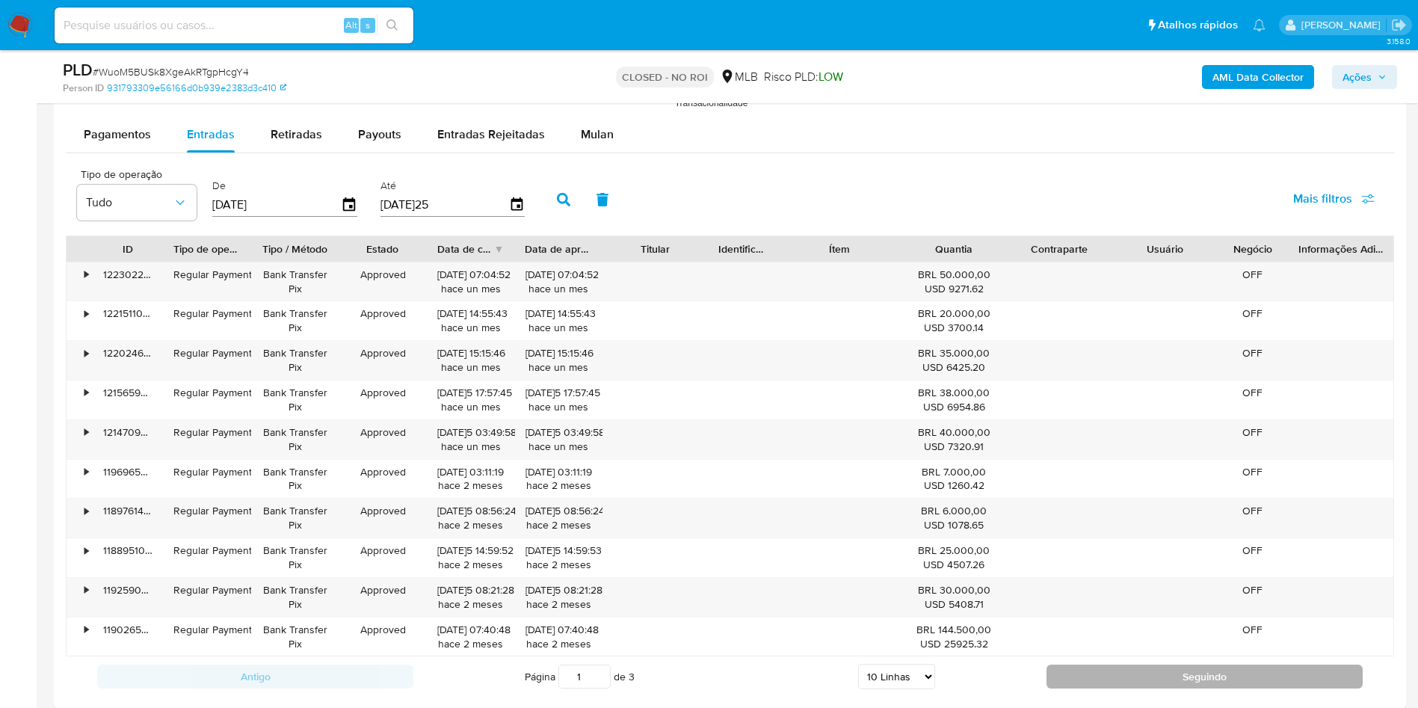
click at [1135, 672] on button "Seguindo" at bounding box center [1204, 676] width 316 height 24
type input "2"
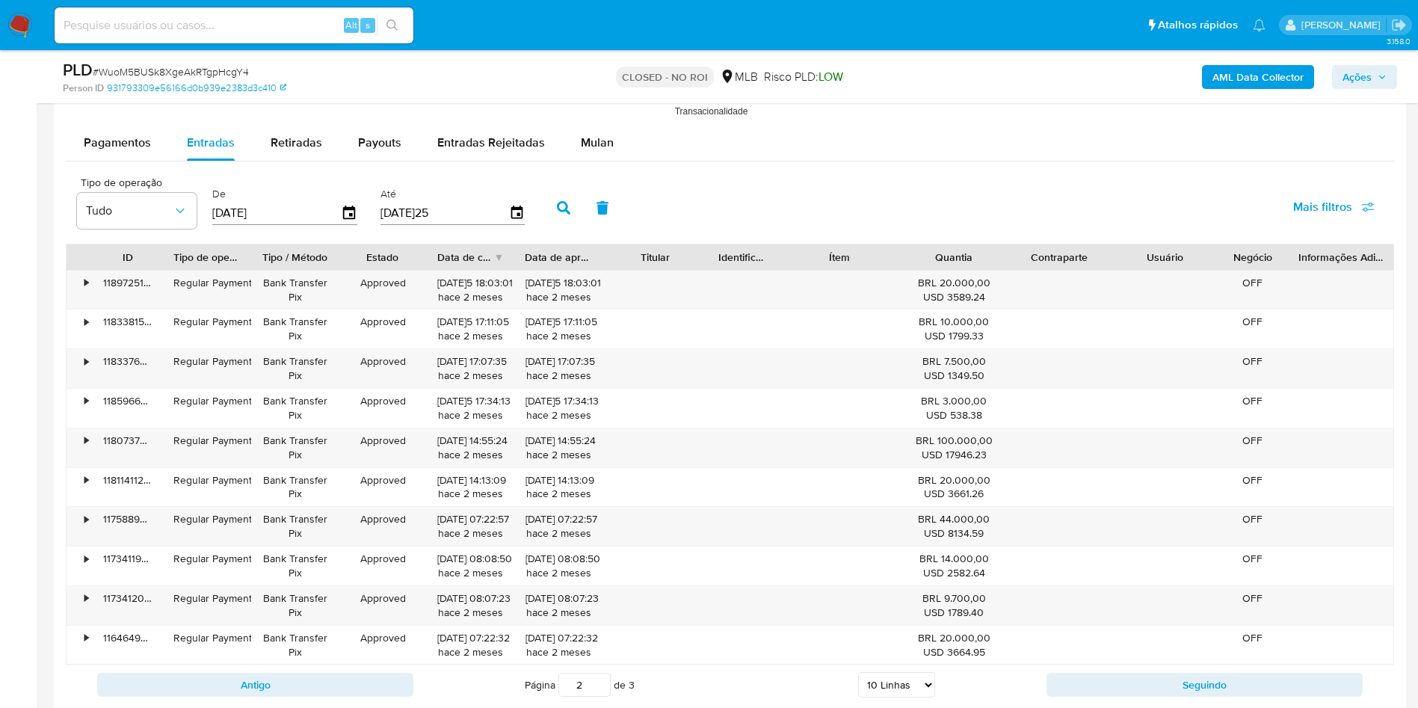
scroll to position [1009, 0]
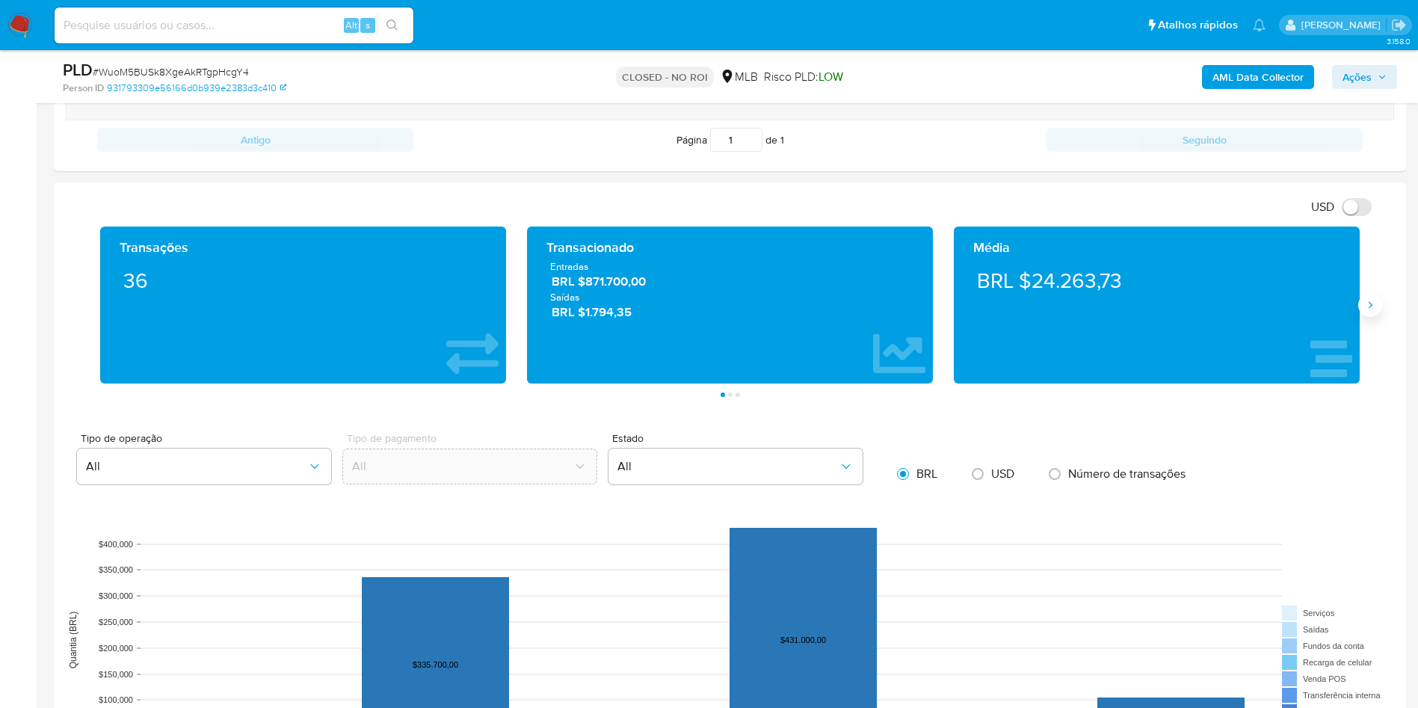
click at [1372, 305] on icon "Siguiente" at bounding box center [1371, 304] width 4 height 7
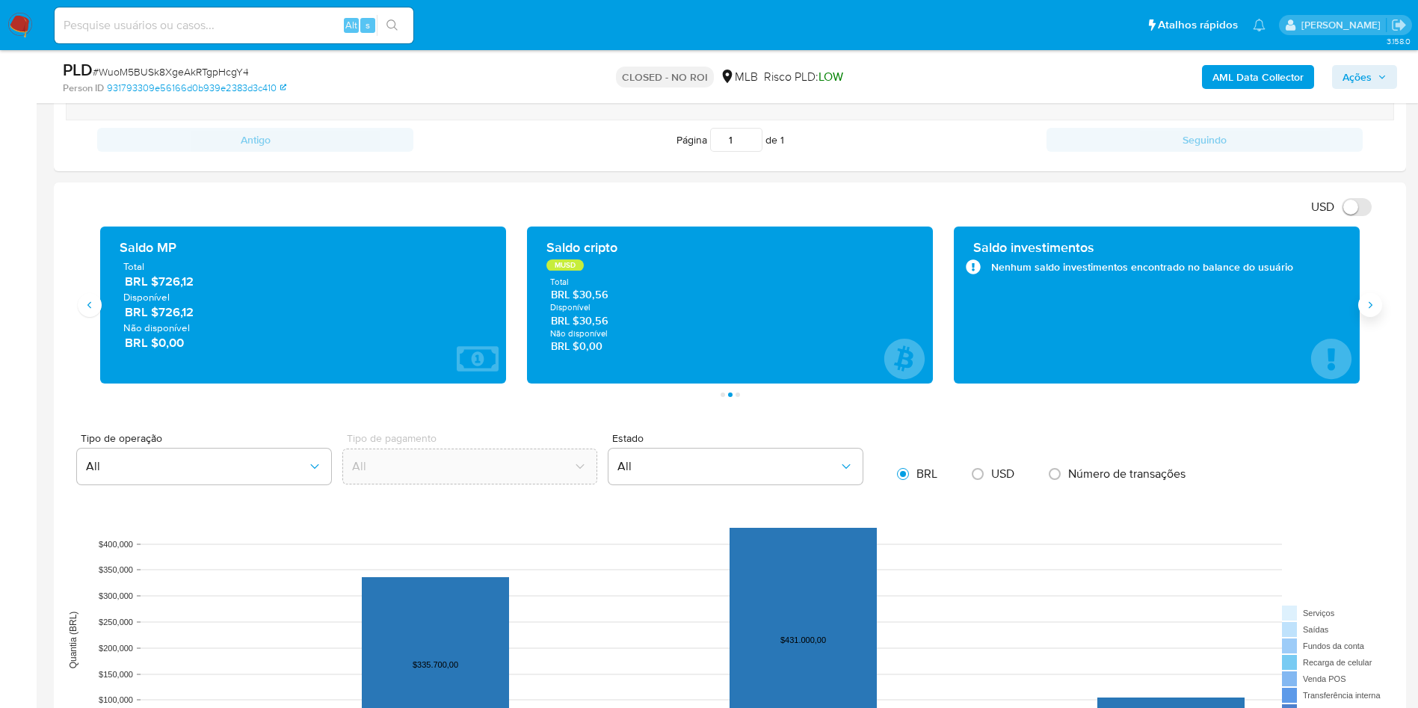
click at [1372, 305] on icon "Siguiente" at bounding box center [1371, 304] width 4 height 7
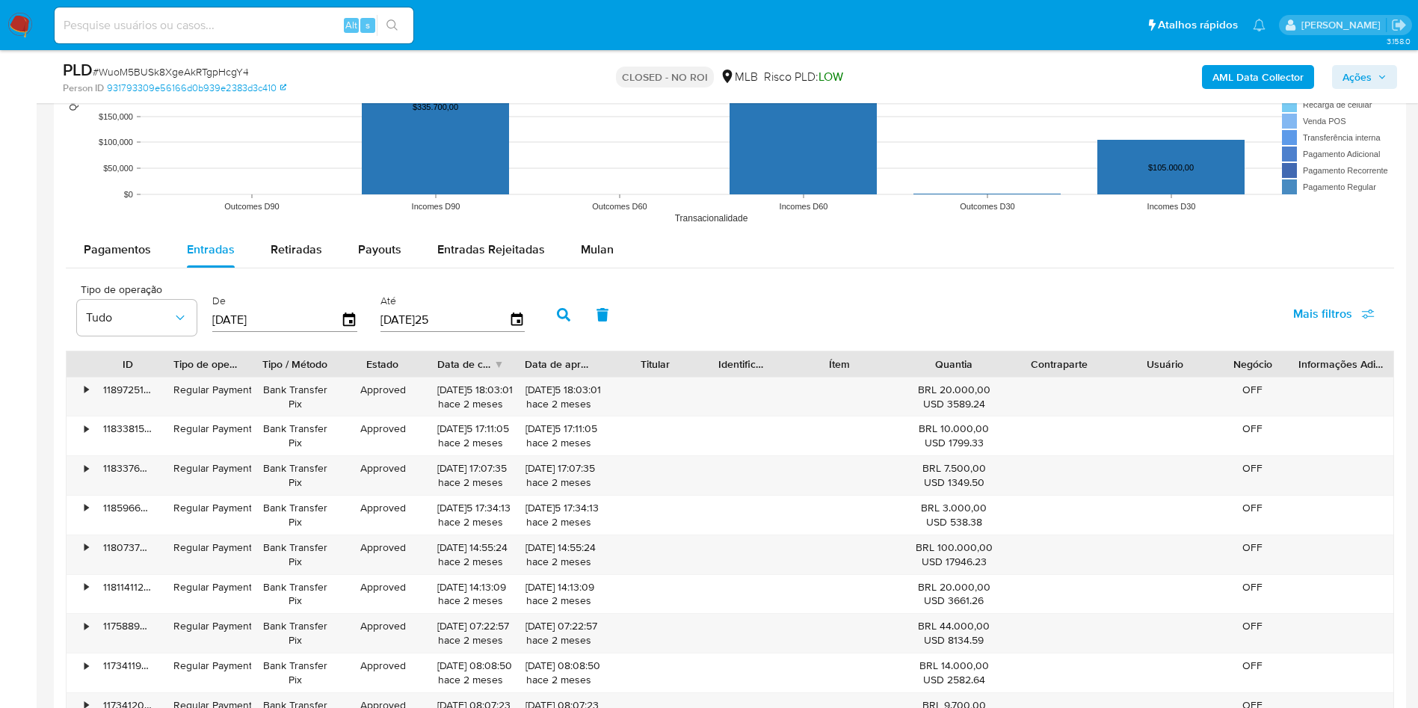
scroll to position [1570, 0]
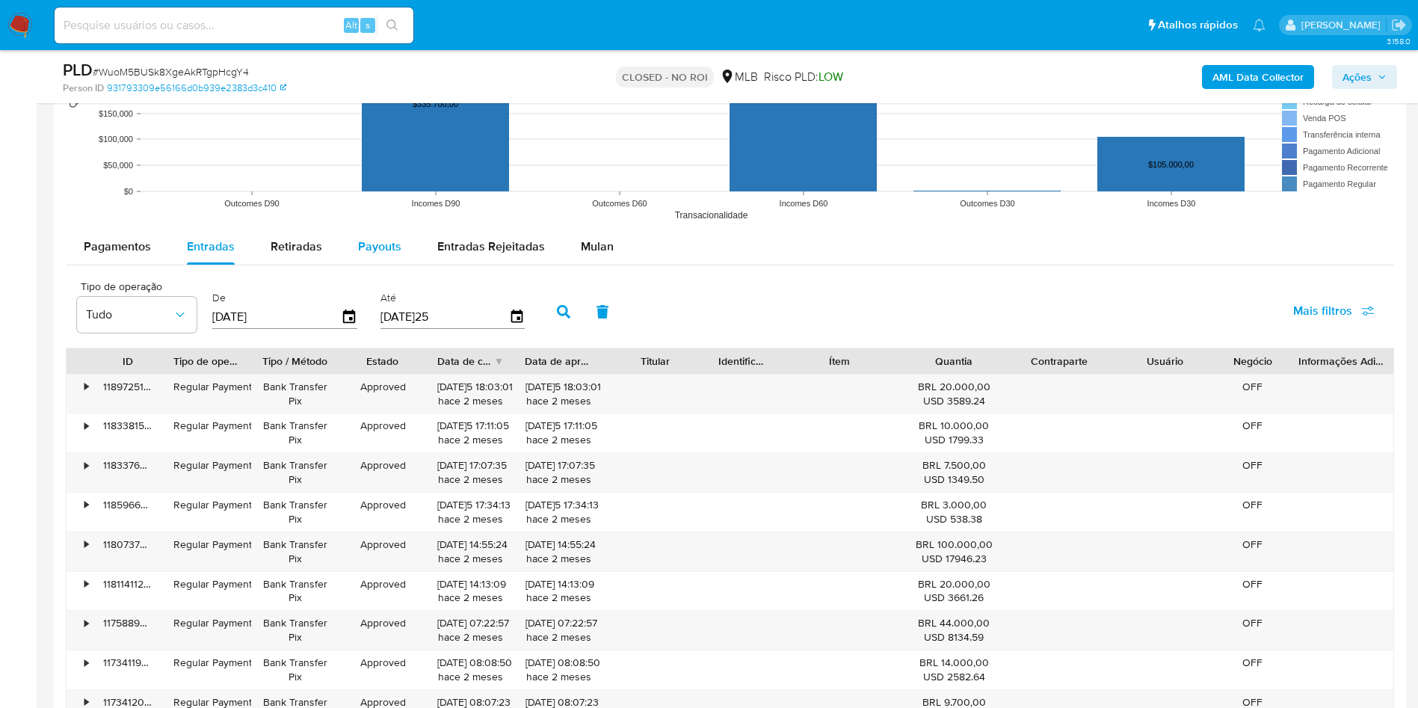
click at [349, 253] on button "Payouts" at bounding box center [379, 247] width 79 height 36
select select "10"
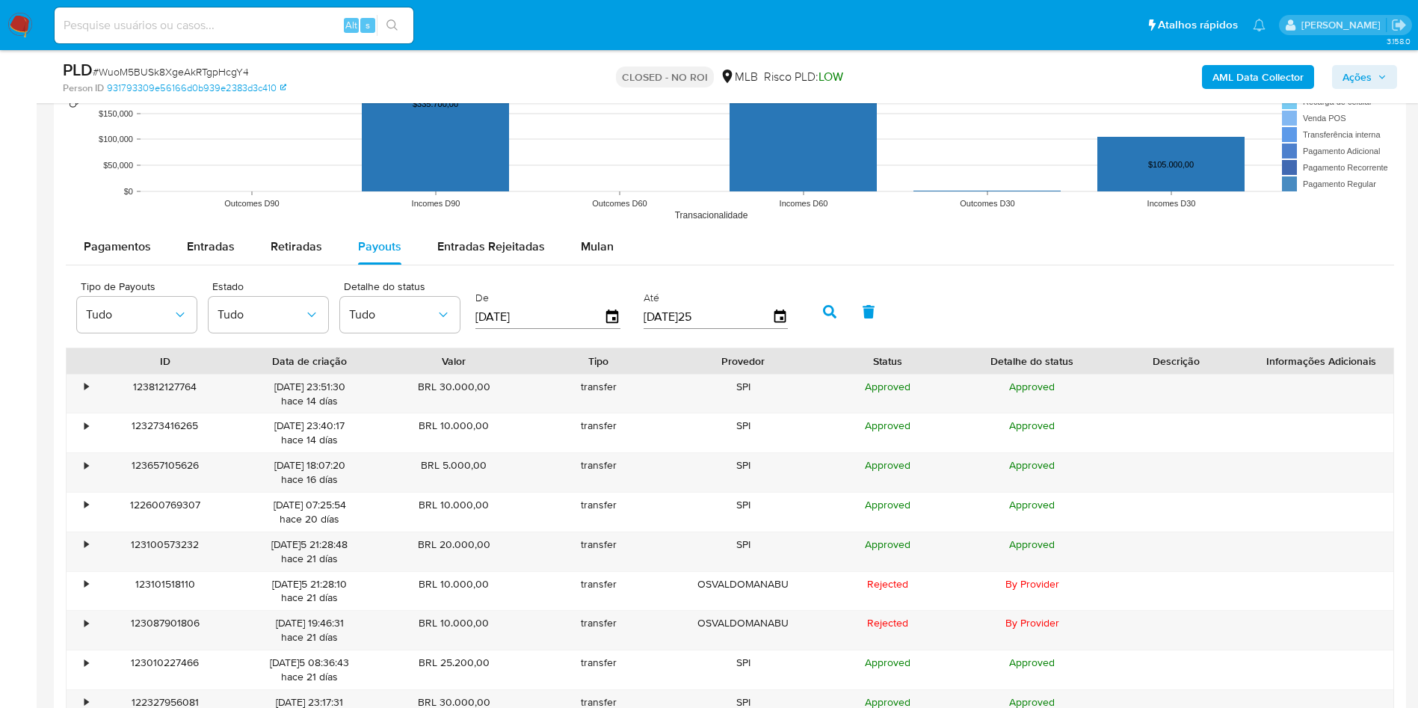
type button "3"
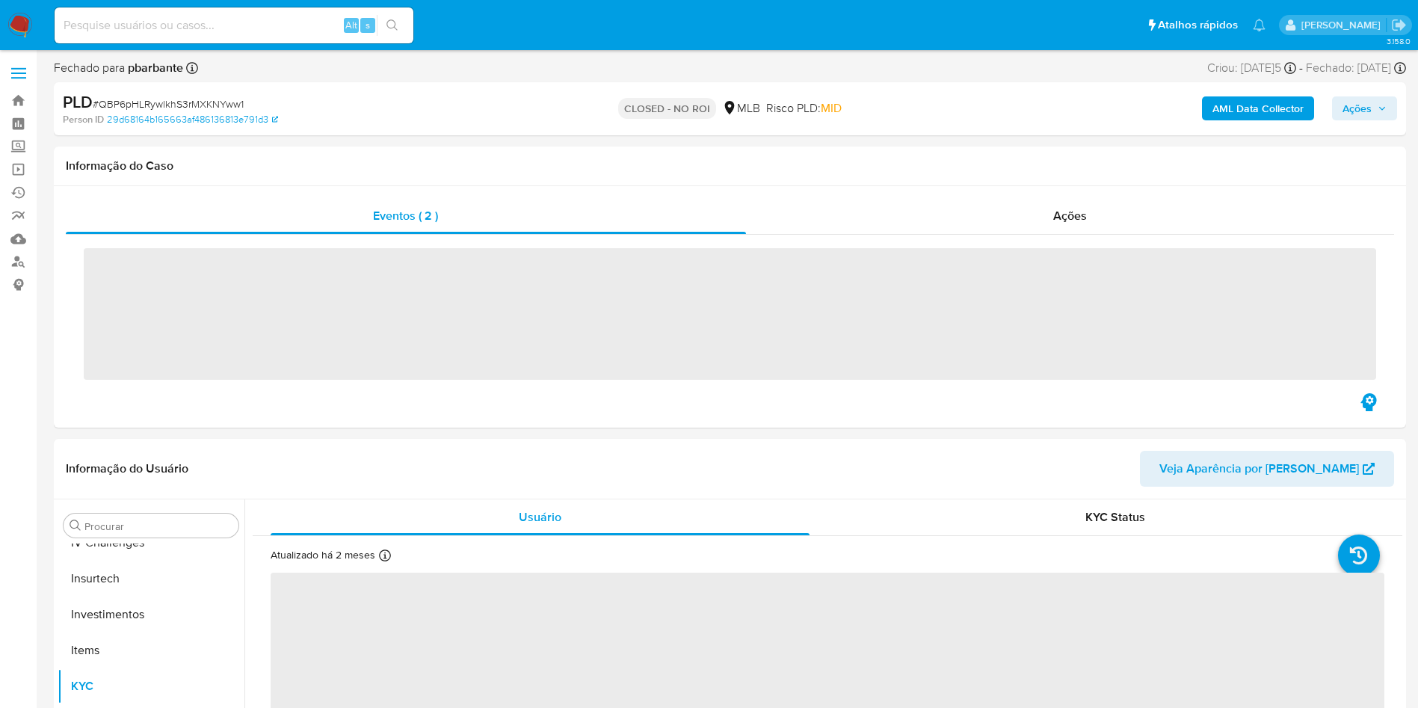
scroll to position [703, 0]
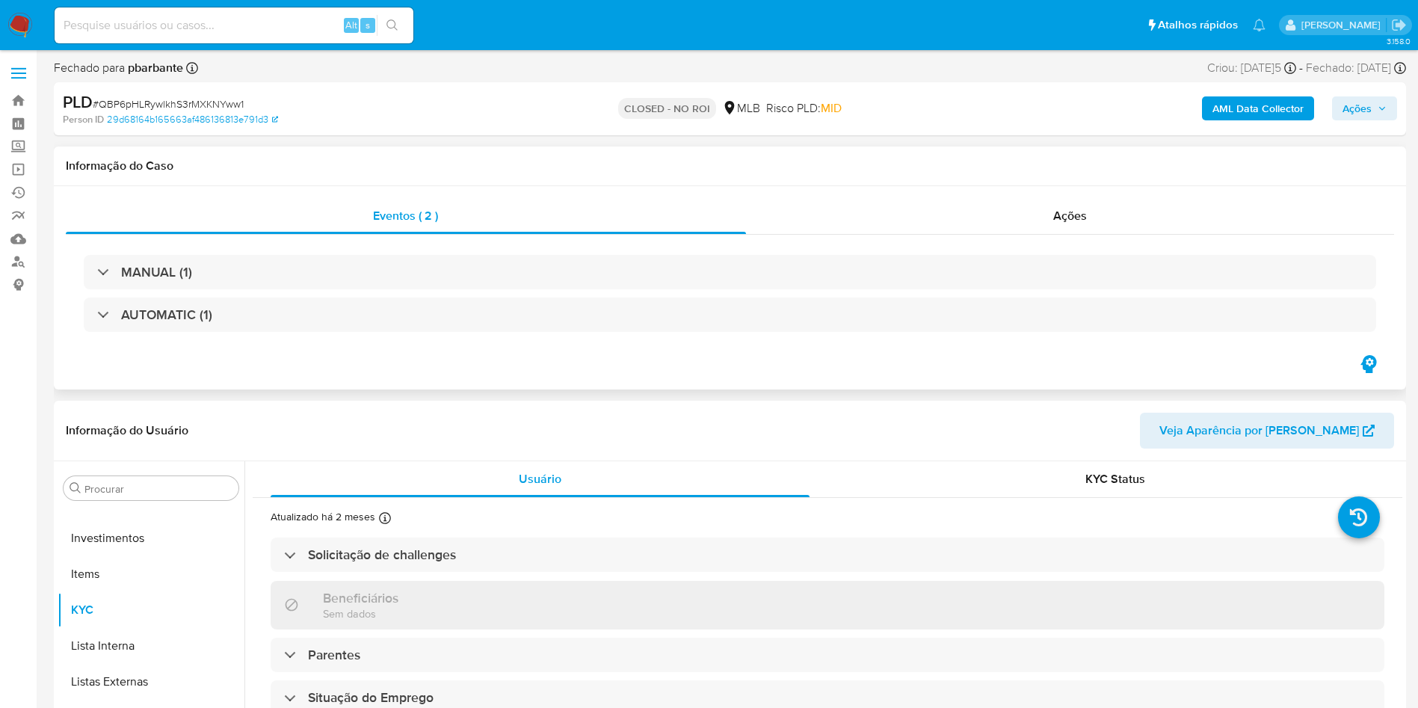
click at [1064, 247] on div "MANUAL (1) AUTOMATIC (1)" at bounding box center [730, 294] width 1328 height 118
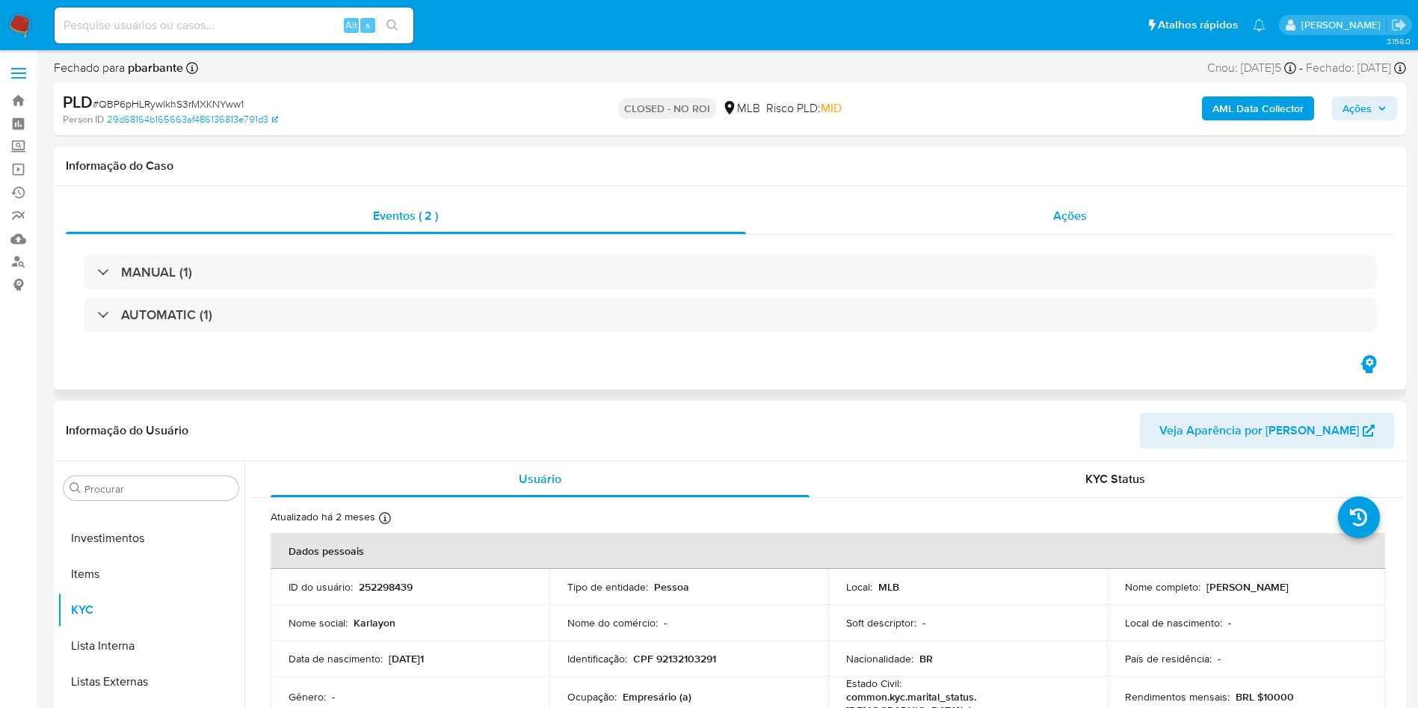
select select "10"
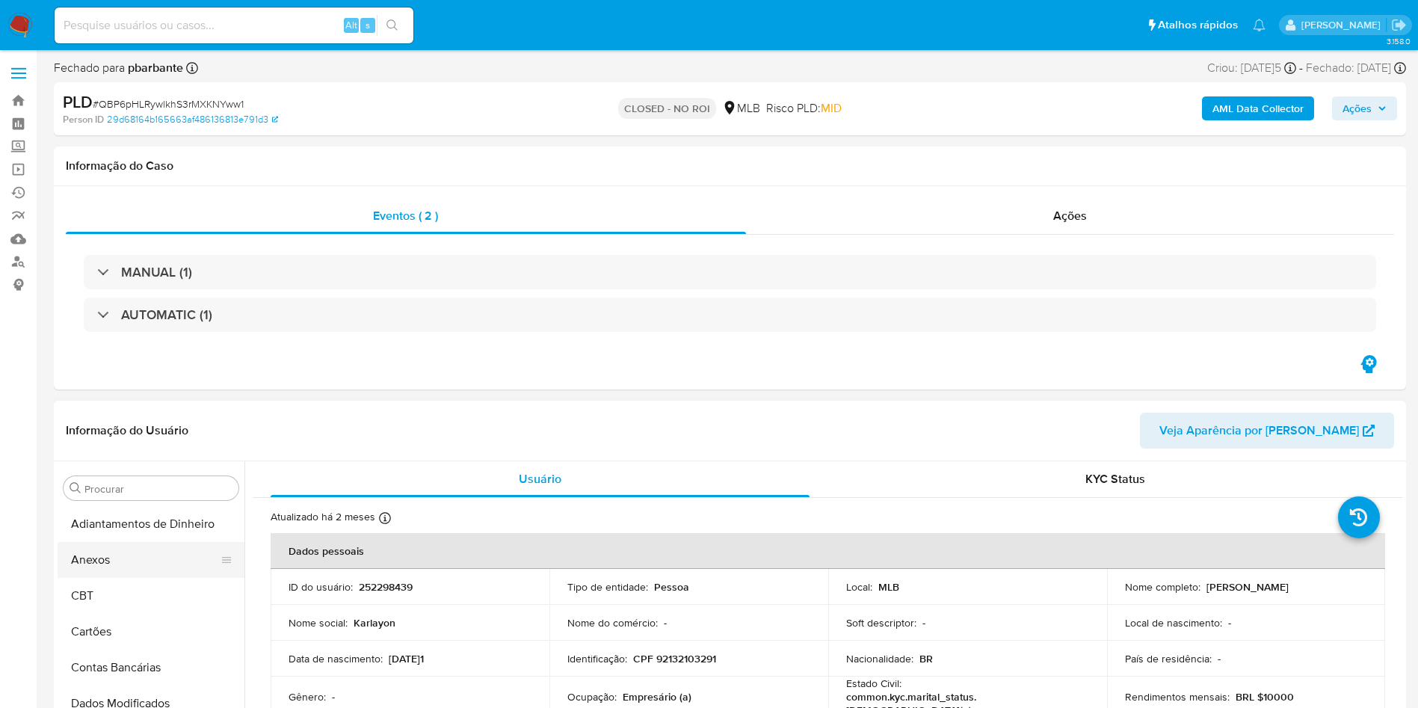
drag, startPoint x: 121, startPoint y: 567, endPoint x: 131, endPoint y: 559, distance: 12.7
click at [120, 567] on button "Anexos" at bounding box center [145, 560] width 175 height 36
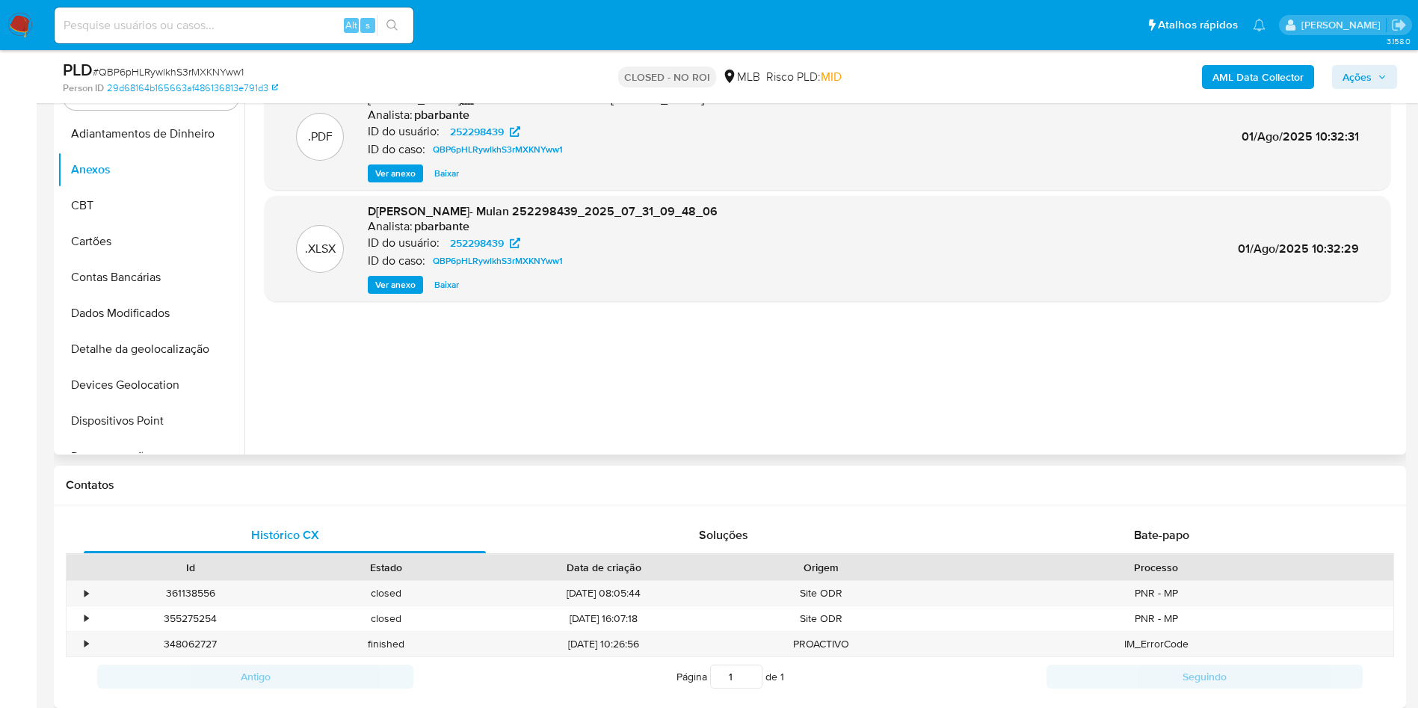
scroll to position [112, 0]
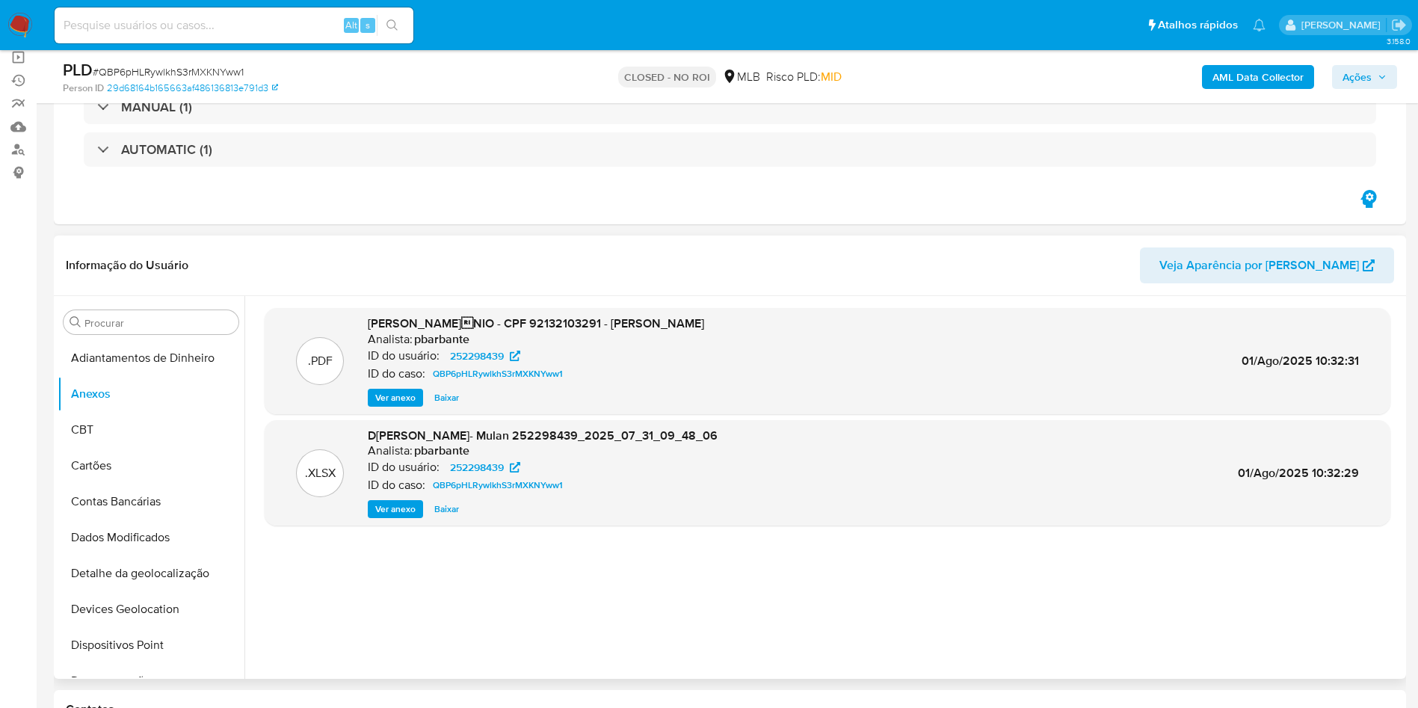
click at [439, 397] on span "Baixar" at bounding box center [446, 397] width 25 height 15
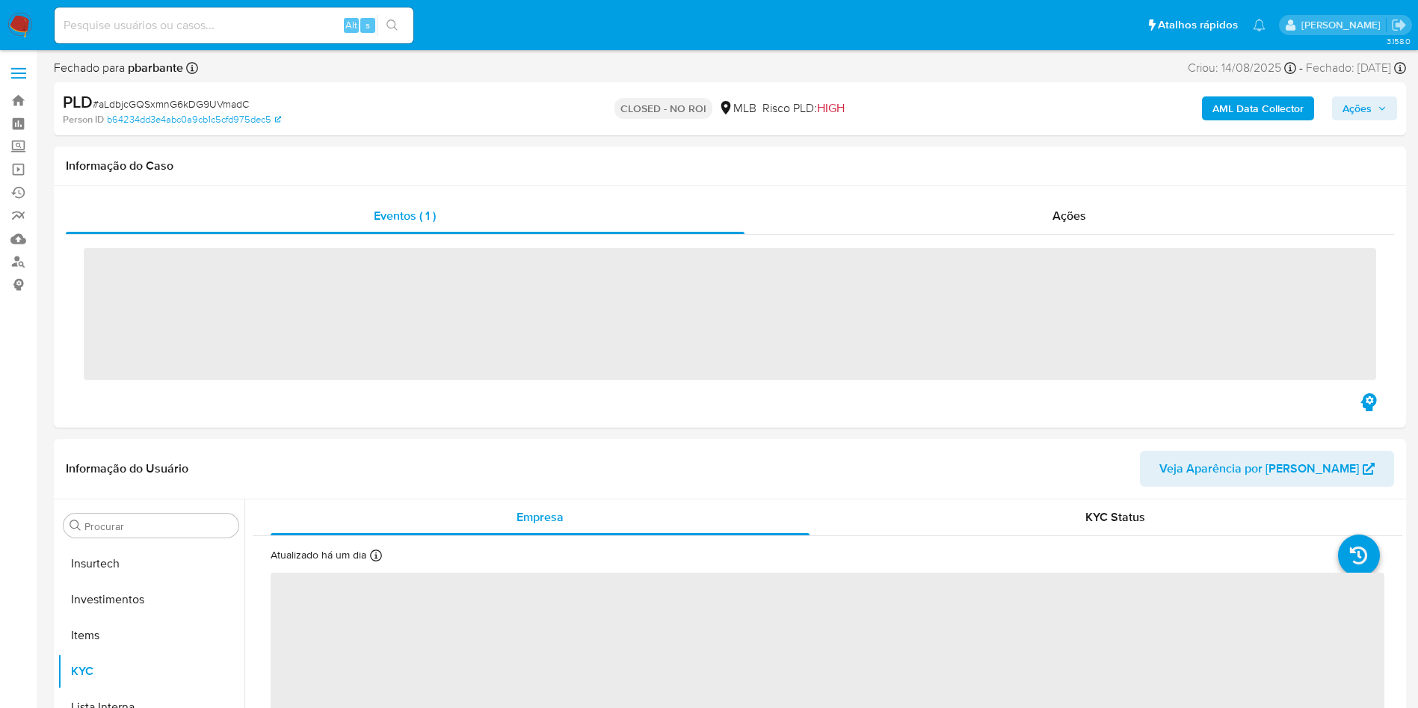
scroll to position [703, 0]
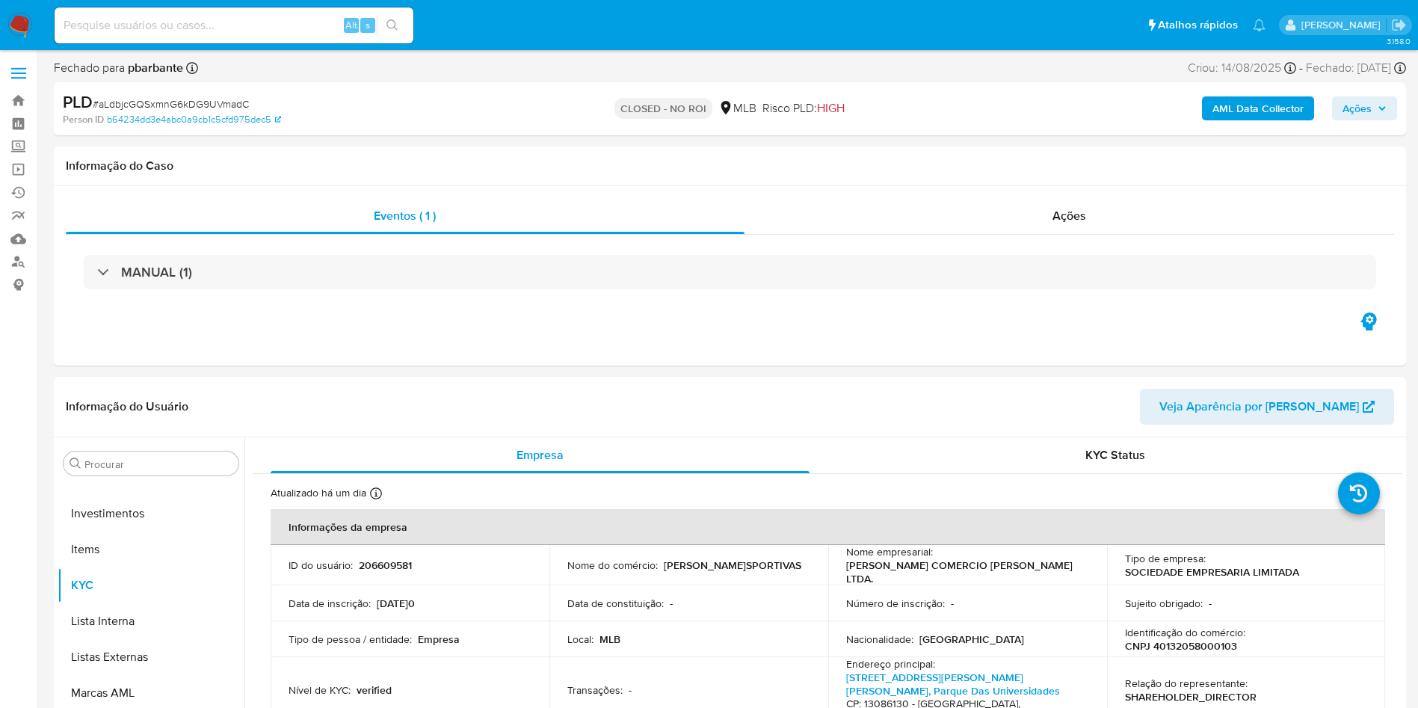
select select "10"
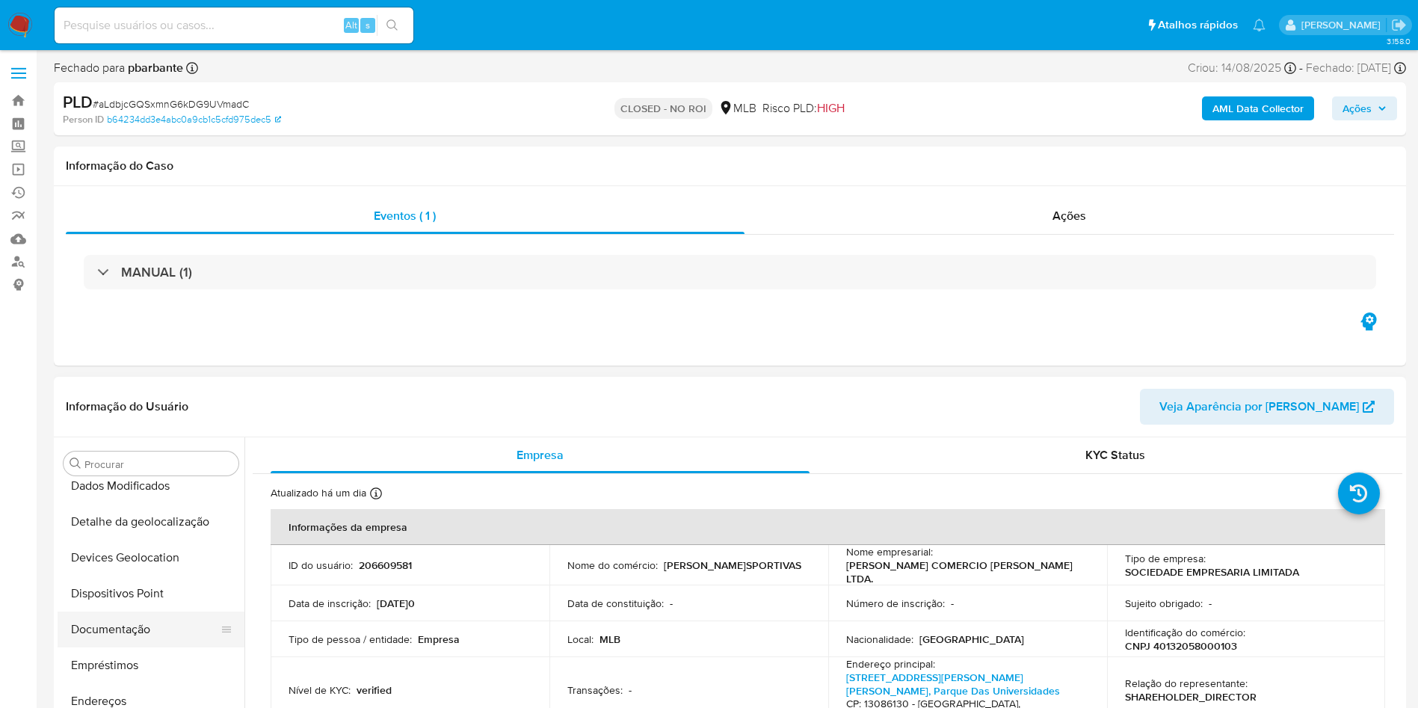
scroll to position [0, 0]
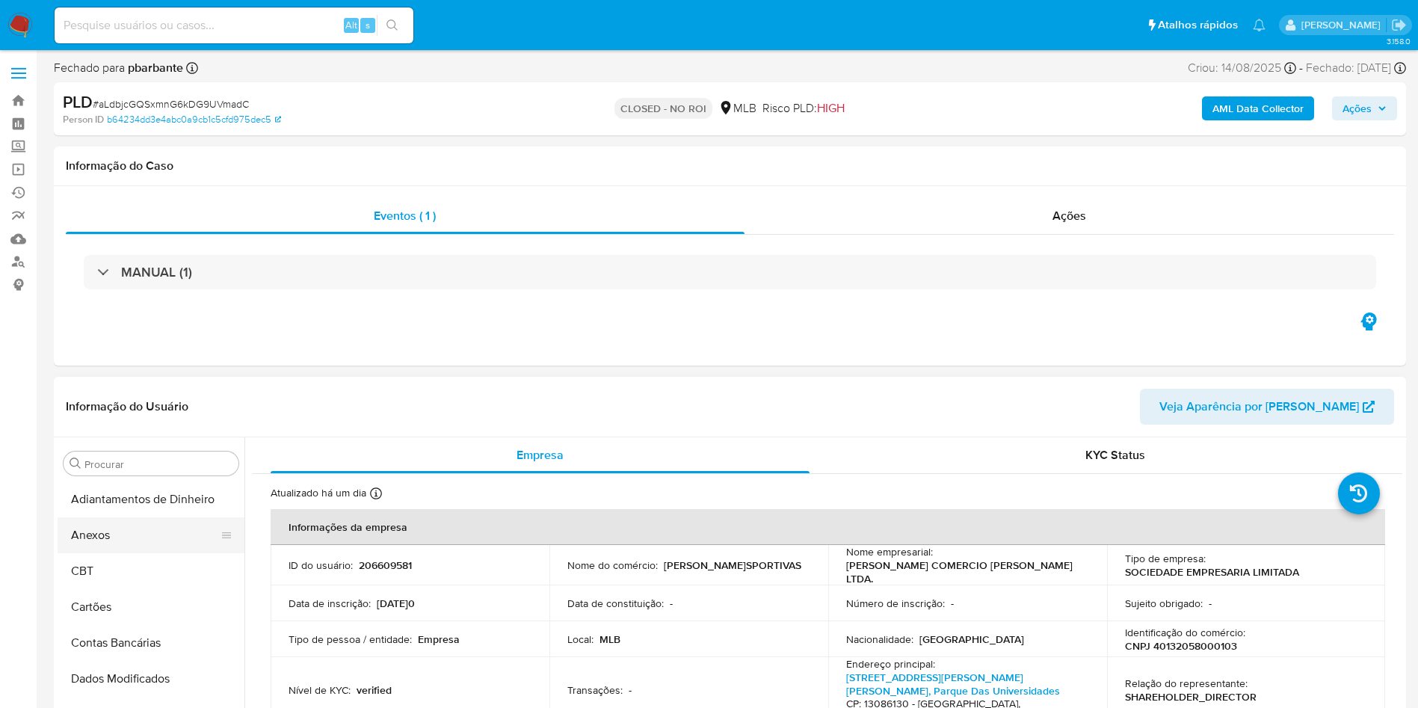
click at [110, 528] on button "Anexos" at bounding box center [145, 535] width 175 height 36
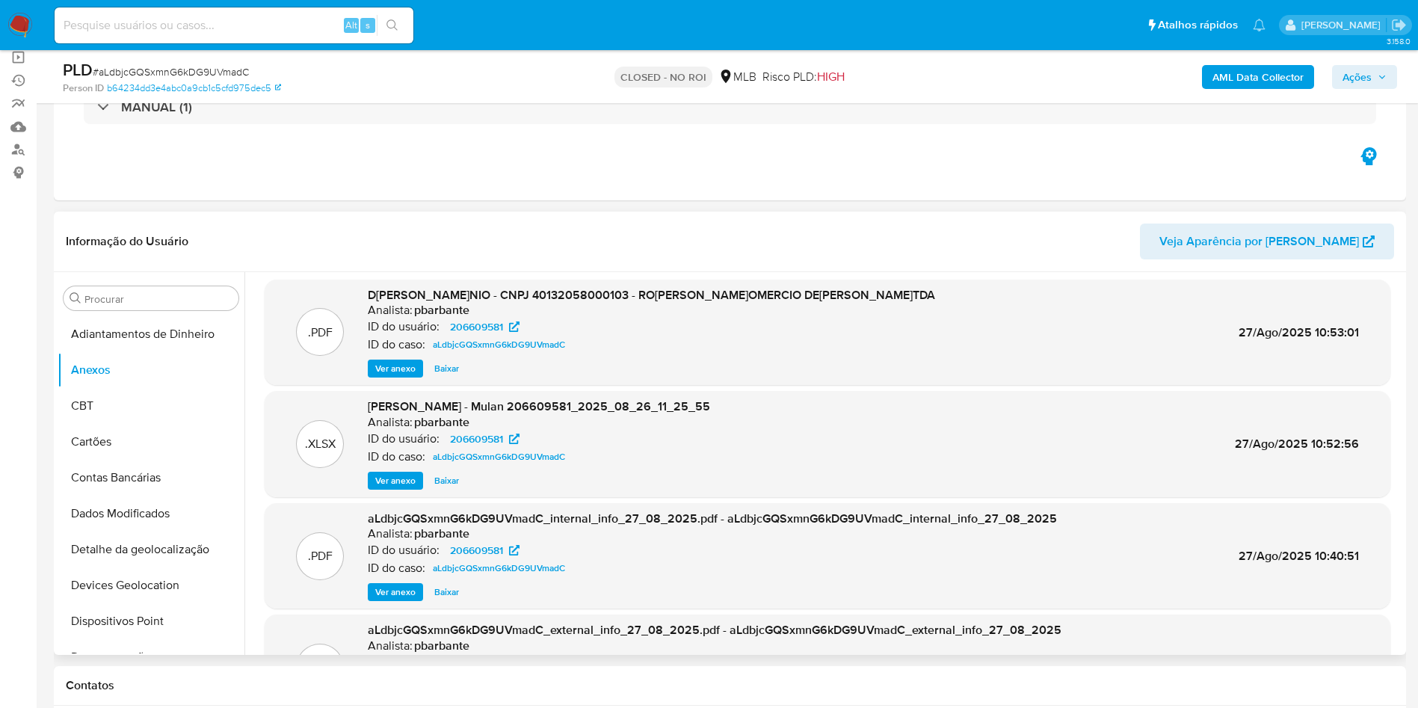
scroll to position [2, 0]
click at [450, 375] on span "Baixar" at bounding box center [446, 370] width 25 height 15
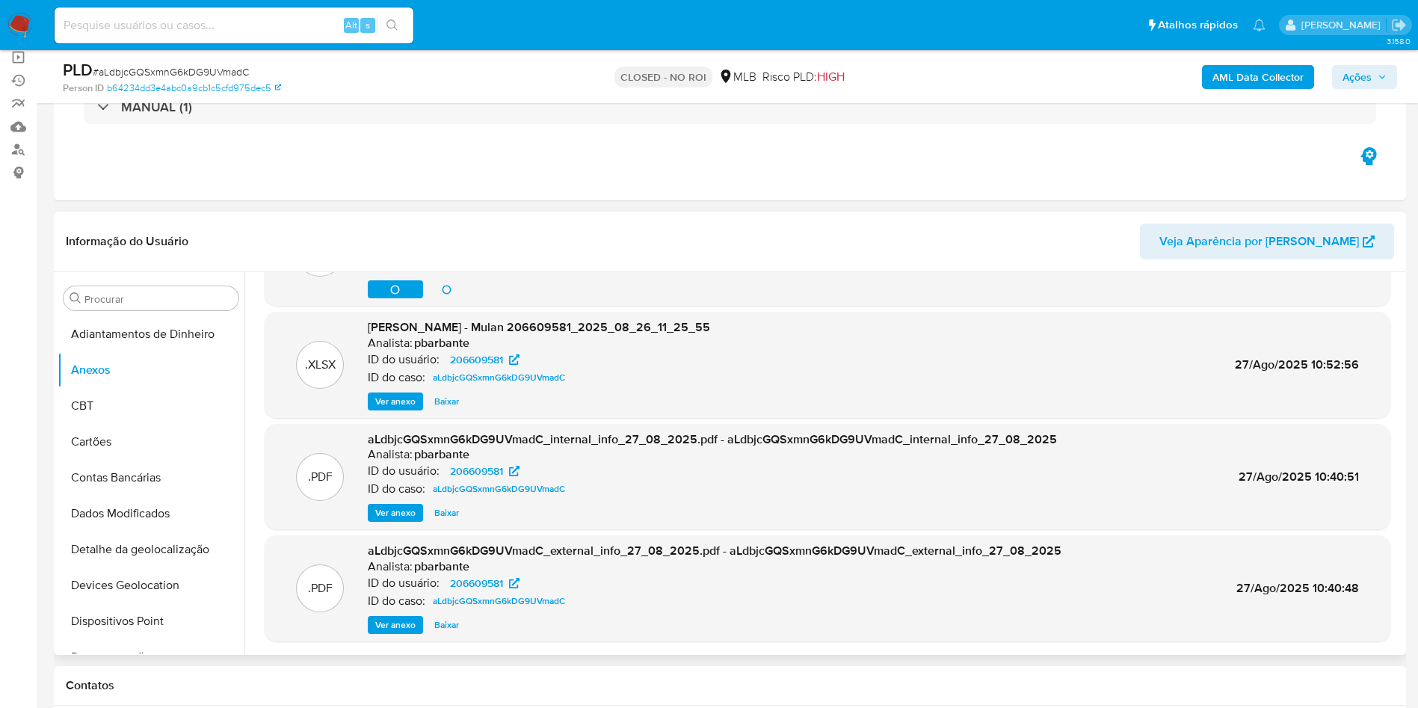
click at [398, 627] on span "Ver anexo" at bounding box center [395, 624] width 40 height 15
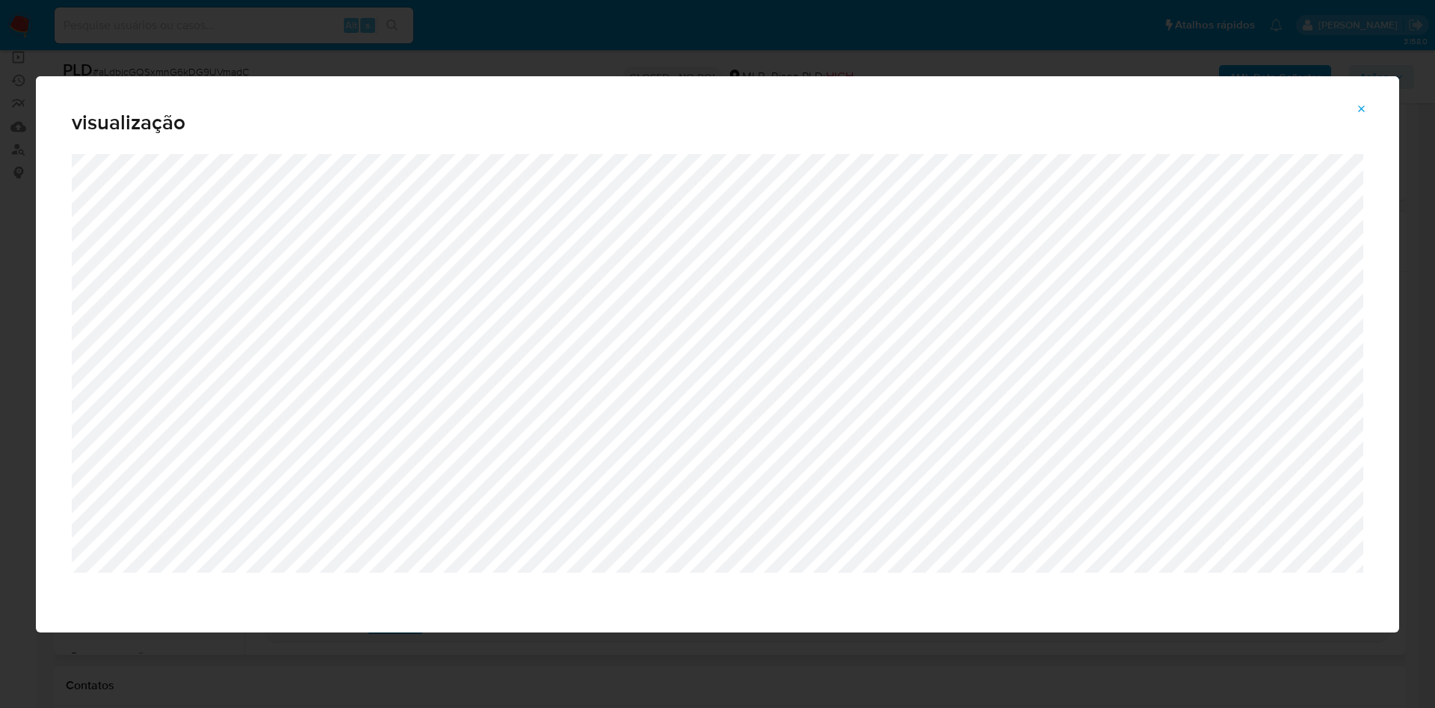
click at [1354, 114] on button "Attachment preview" at bounding box center [1361, 109] width 33 height 24
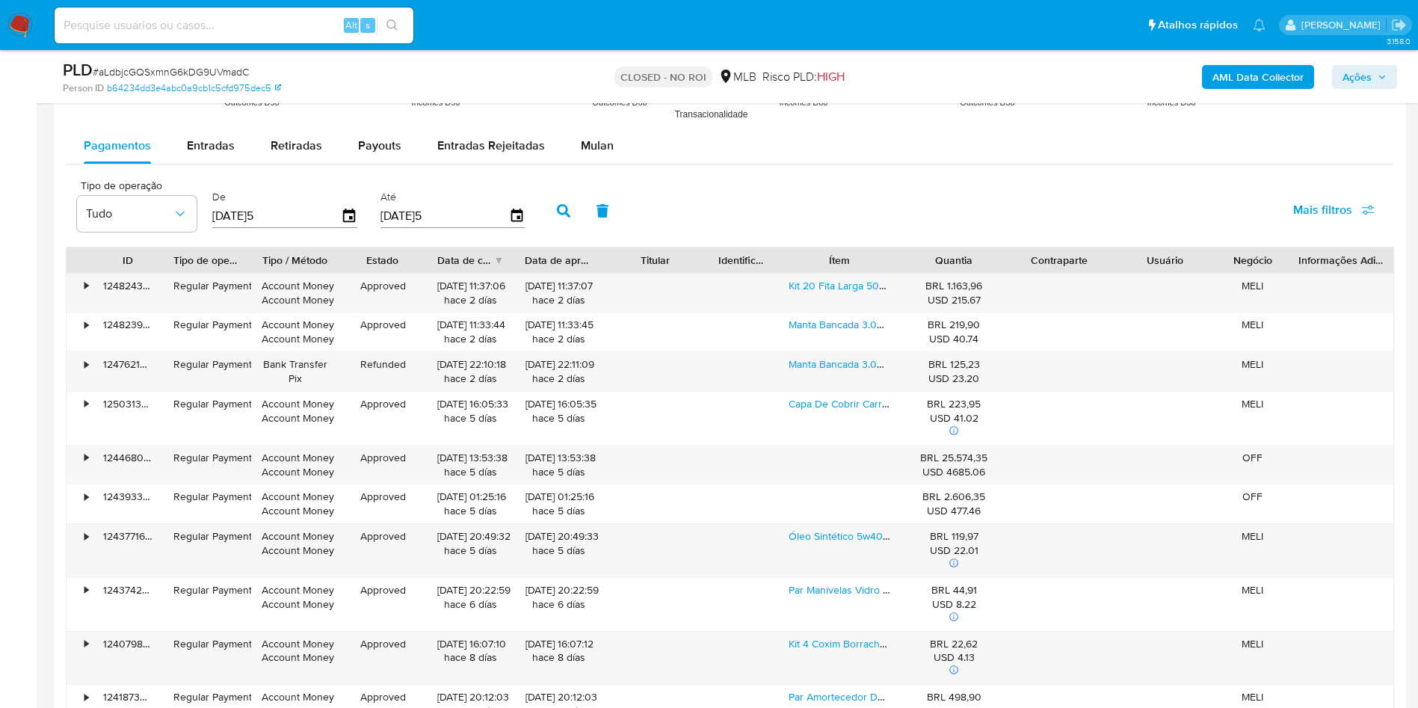
scroll to position [1458, 0]
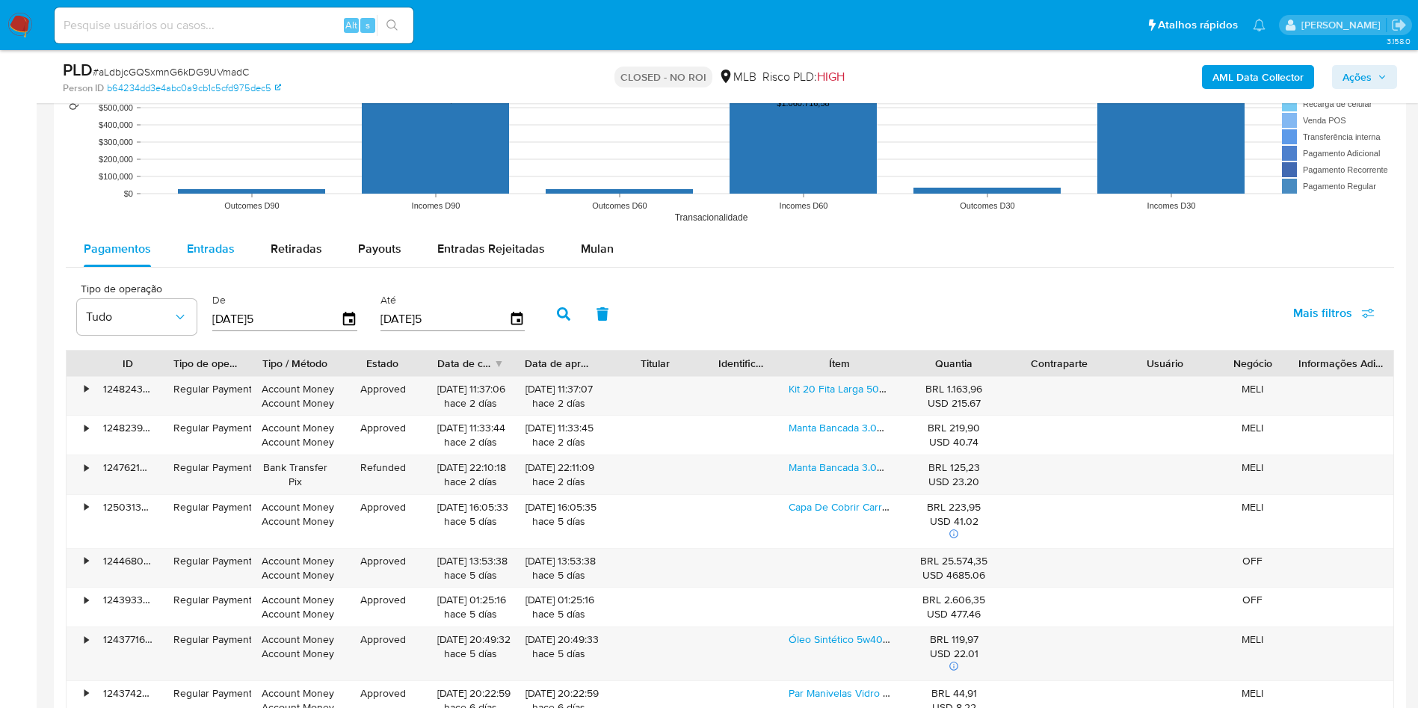
click at [237, 244] on button "Entradas" at bounding box center [211, 249] width 84 height 36
select select "10"
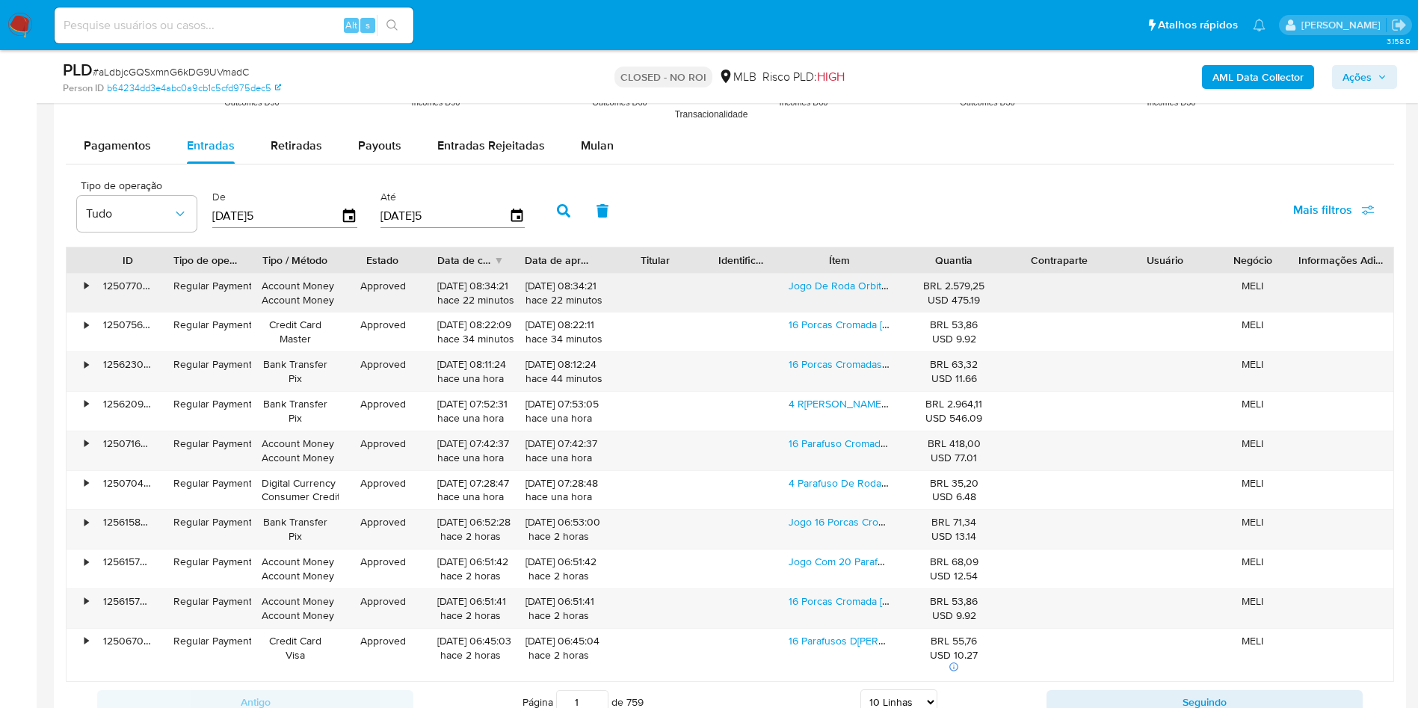
scroll to position [1682, 0]
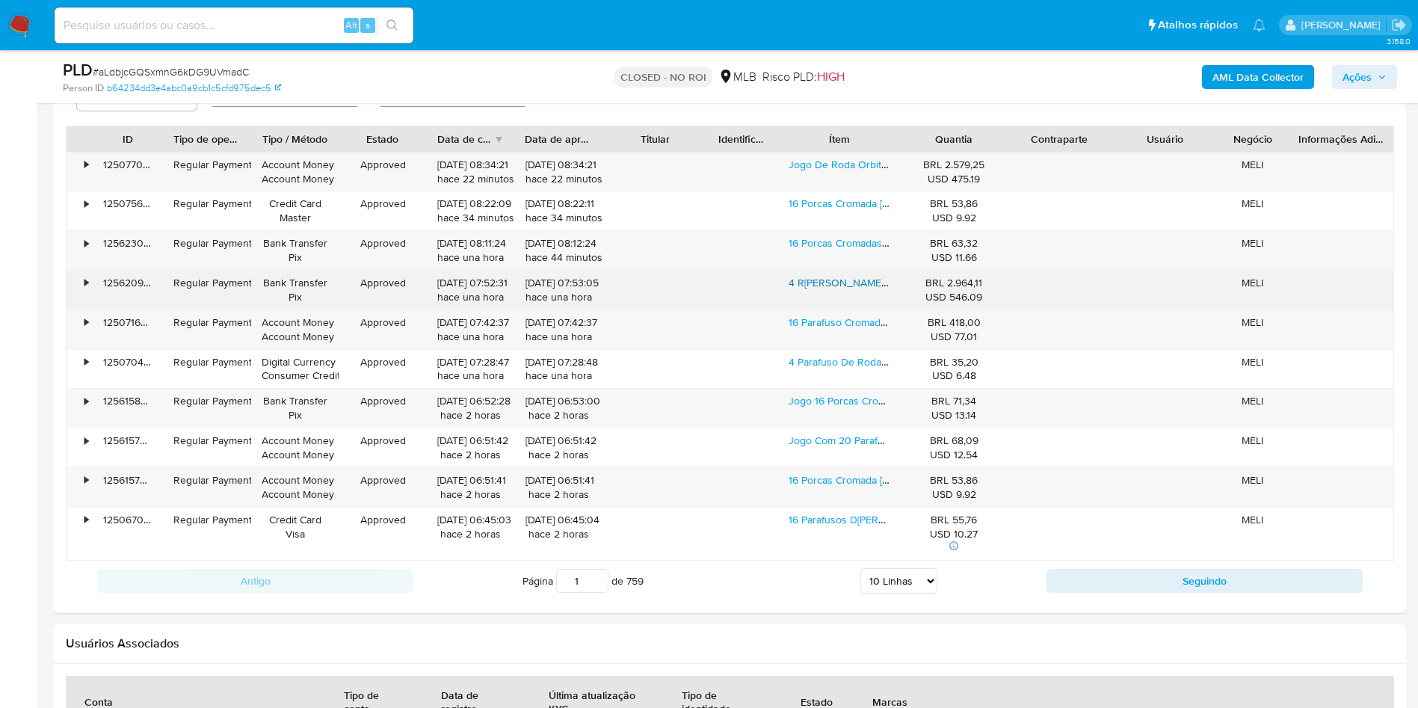
click at [830, 286] on link "4 Rodas Krmai R29 Honda New Civic Aro 17x7 5/114 Exr Lxr" at bounding box center [952, 282] width 327 height 15
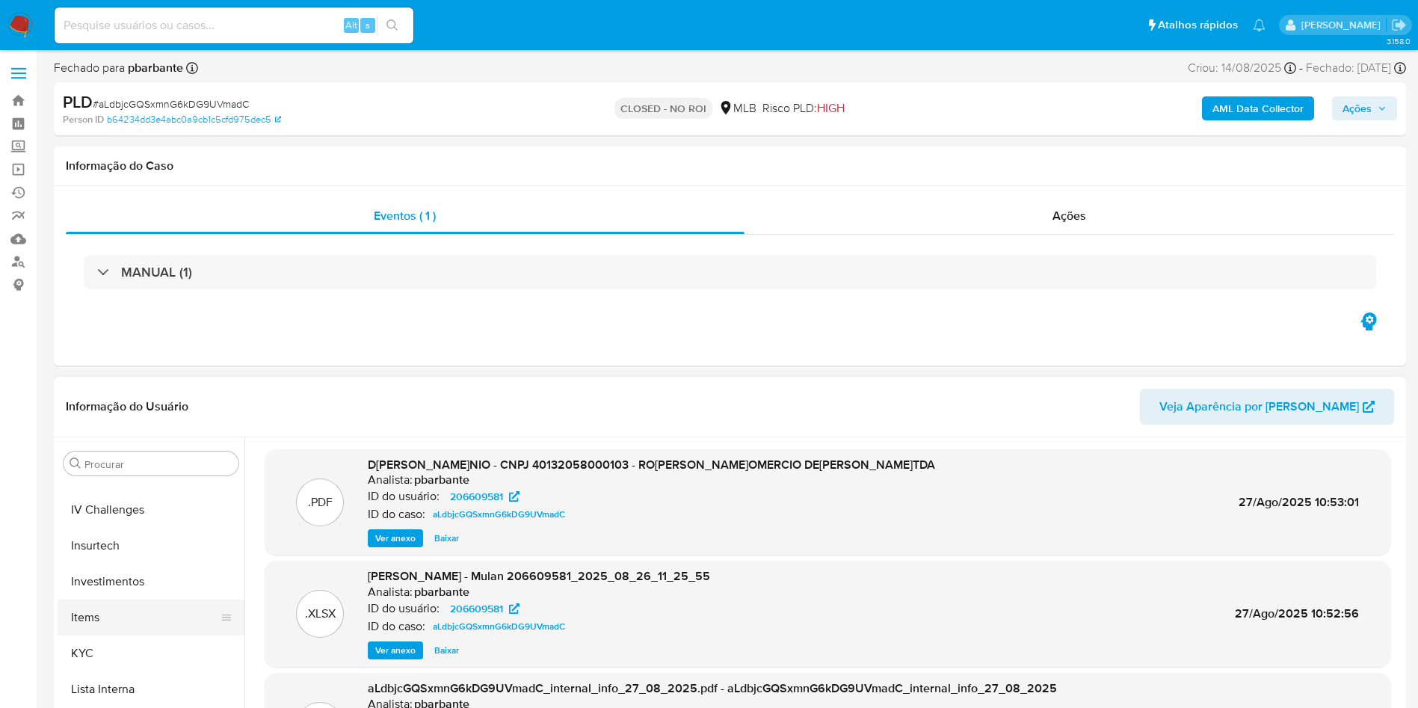
scroll to position [703, 0]
drag, startPoint x: 139, startPoint y: 574, endPoint x: 147, endPoint y: 576, distance: 8.4
click at [140, 574] on button "KYC" at bounding box center [145, 585] width 175 height 36
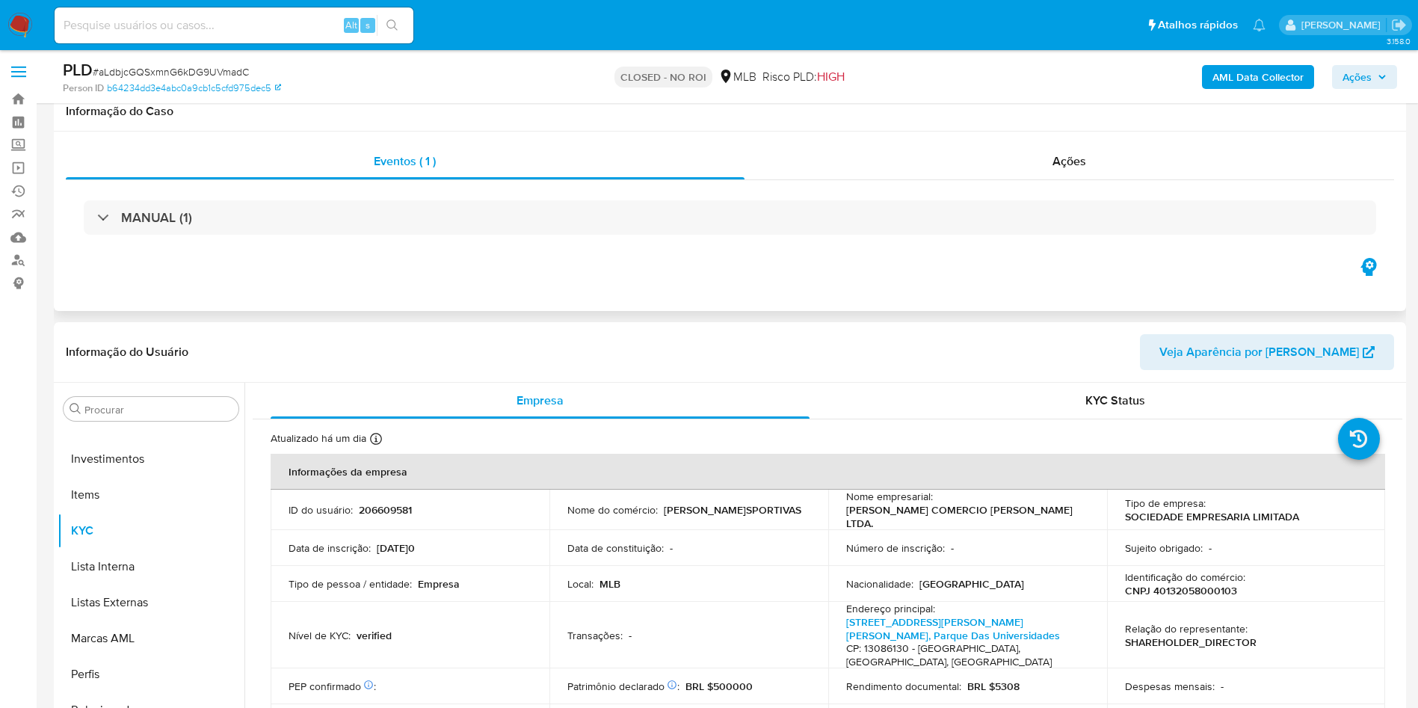
scroll to position [0, 0]
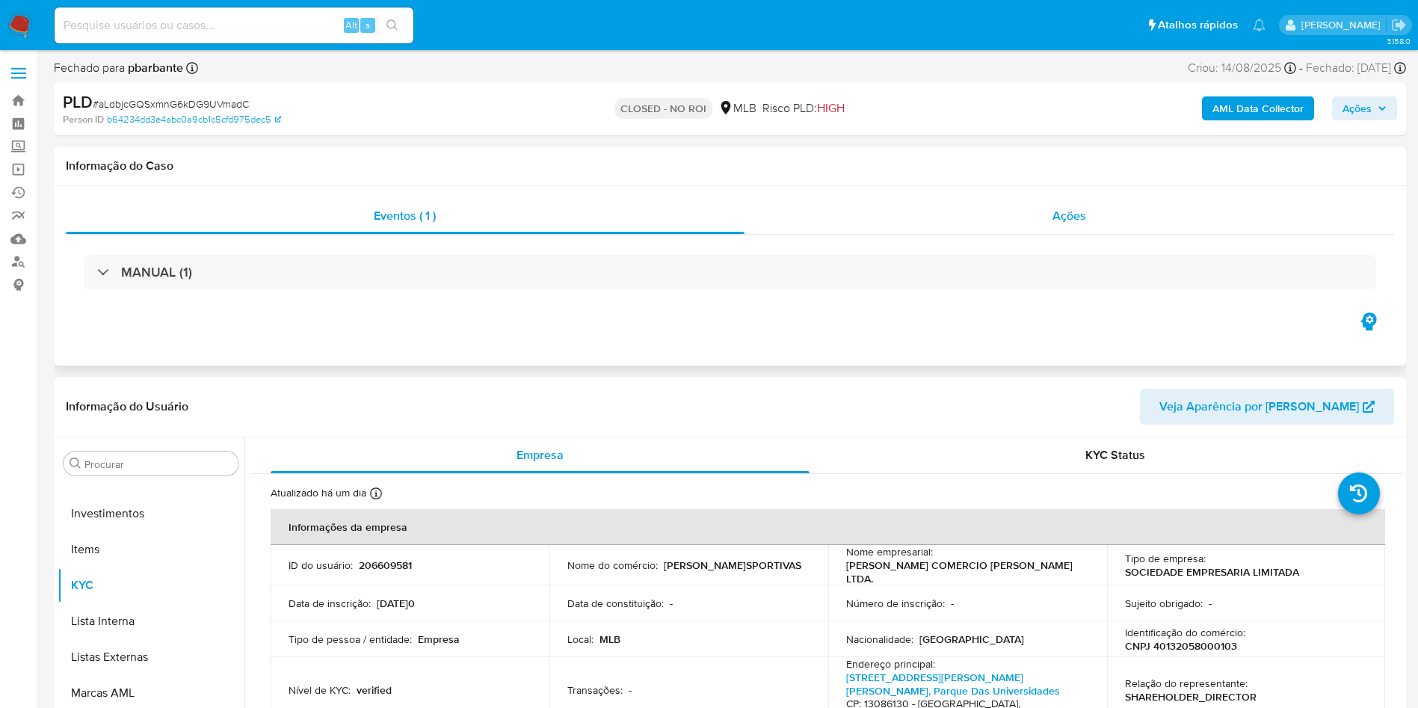
click at [1103, 224] on div "Ações" at bounding box center [1069, 216] width 650 height 36
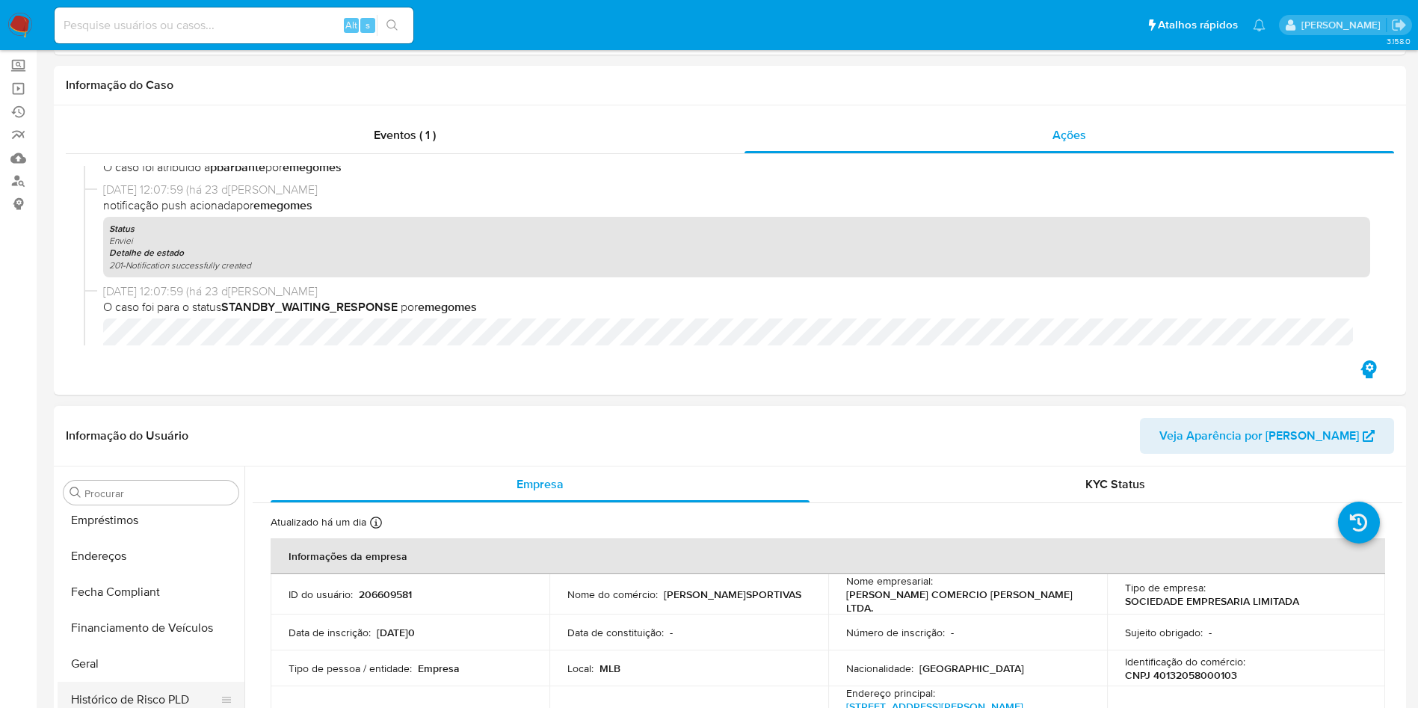
scroll to position [224, 0]
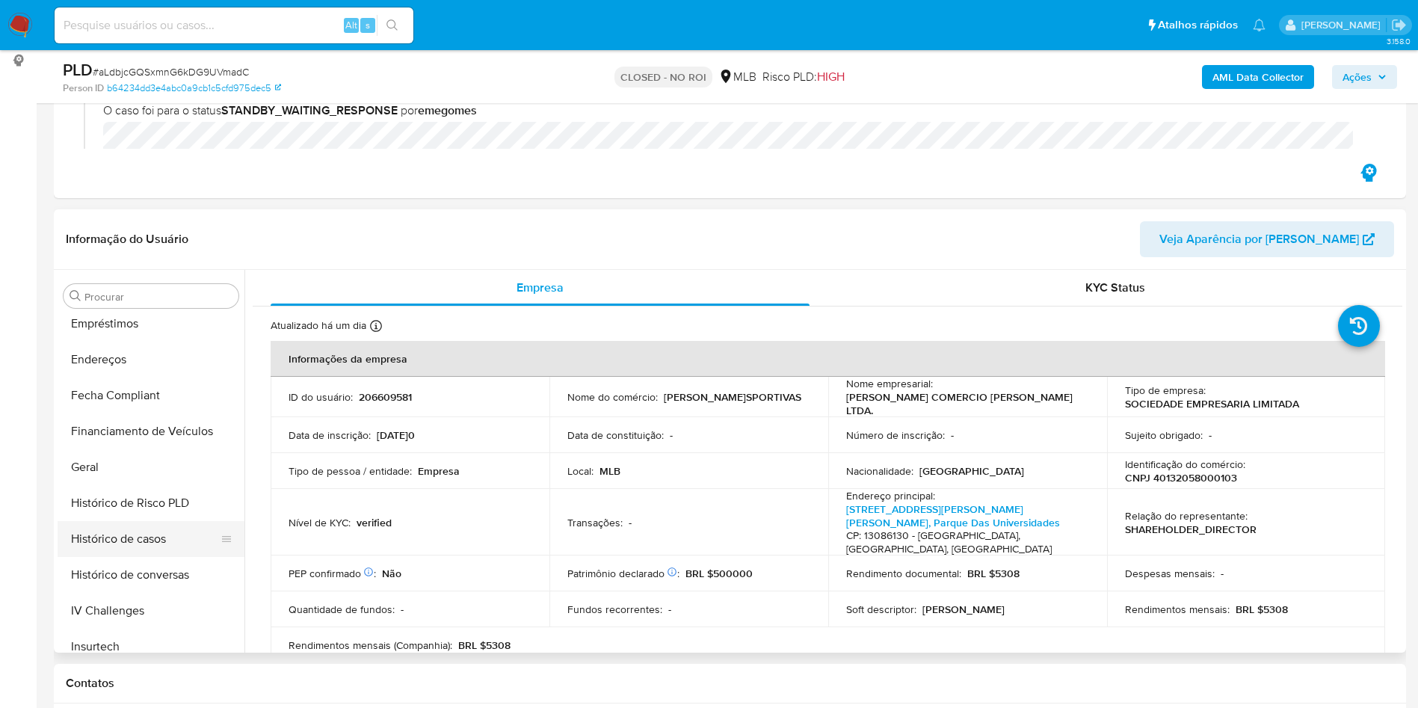
click at [154, 537] on button "Histórico de casos" at bounding box center [145, 539] width 175 height 36
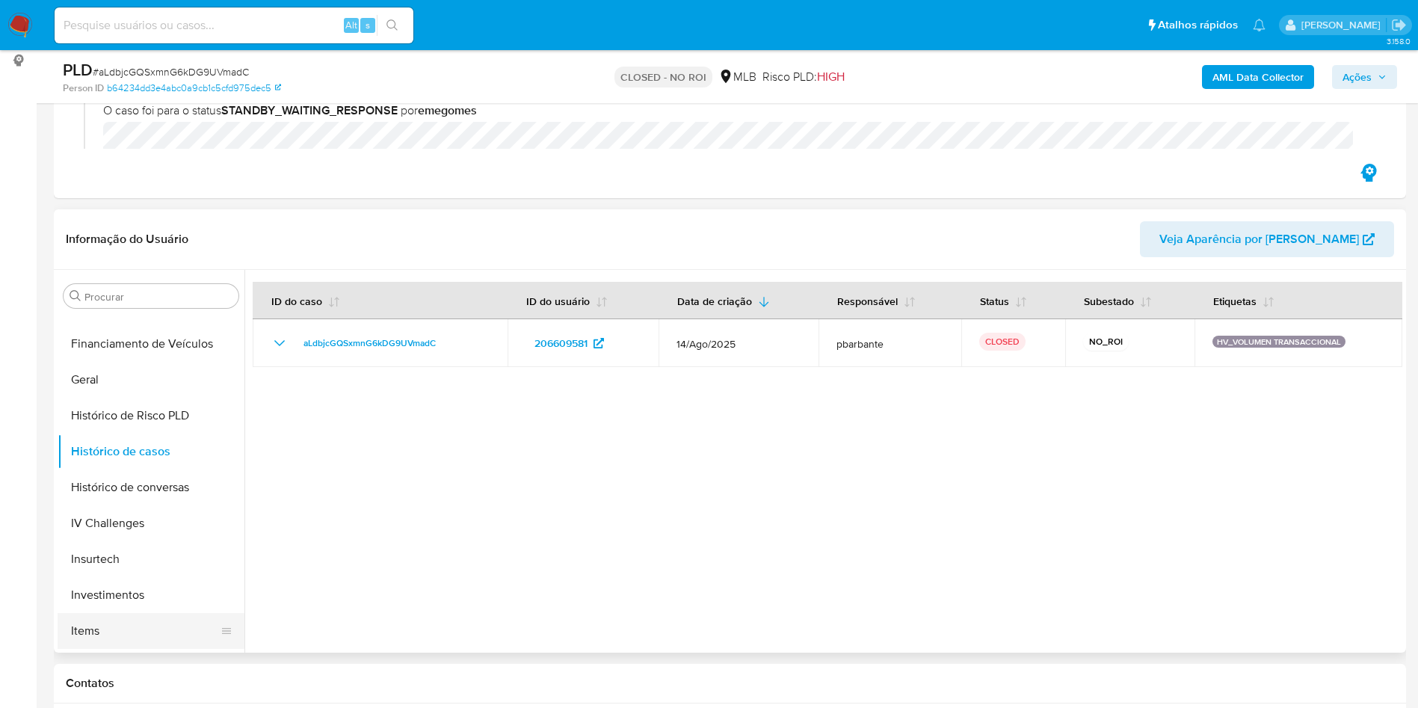
scroll to position [703, 0]
click at [130, 424] on button "KYC" at bounding box center [145, 418] width 175 height 36
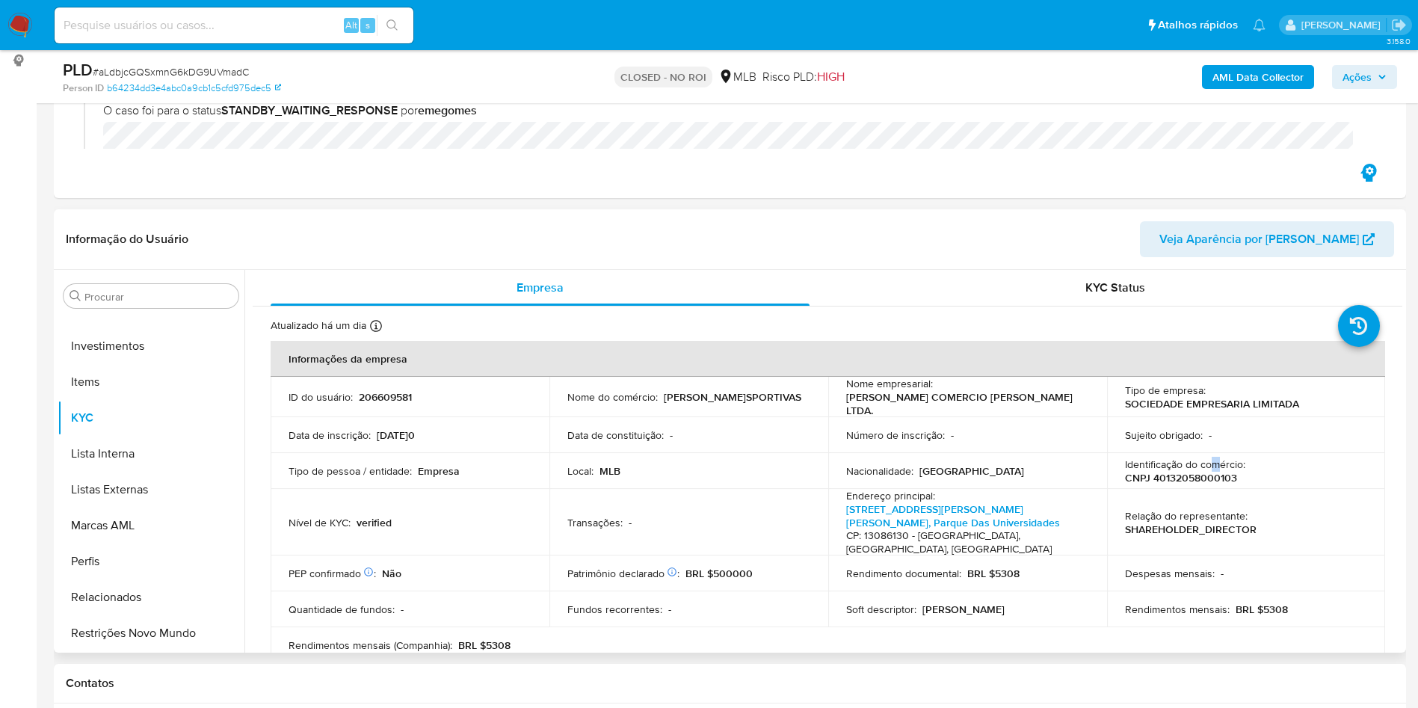
click at [1212, 463] on p "Identificação do comércio :" at bounding box center [1185, 463] width 120 height 13
click at [1216, 472] on p "CNPJ 40132058000103" at bounding box center [1181, 477] width 112 height 13
copy p "40132058000103"
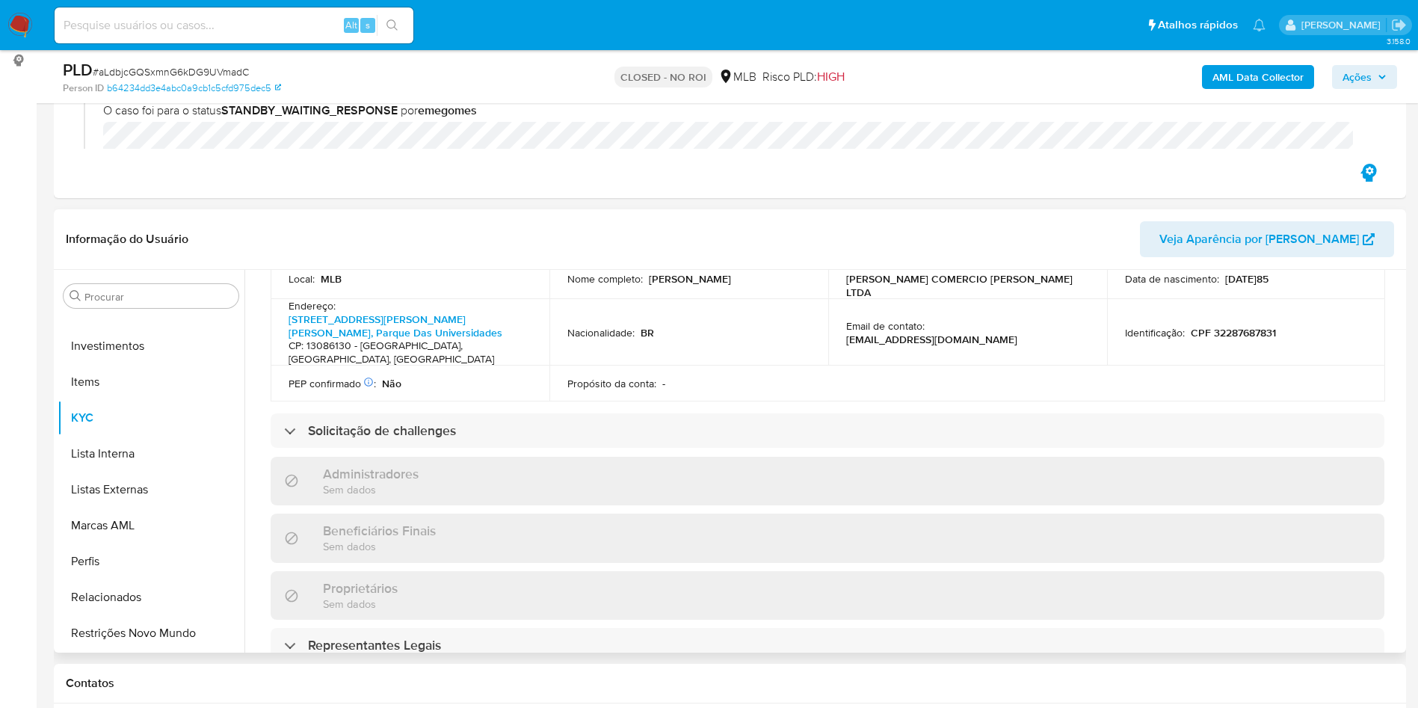
scroll to position [561, 0]
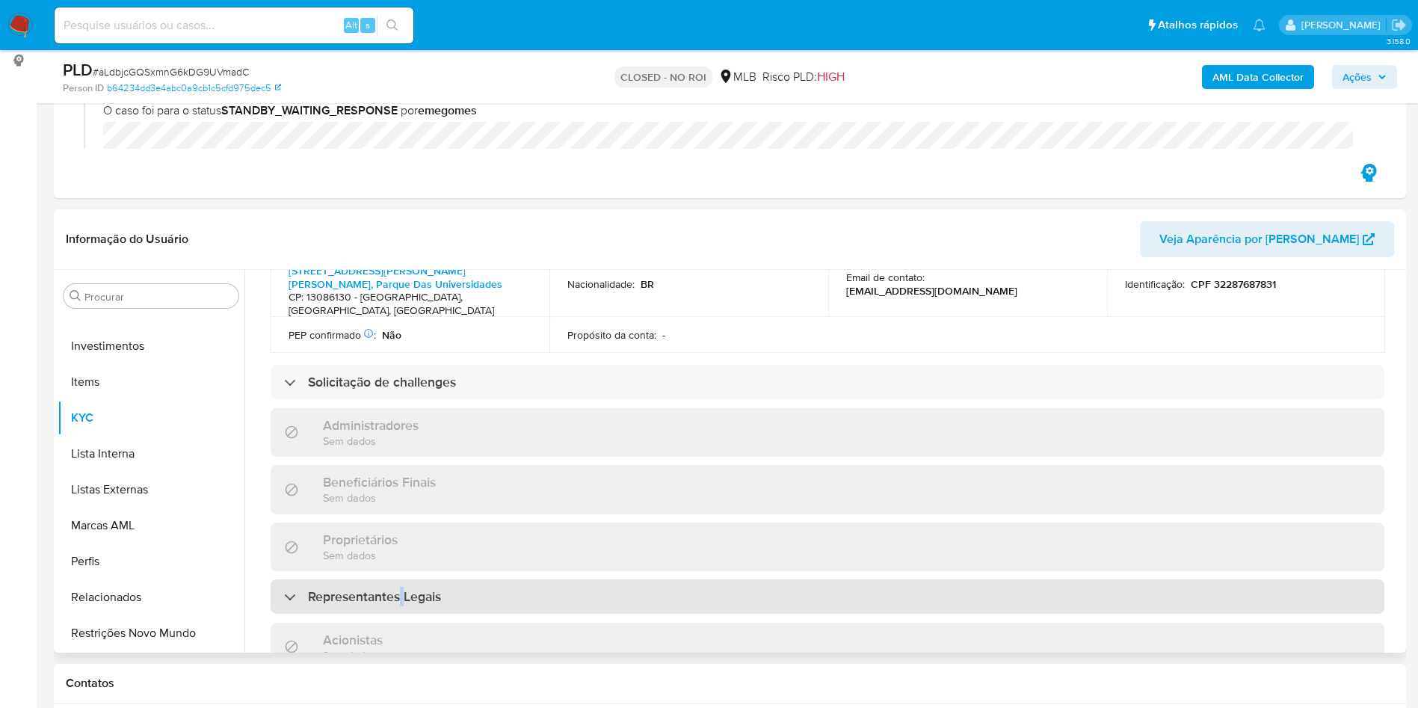
click at [403, 588] on h3 "Representantes Legais" at bounding box center [374, 596] width 133 height 16
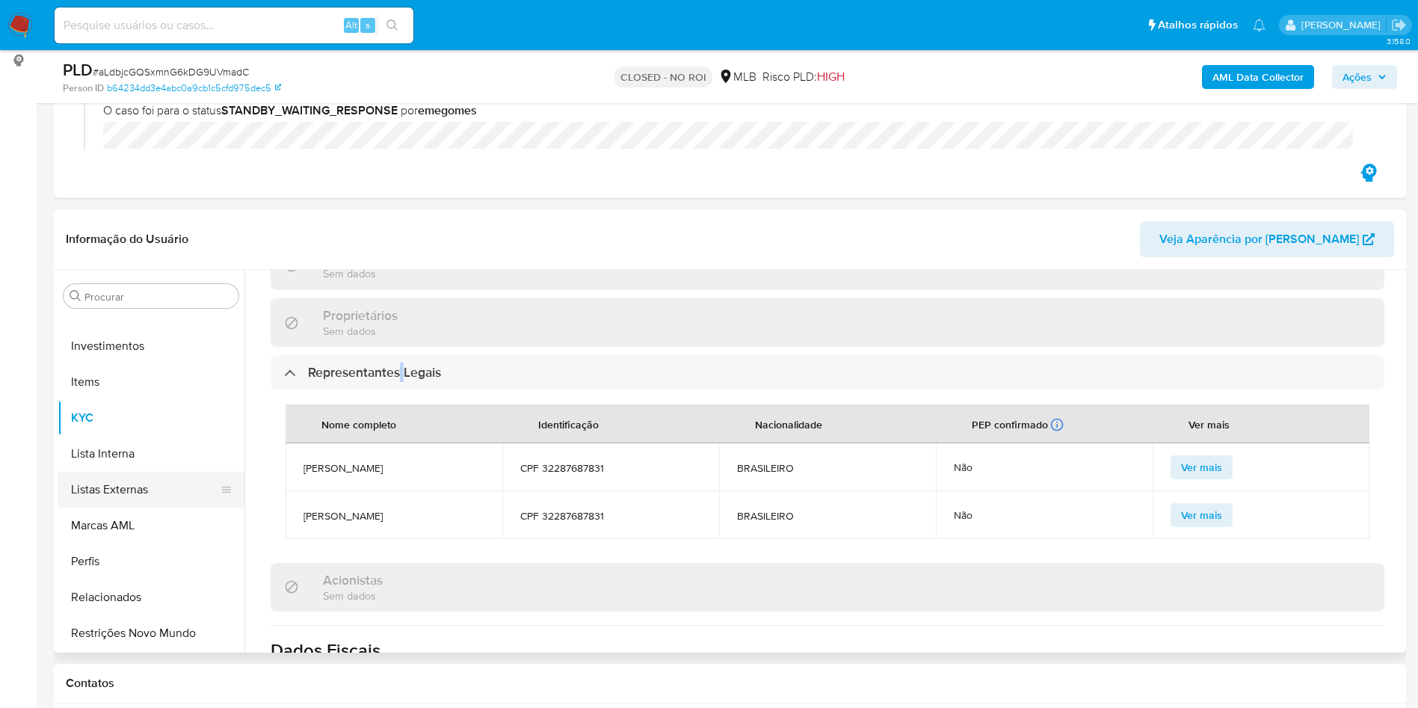
scroll to position [143, 0]
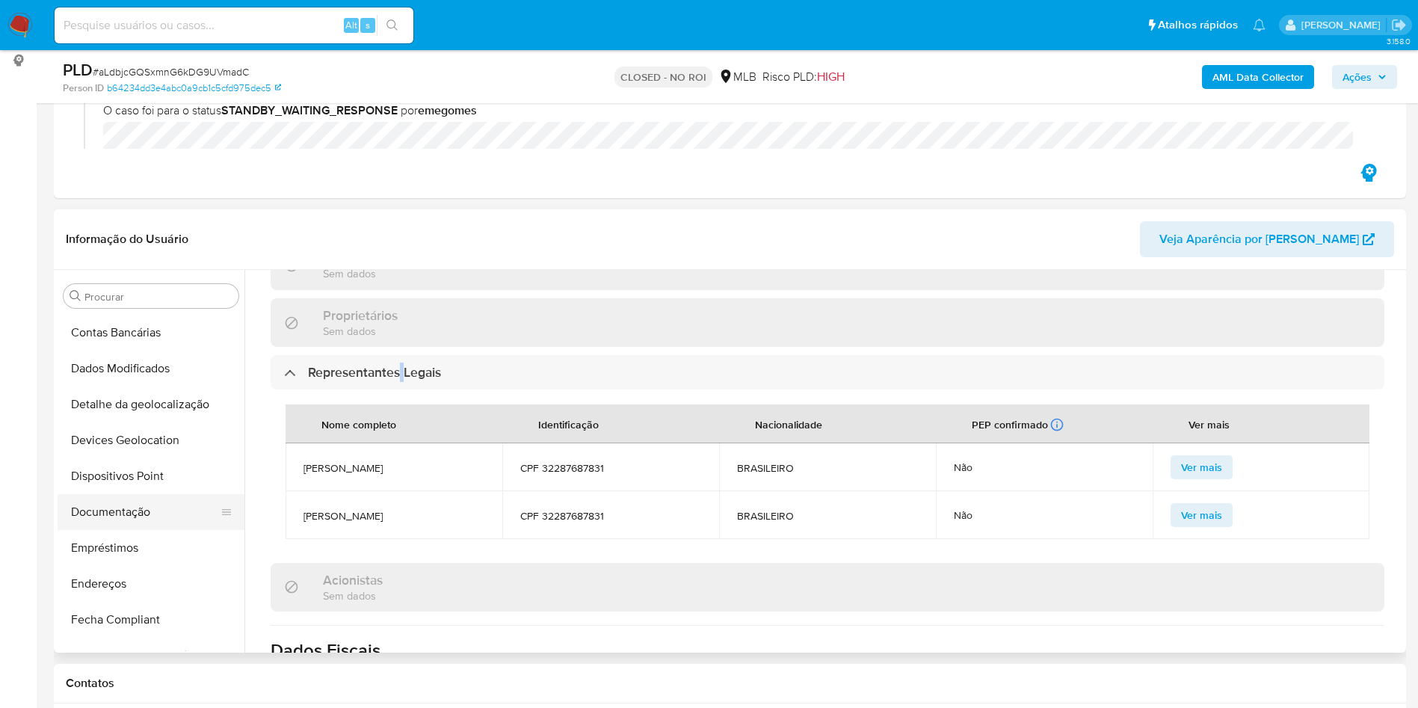
click at [159, 518] on button "Documentação" at bounding box center [145, 512] width 175 height 36
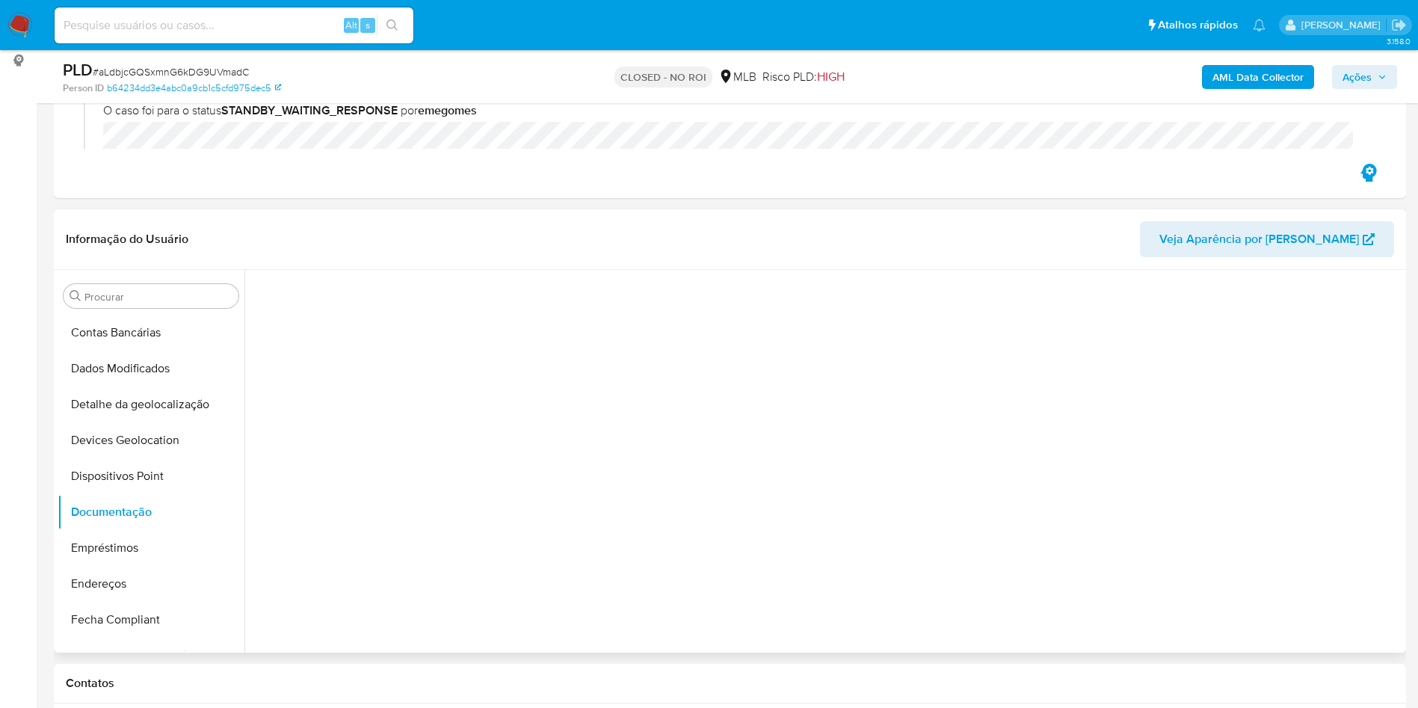
scroll to position [0, 0]
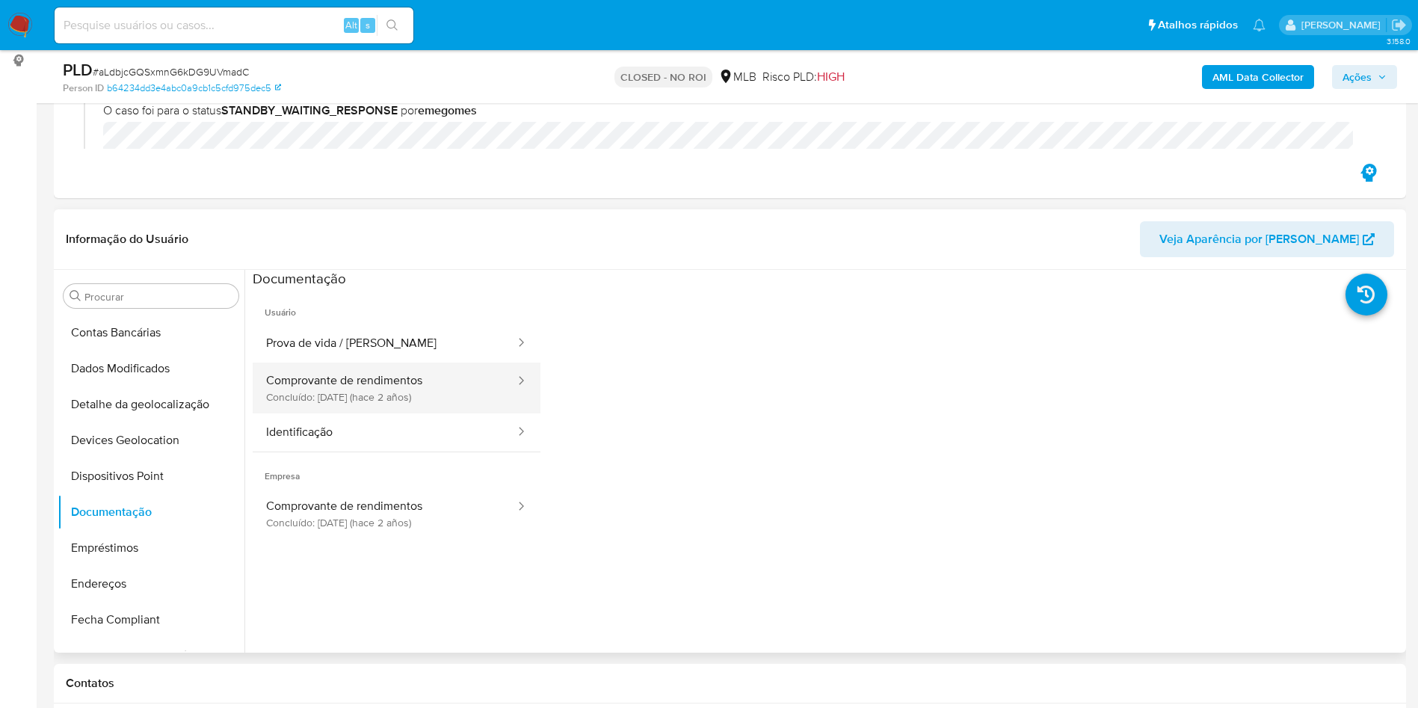
click at [421, 387] on button "Comprovante de rendimentos Concluído: 18/06/2023 (hace 2 años)" at bounding box center [385, 388] width 264 height 51
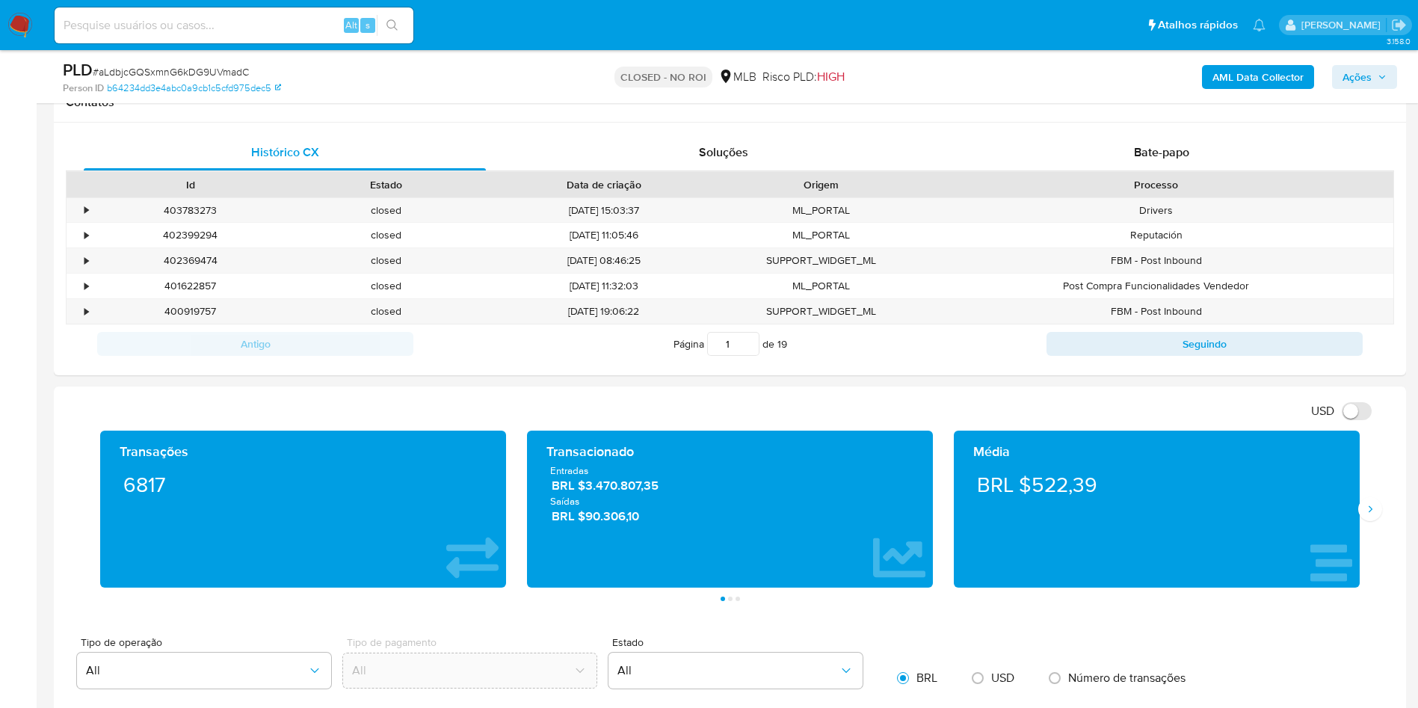
scroll to position [812, 0]
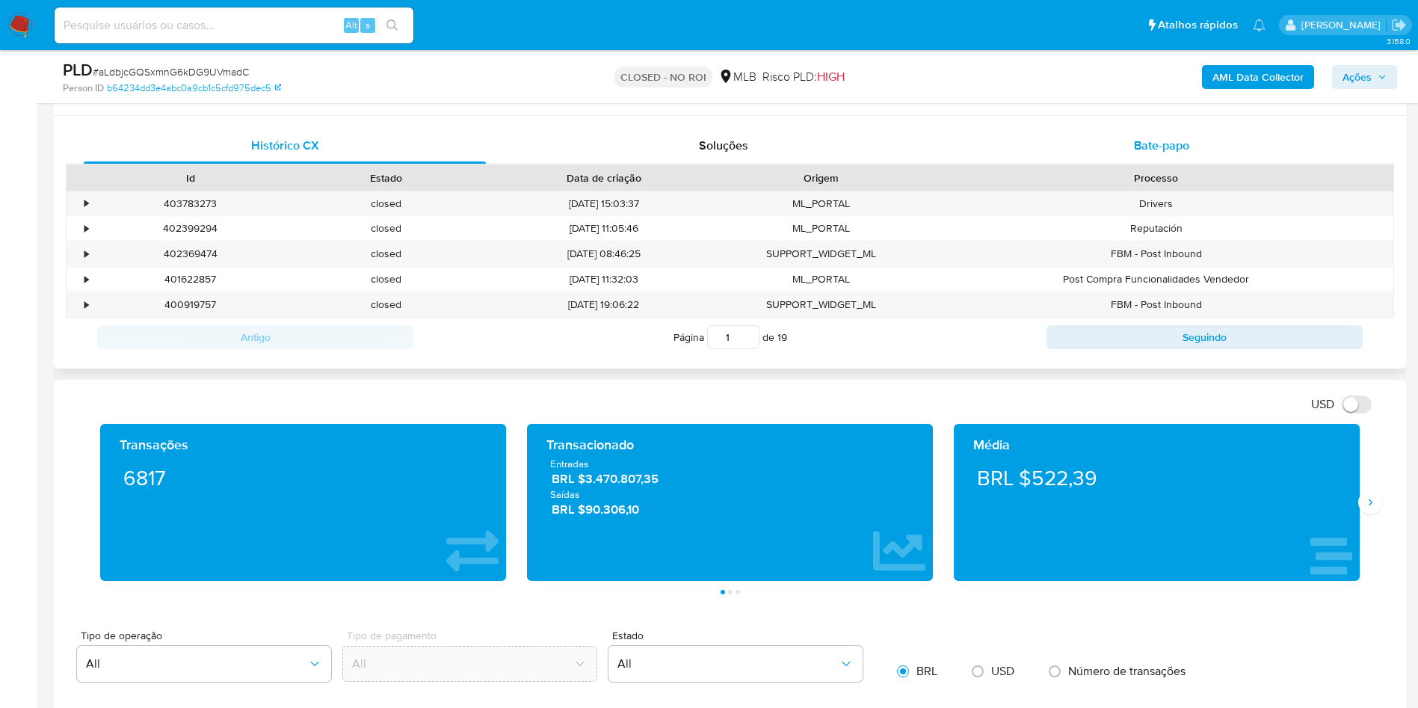
click at [1150, 153] on span "Bate-papo" at bounding box center [1161, 145] width 55 height 17
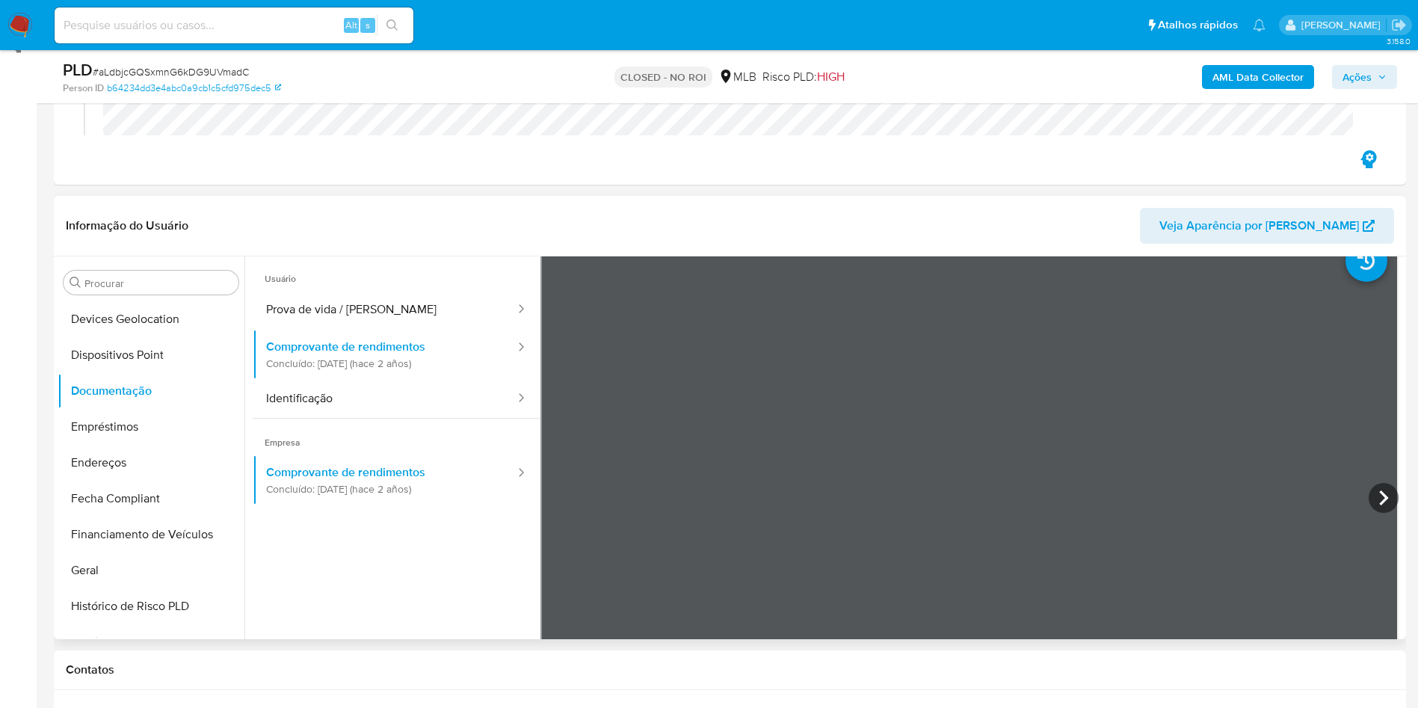
scroll to position [250, 0]
click at [333, 301] on button "Prova de vida / Selfie" at bounding box center [385, 310] width 264 height 38
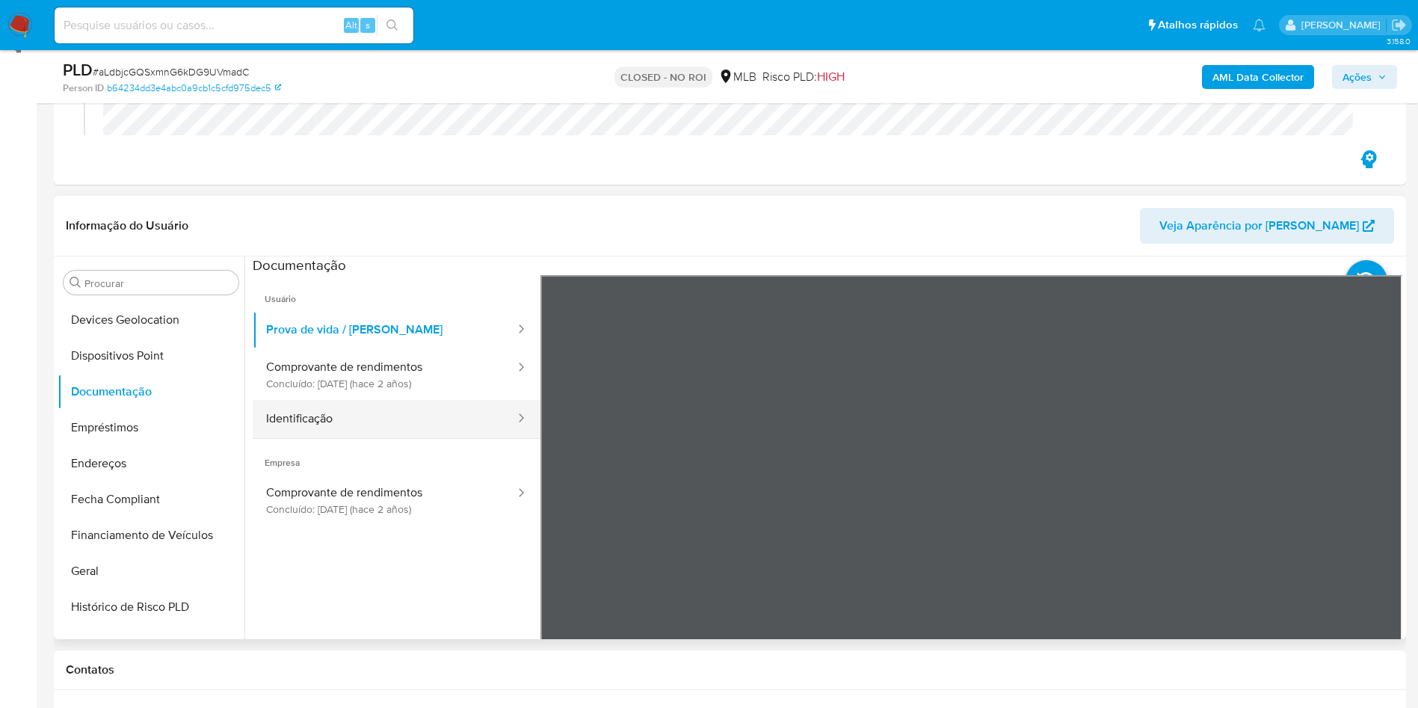
scroll to position [2, 0]
click at [341, 401] on button "Identificação" at bounding box center [385, 417] width 264 height 38
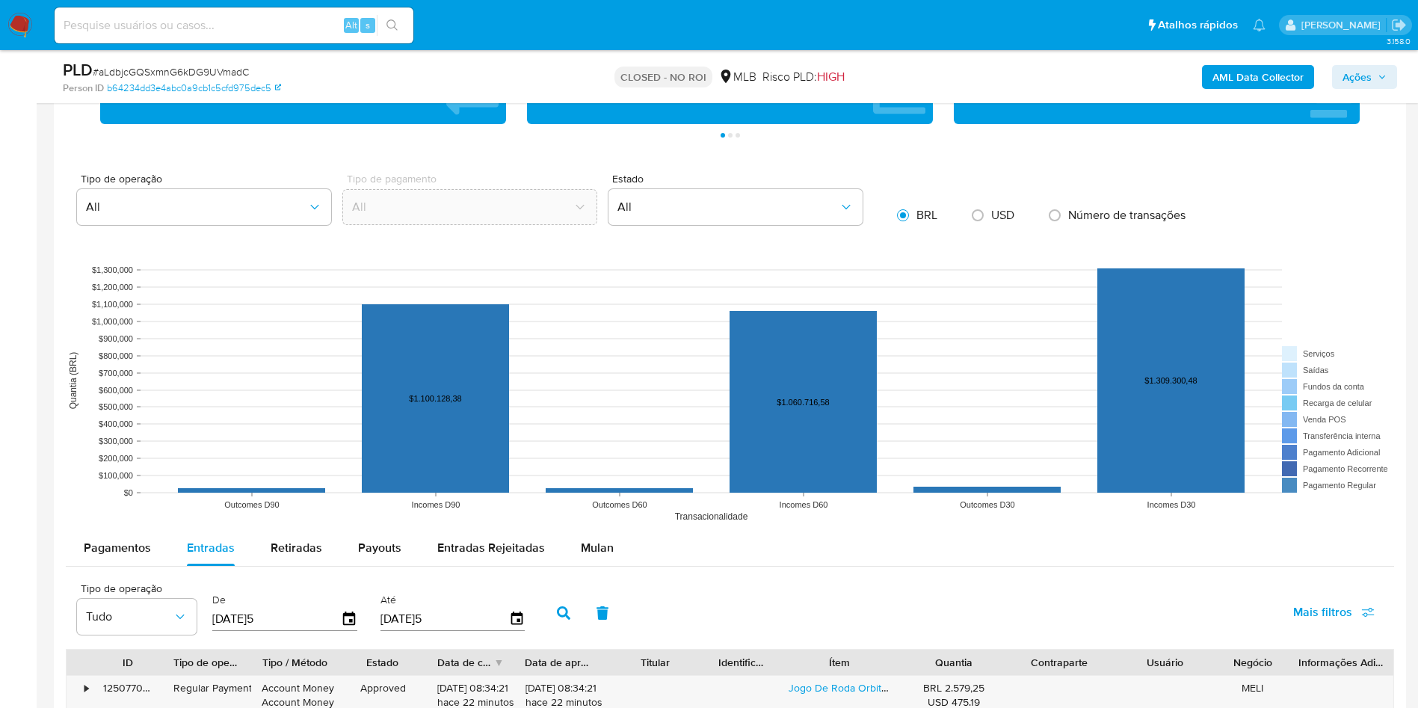
scroll to position [1717, 0]
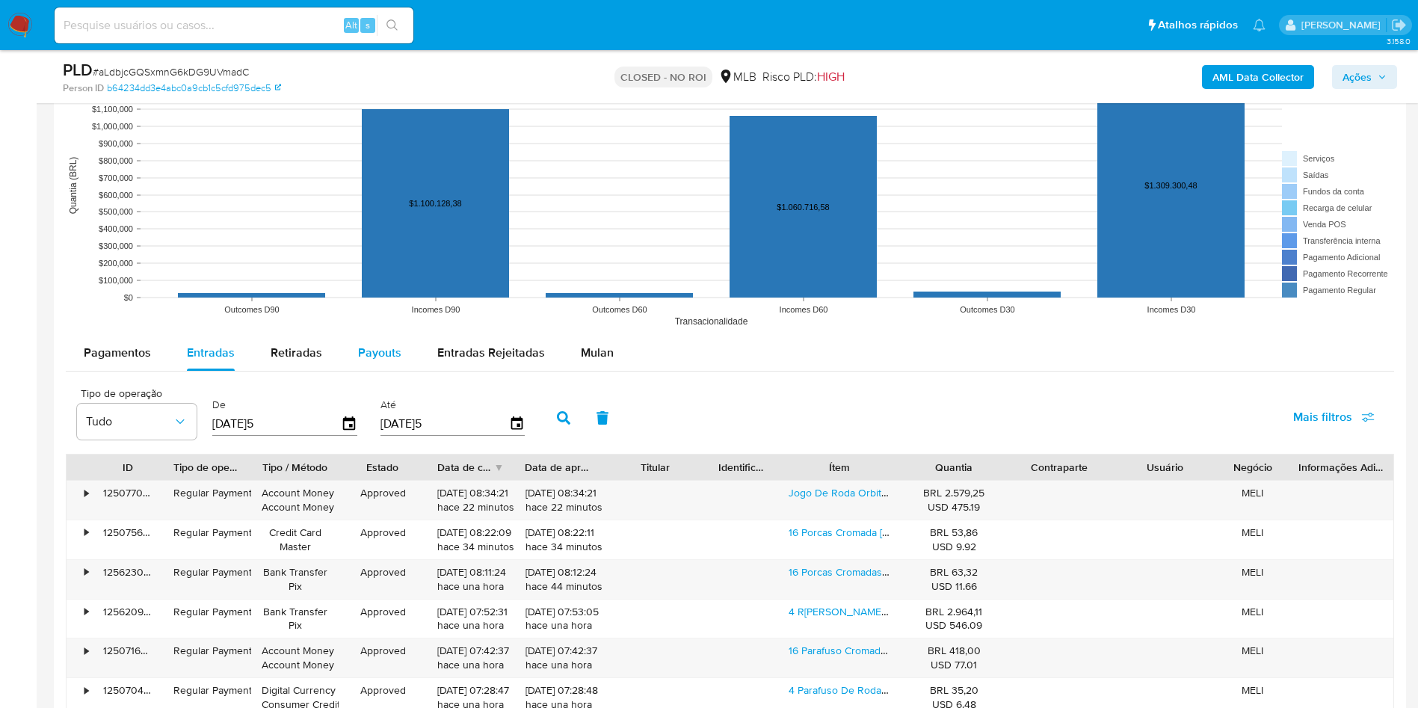
click at [368, 370] on div "Payouts" at bounding box center [379, 353] width 43 height 36
select select "10"
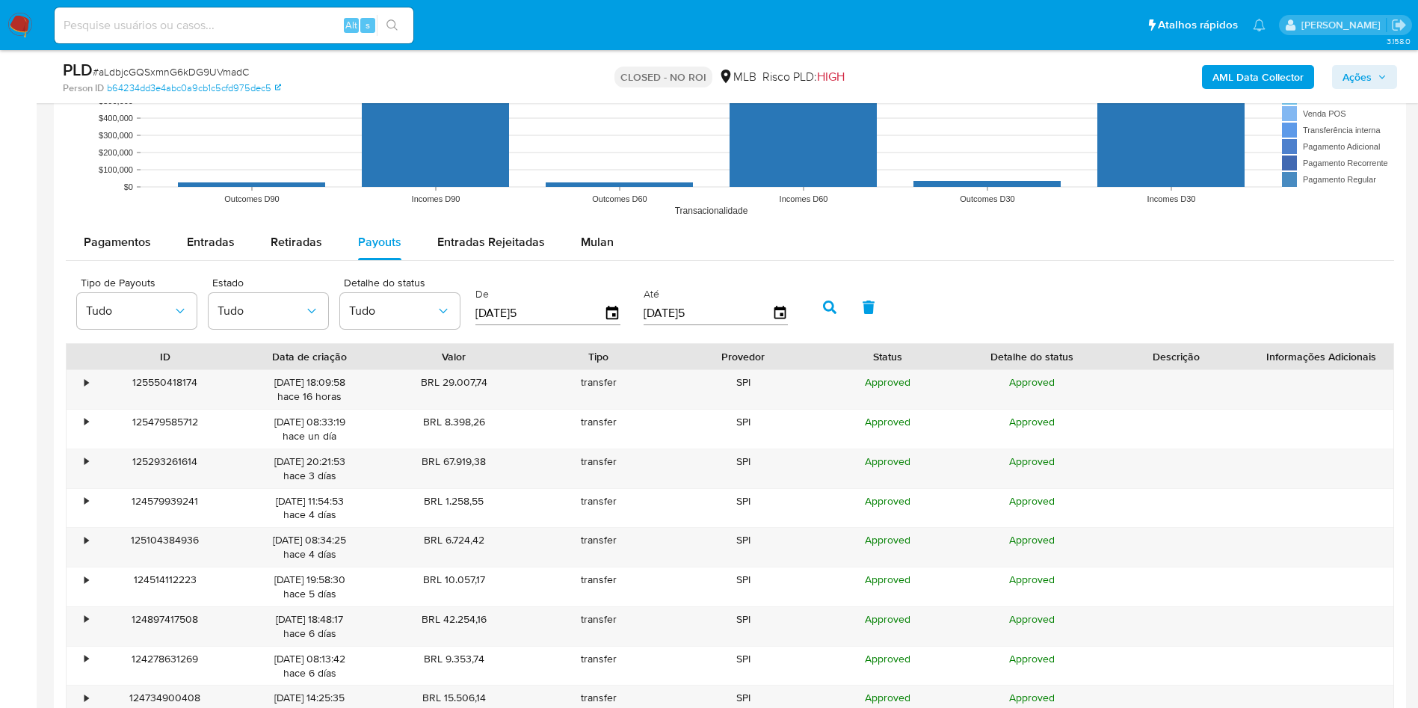
scroll to position [1832, 0]
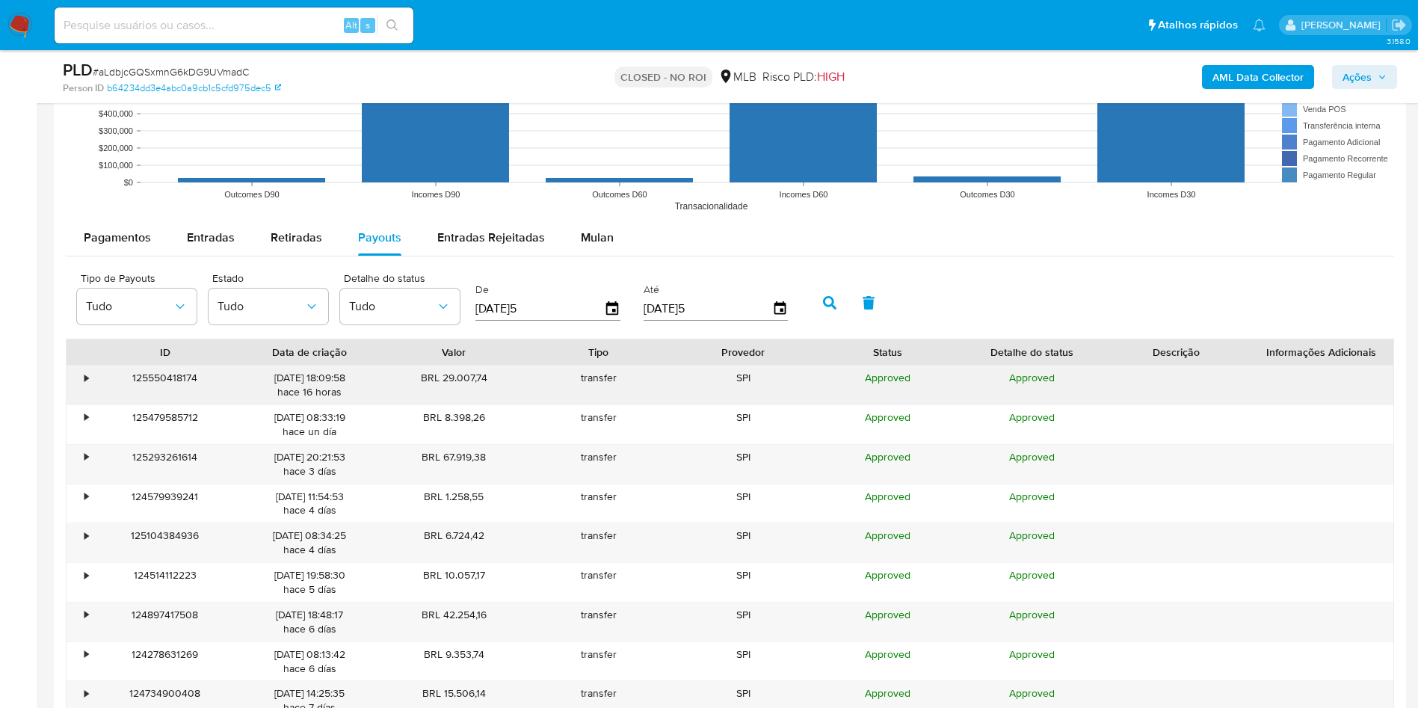
click at [81, 380] on div "•" at bounding box center [80, 385] width 26 height 39
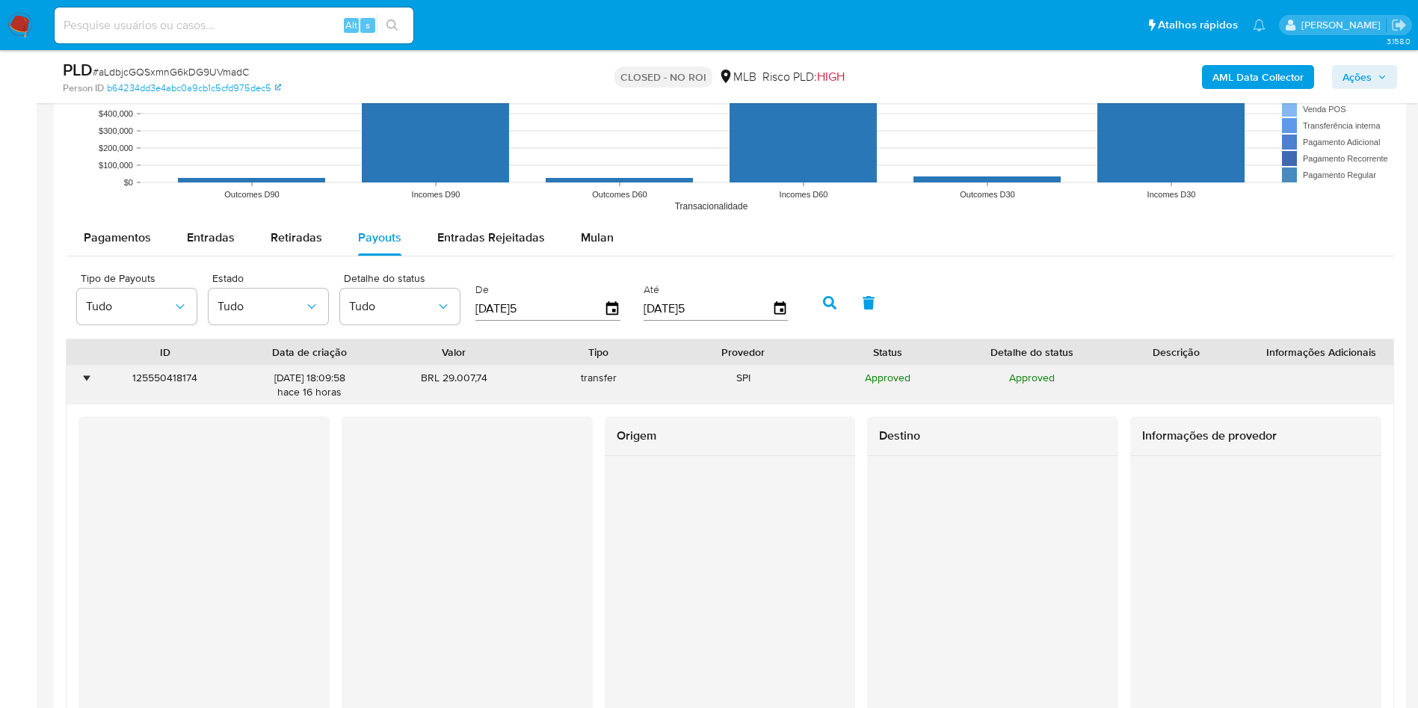
click at [81, 380] on div "•" at bounding box center [80, 385] width 26 height 39
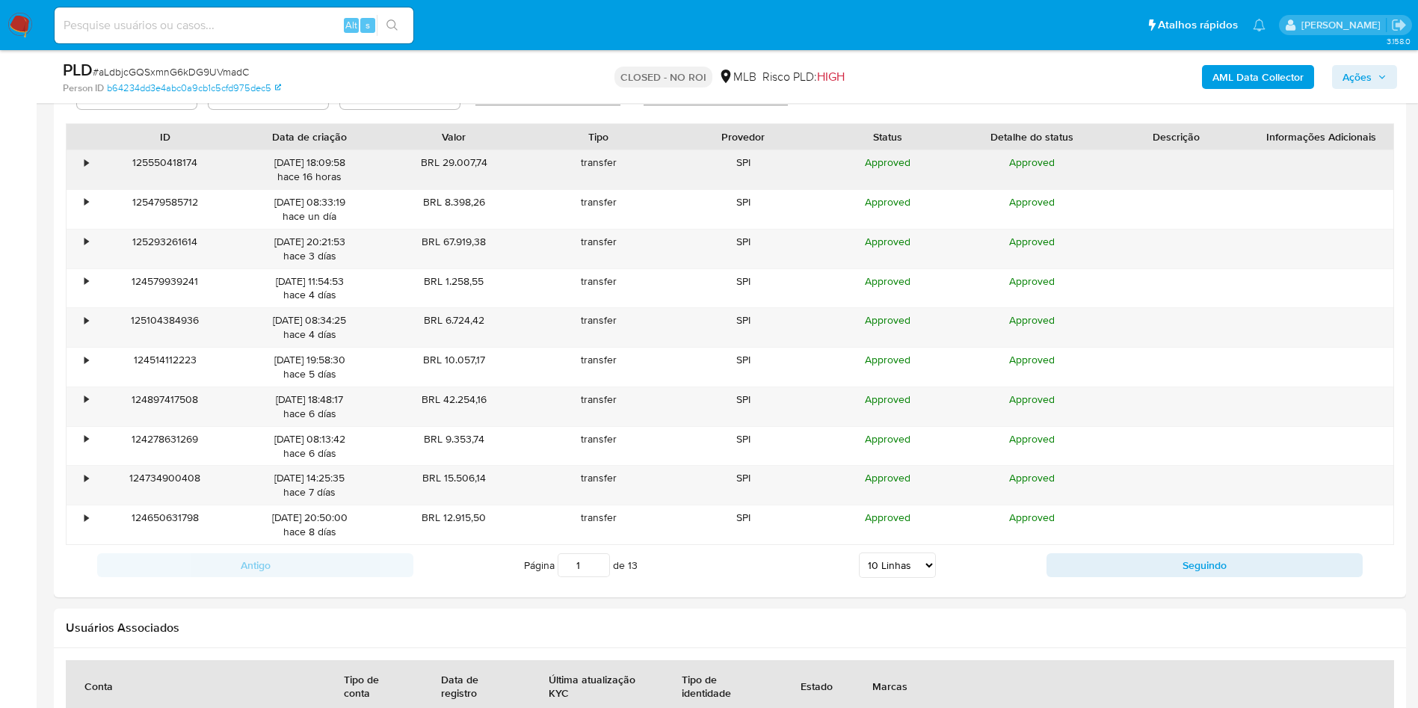
scroll to position [2050, 0]
click at [1096, 554] on button "Seguindo" at bounding box center [1204, 563] width 316 height 24
type input "2"
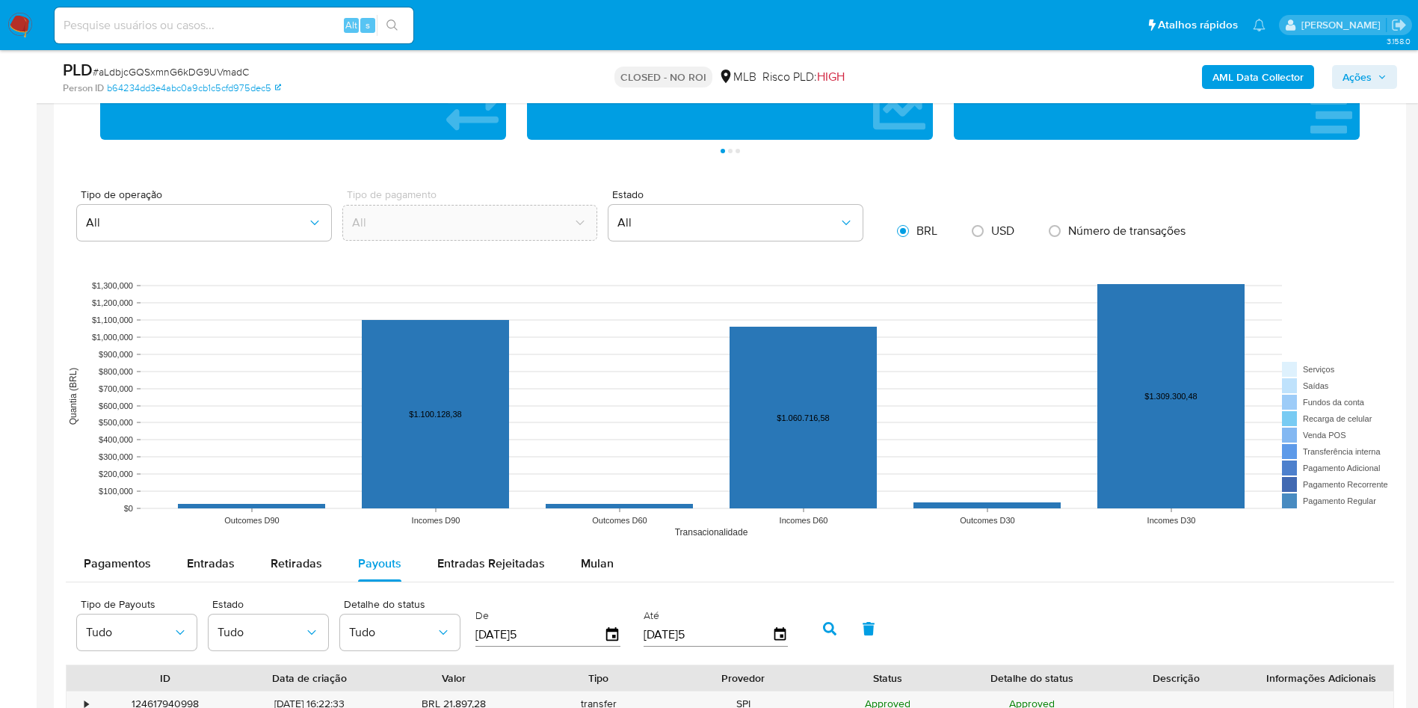
scroll to position [1505, 0]
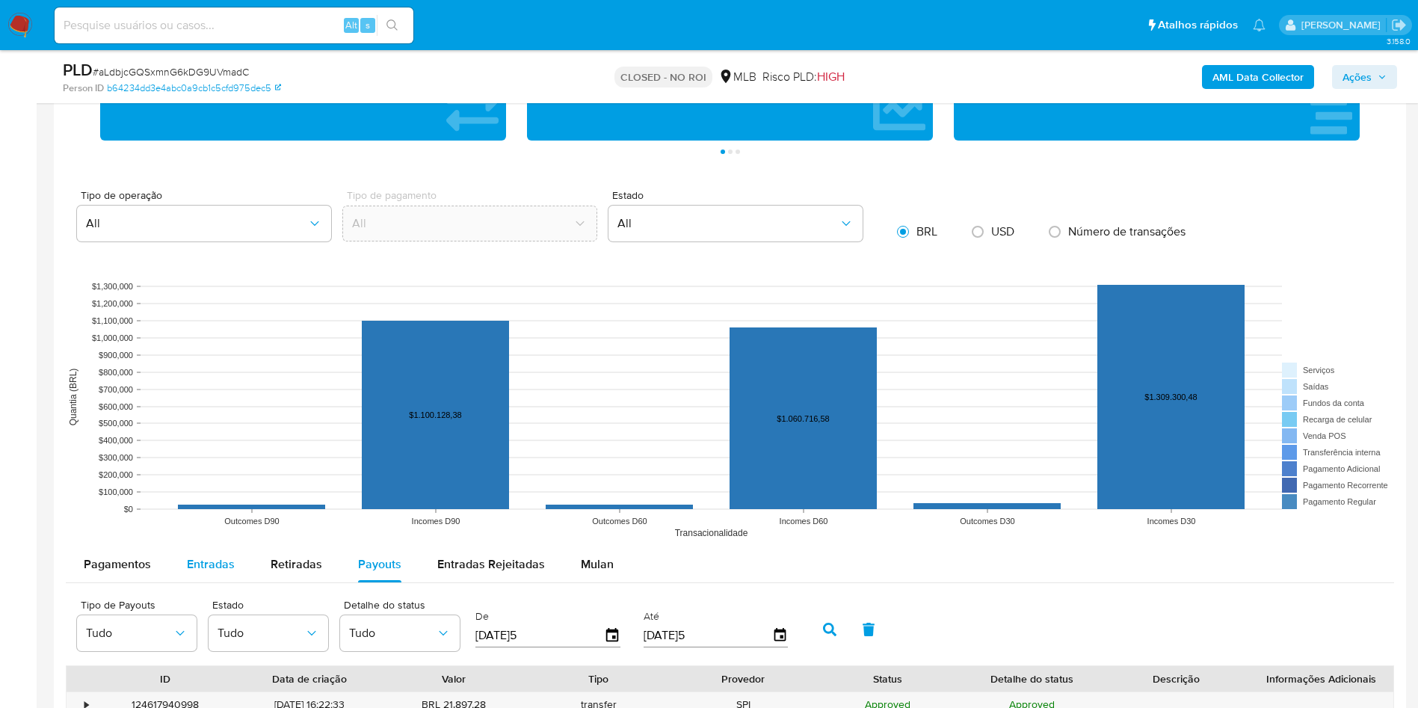
click at [203, 569] on span "Entradas" at bounding box center [211, 563] width 48 height 17
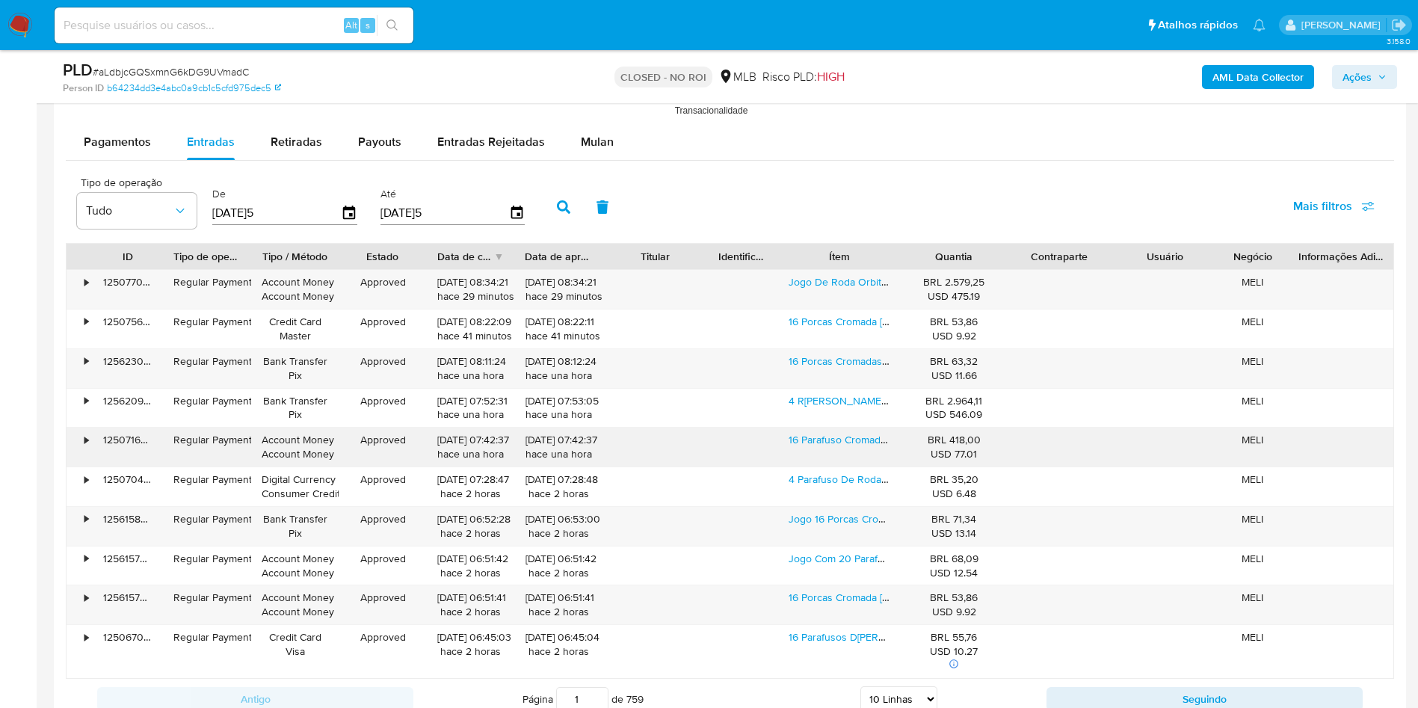
scroll to position [1929, 0]
type button "1"
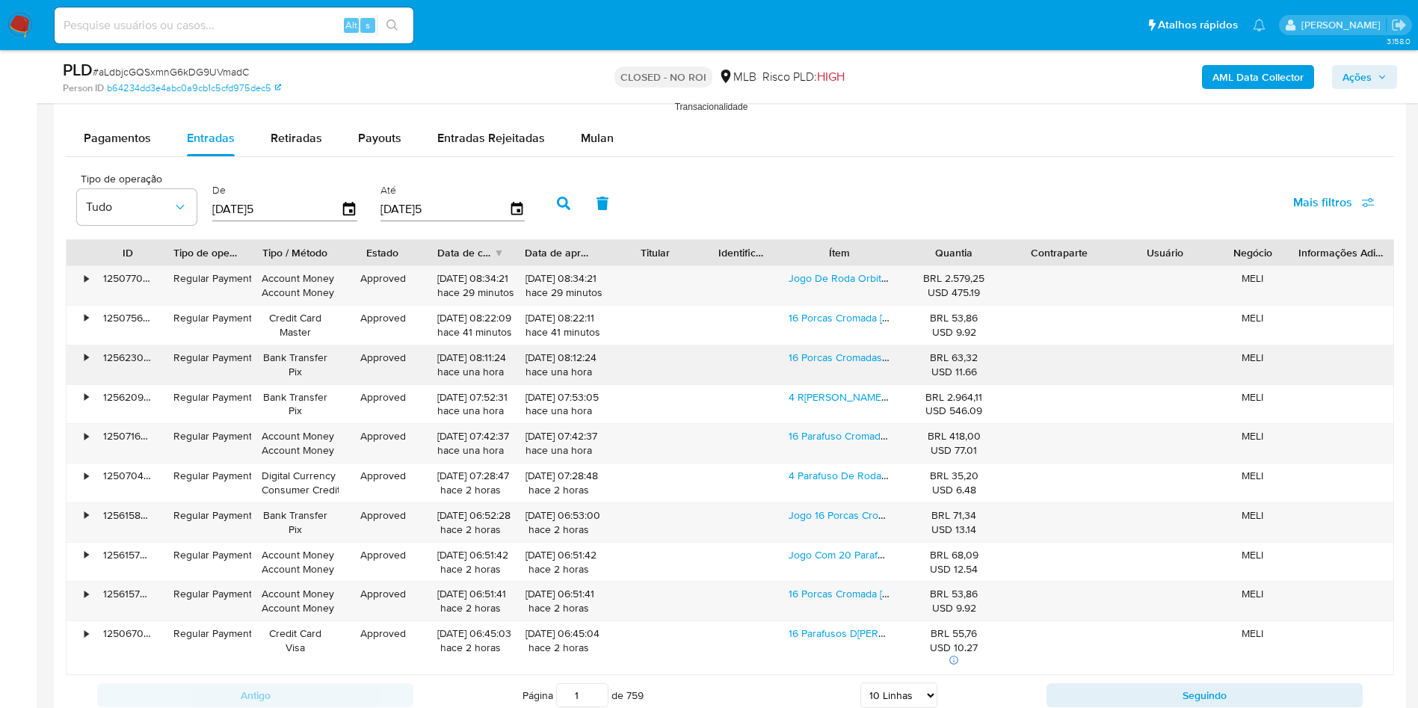
scroll to position [2005, 0]
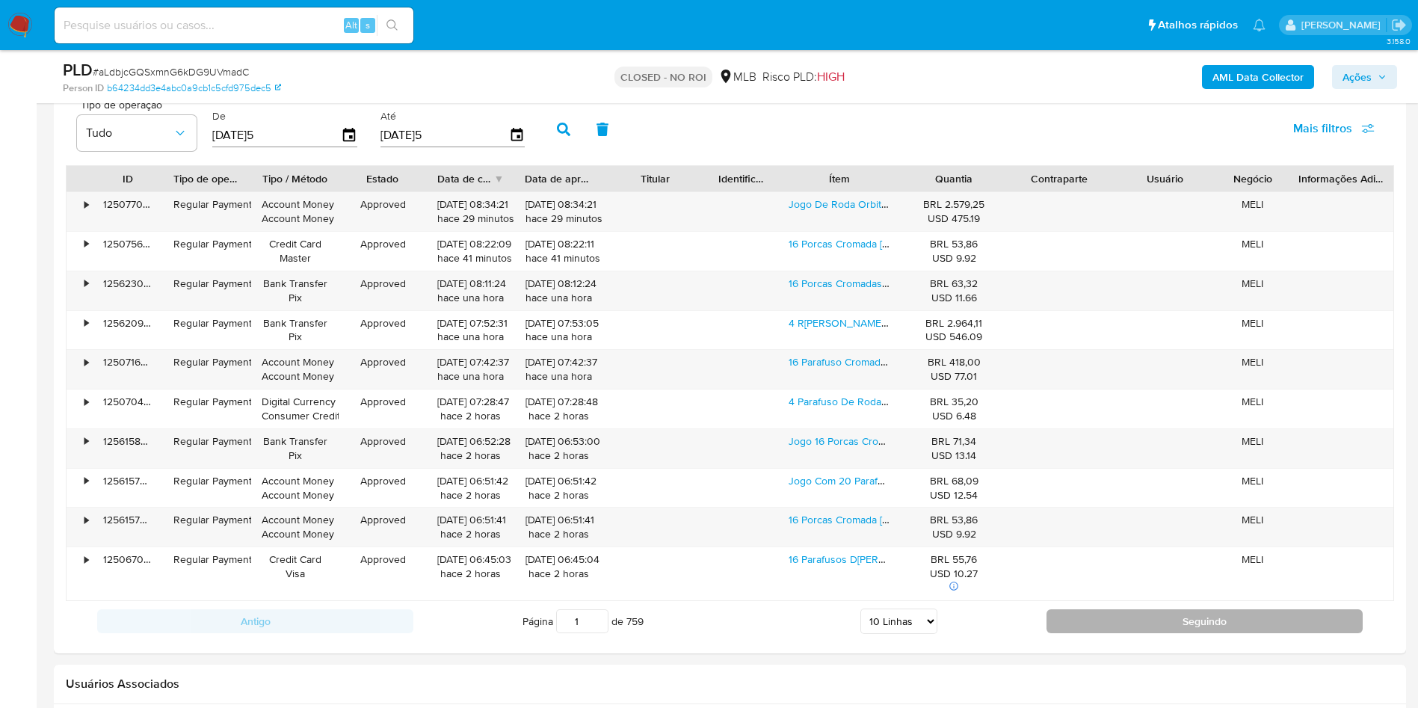
click at [1173, 615] on button "Seguindo" at bounding box center [1204, 621] width 316 height 24
type input "2"
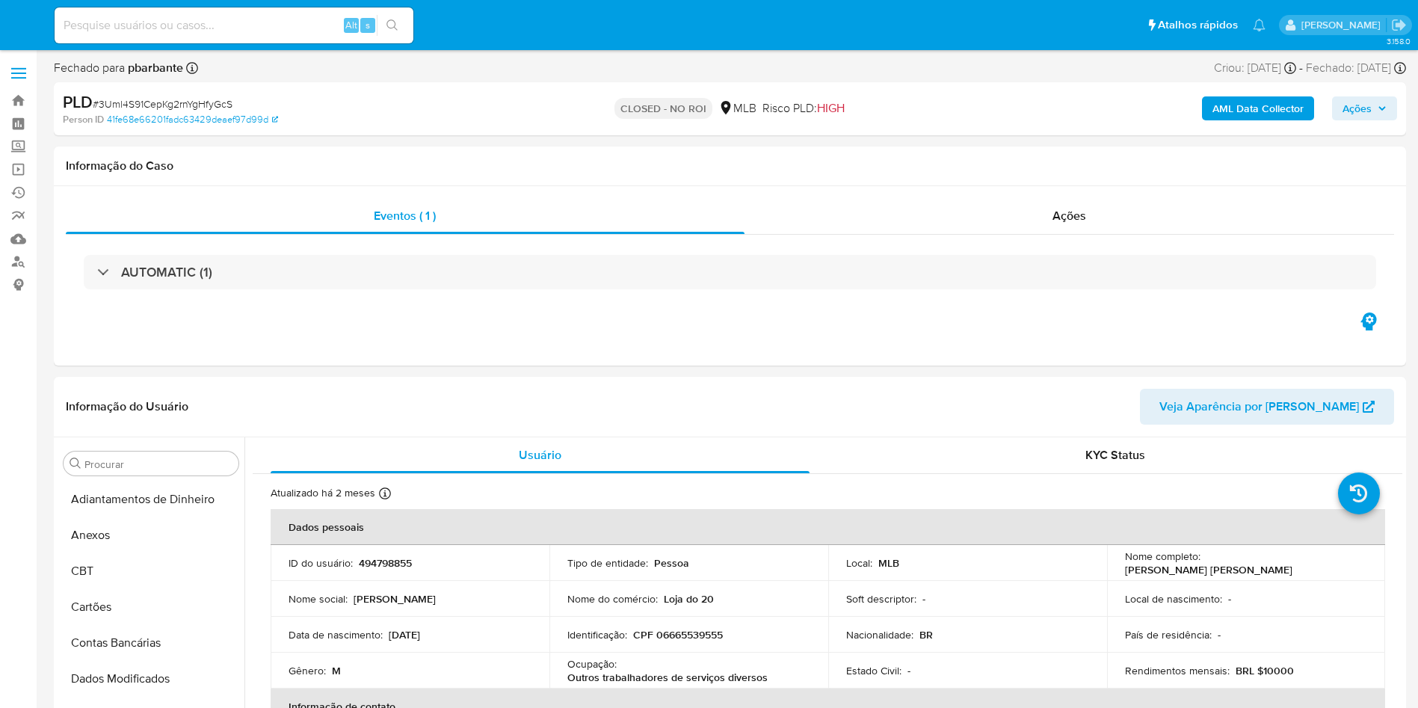
select select "10"
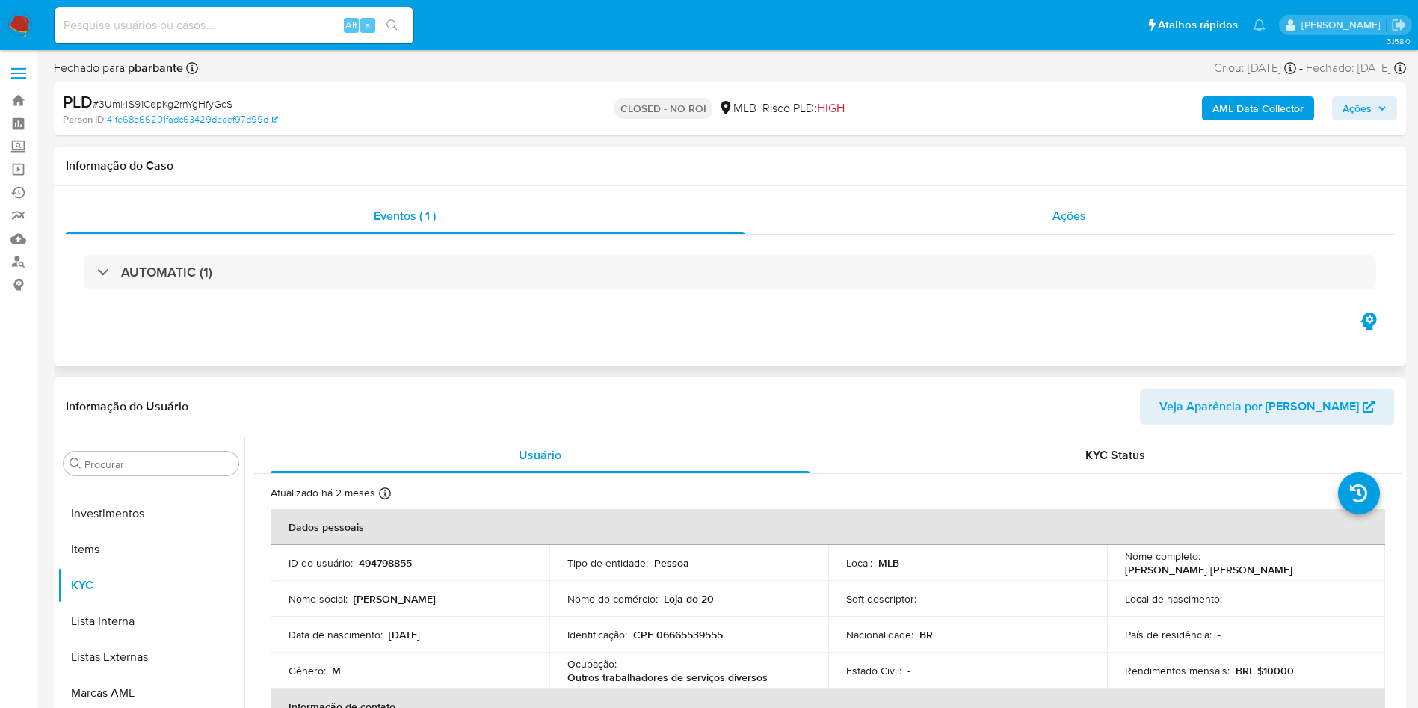
click at [1073, 218] on span "Ações" at bounding box center [1069, 215] width 34 height 17
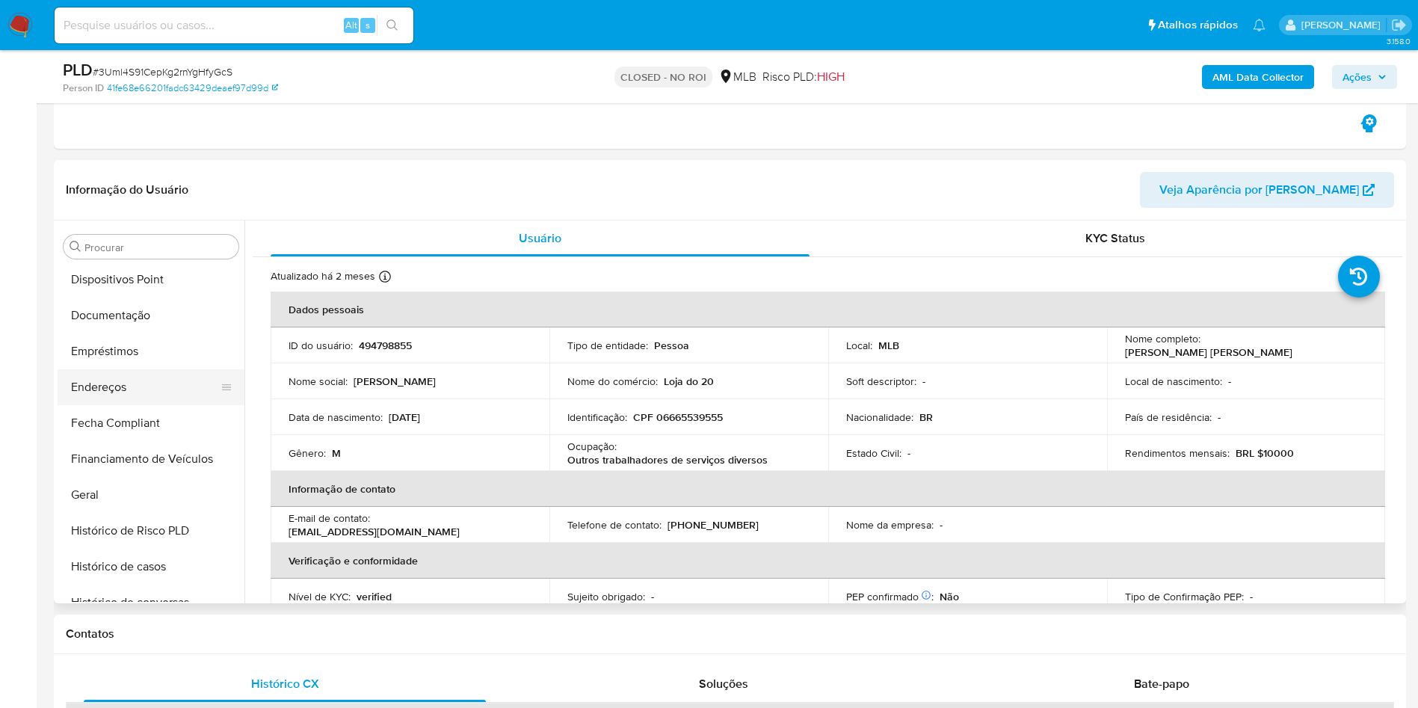
scroll to position [295, 0]
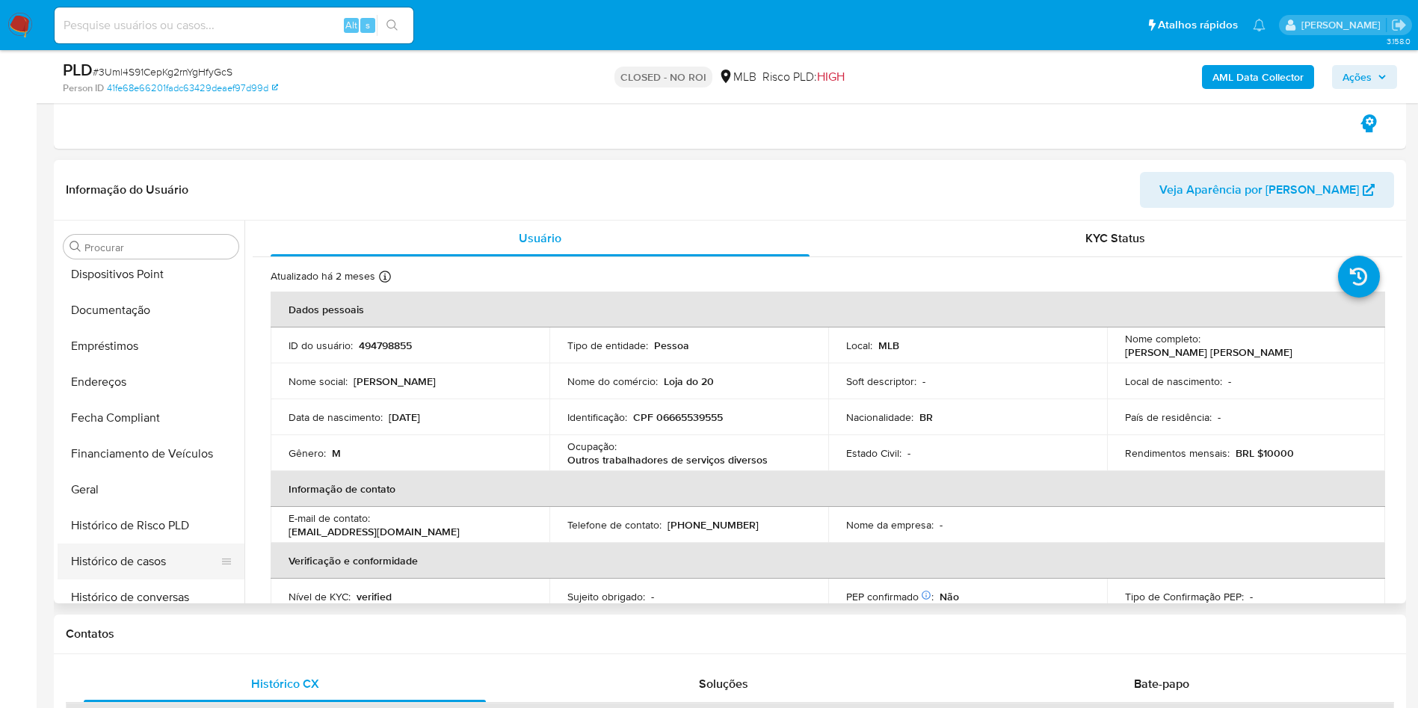
click at [147, 554] on button "Histórico de casos" at bounding box center [145, 561] width 175 height 36
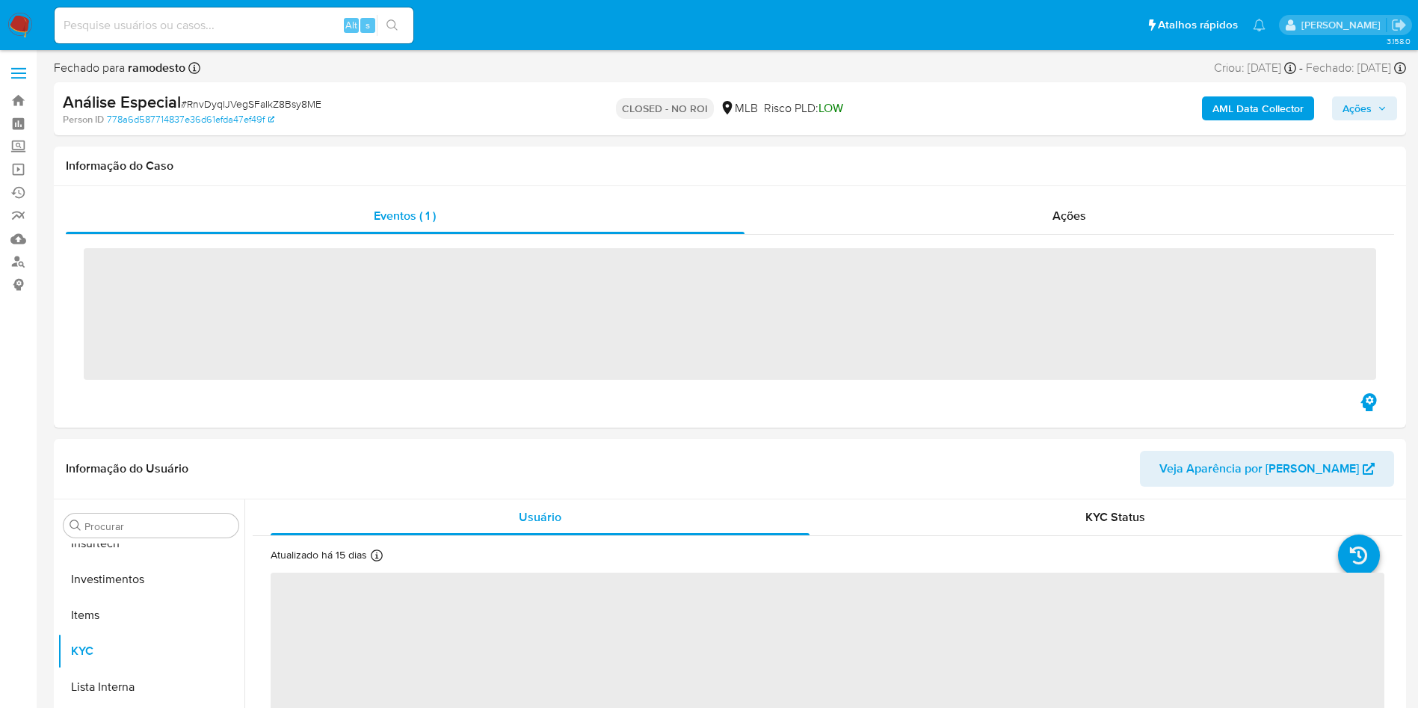
scroll to position [703, 0]
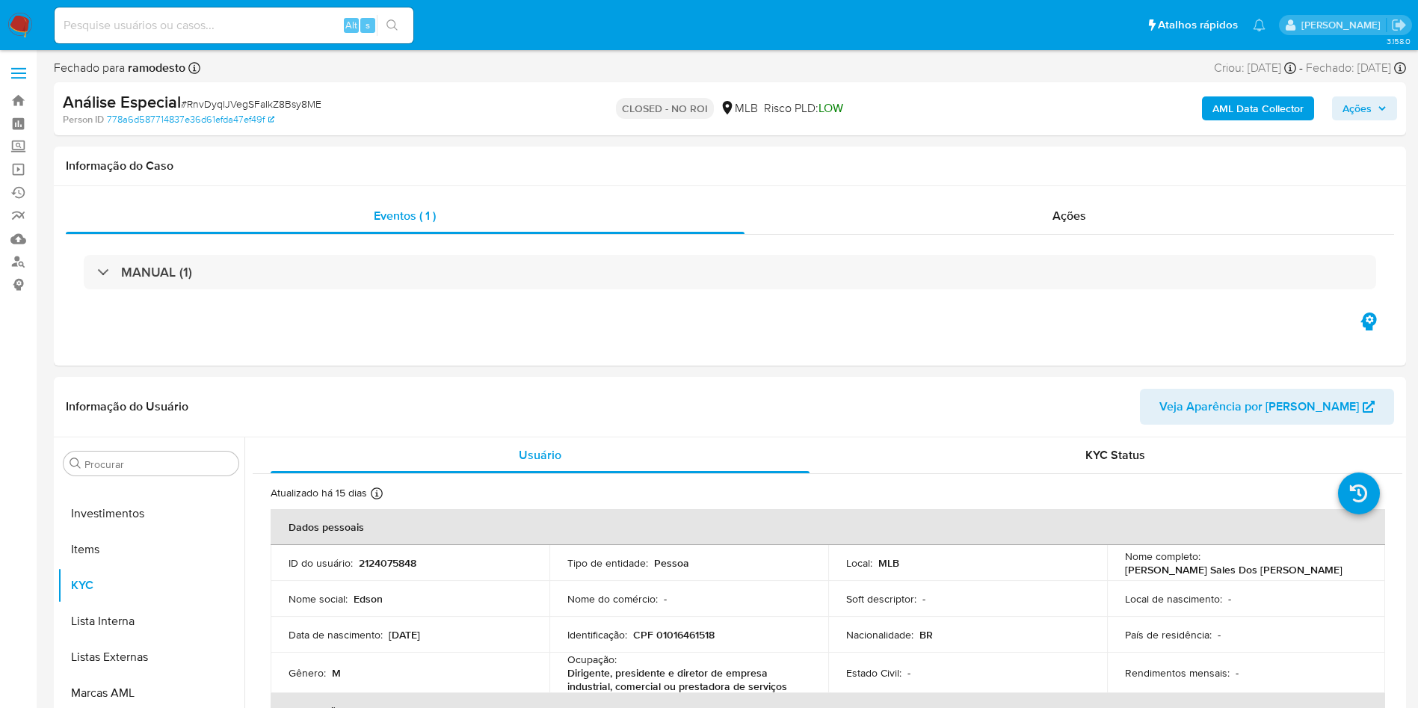
select select "10"
click at [1006, 235] on div "MANUAL (1)" at bounding box center [730, 272] width 1328 height 75
click at [1067, 211] on span "Ações" at bounding box center [1069, 215] width 34 height 17
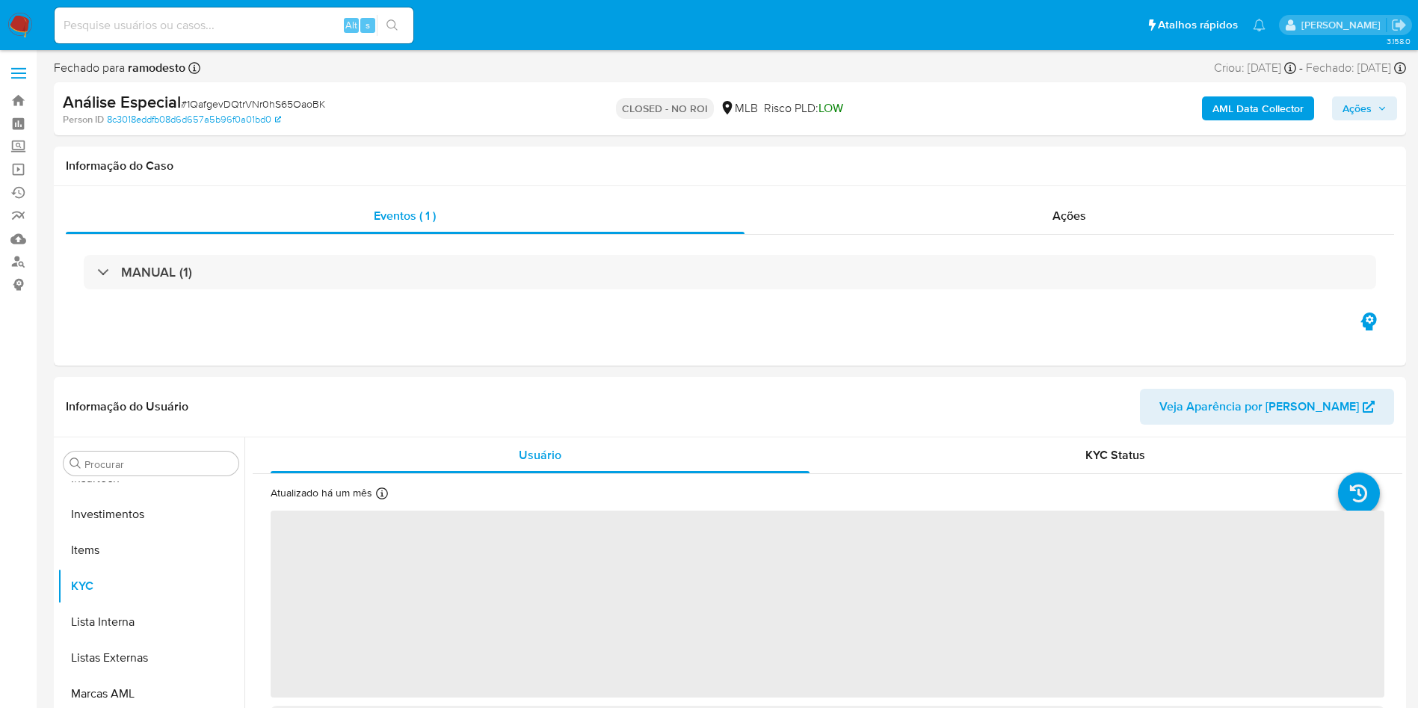
scroll to position [703, 0]
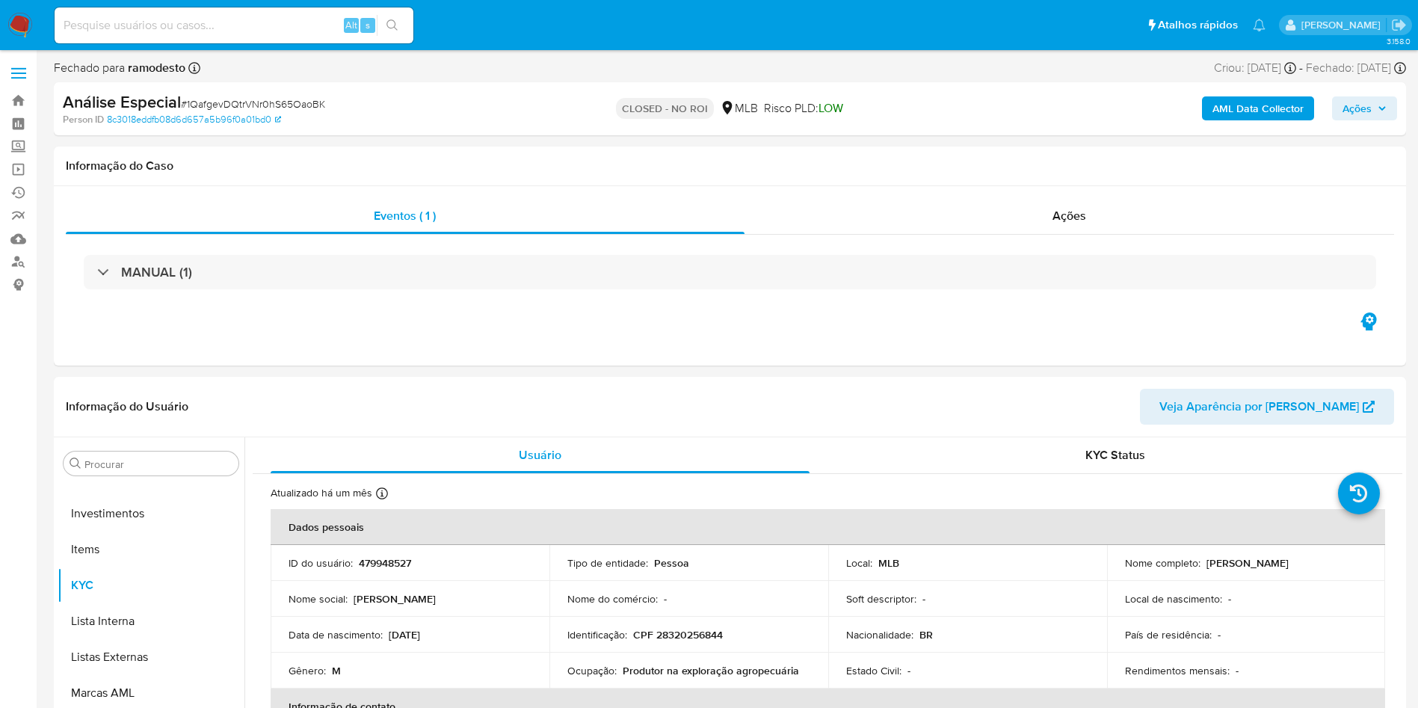
select select "10"
click at [1074, 219] on span "Ações" at bounding box center [1069, 215] width 34 height 17
